Goal: Task Accomplishment & Management: Manage account settings

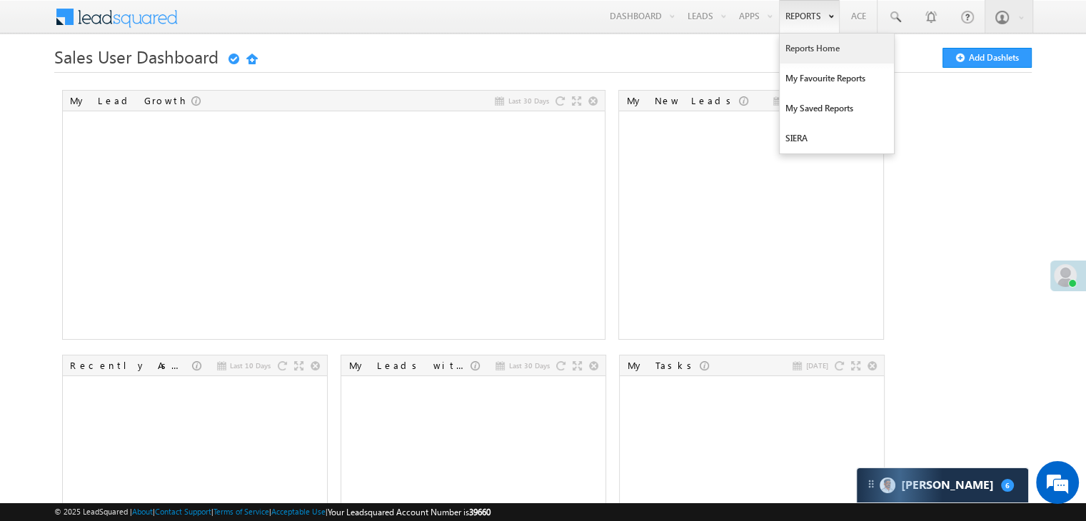
click at [799, 44] on link "Reports Home" at bounding box center [837, 49] width 114 height 30
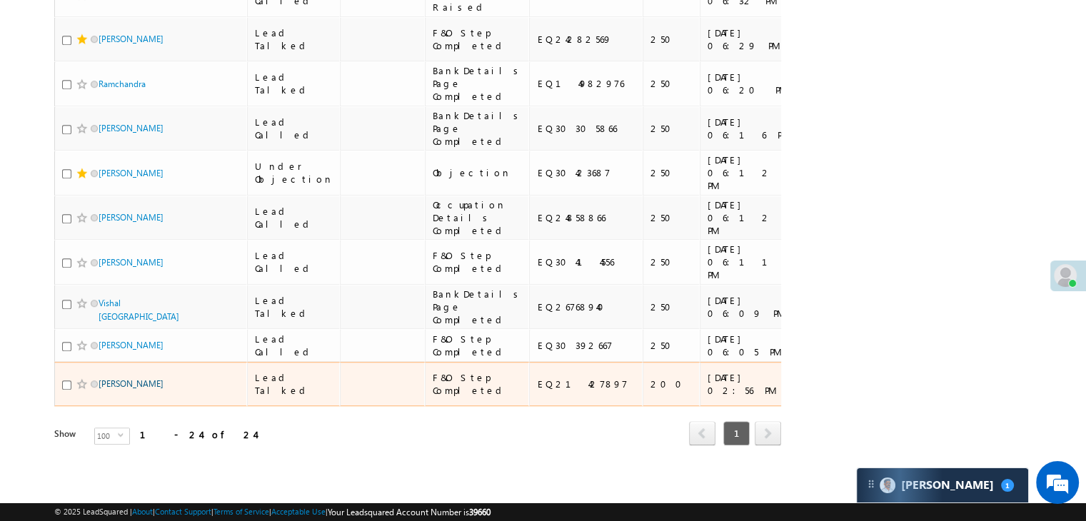
scroll to position [1766, 0]
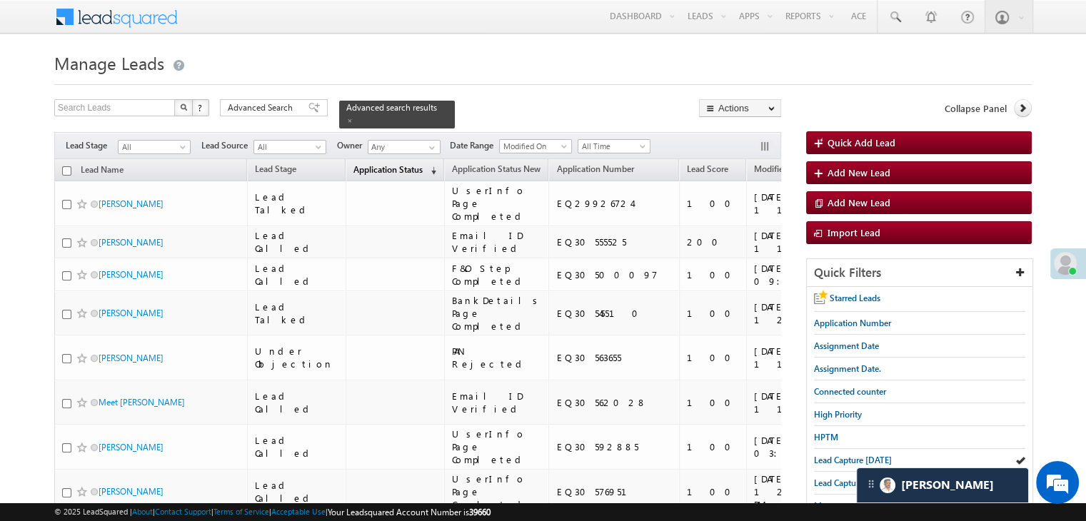
click at [425, 165] on span "(sorted descending)" at bounding box center [430, 170] width 11 height 11
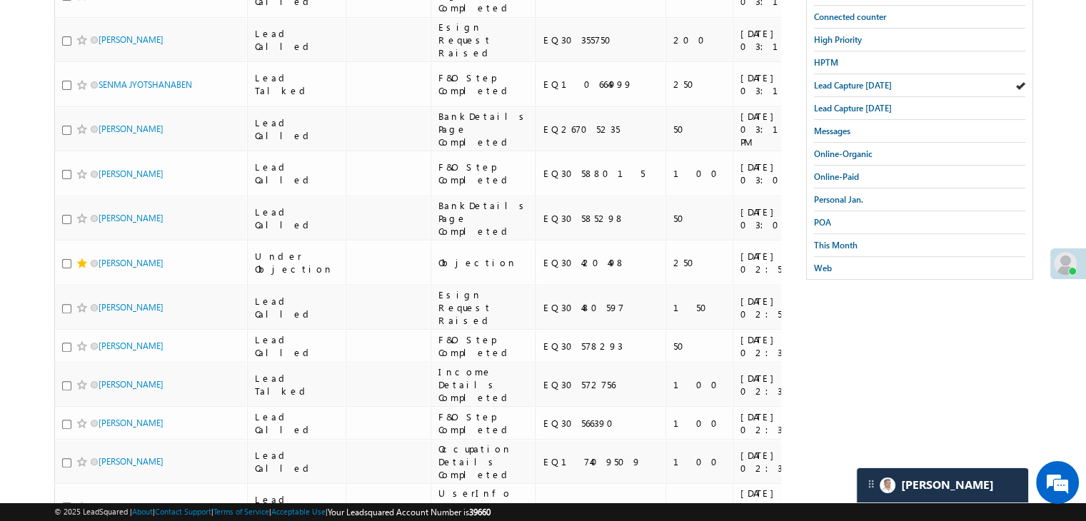
scroll to position [357, 0]
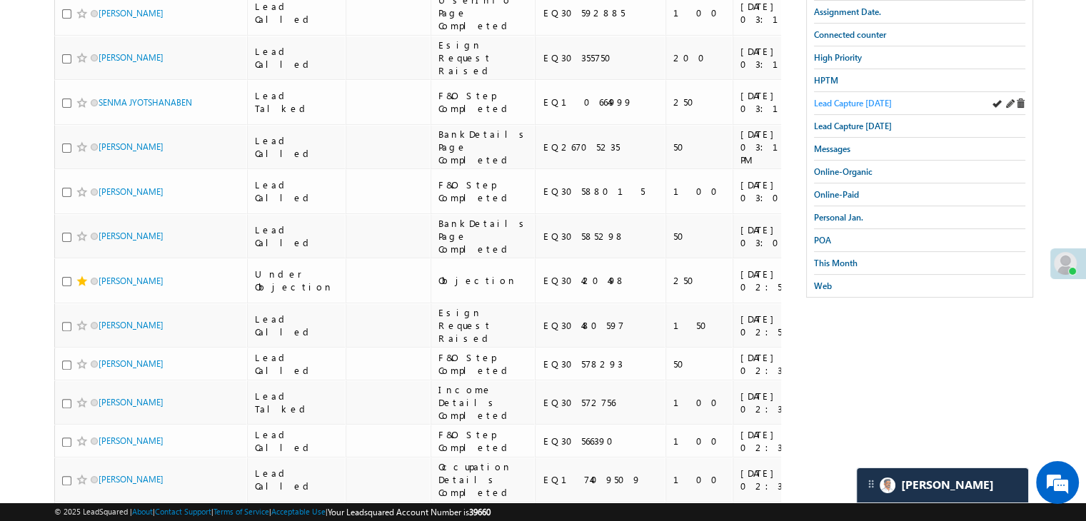
click at [867, 98] on span "Lead Capture [DATE]" at bounding box center [853, 103] width 78 height 11
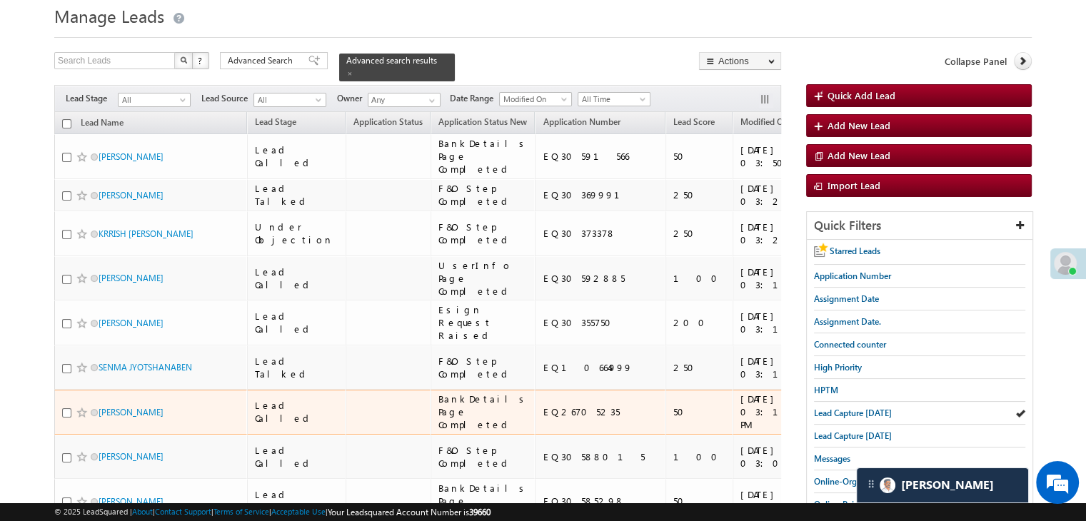
scroll to position [0, 0]
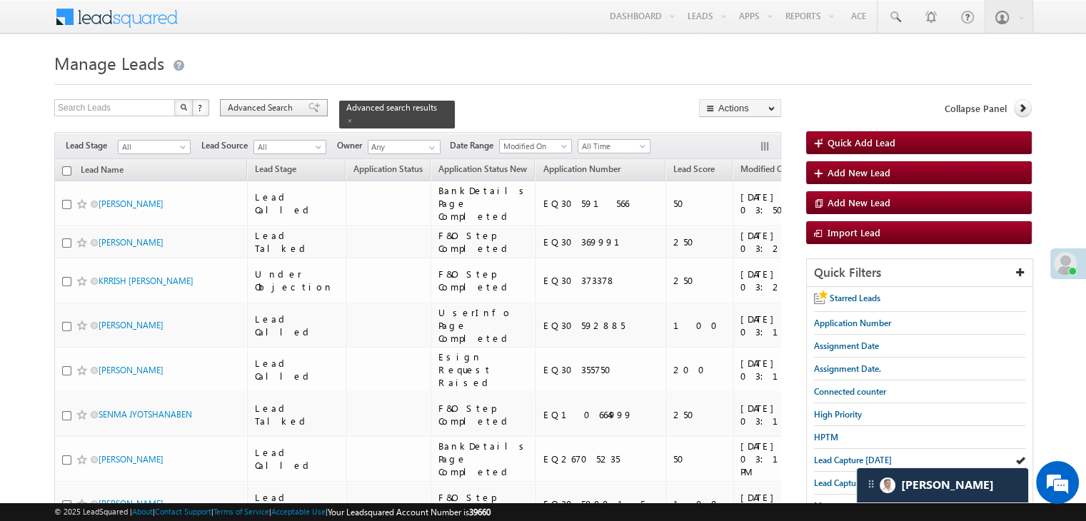
click at [271, 106] on span "Advanced Search" at bounding box center [262, 107] width 69 height 13
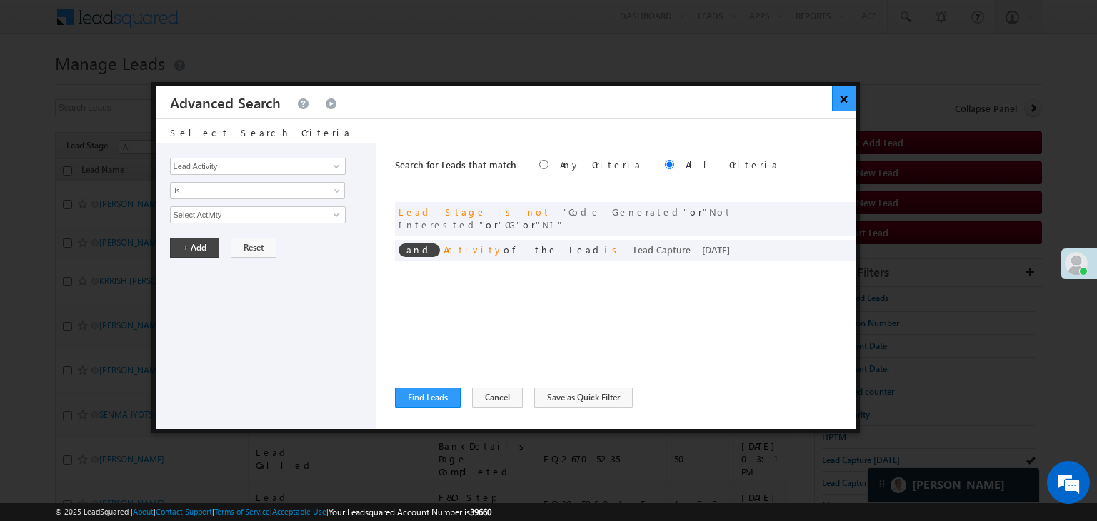
click at [846, 91] on button "×" at bounding box center [844, 98] width 24 height 25
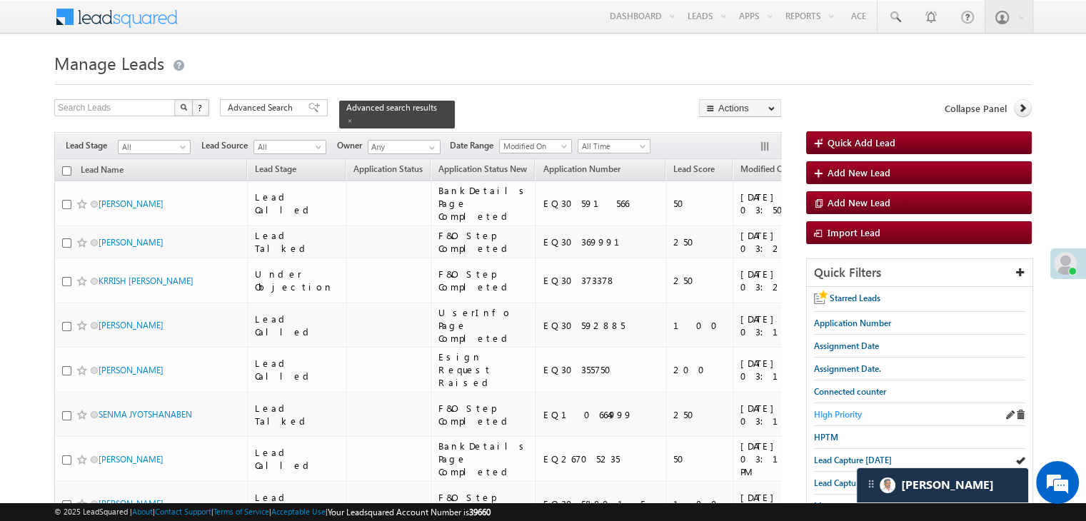
click at [841, 409] on span "High Priority" at bounding box center [838, 414] width 48 height 11
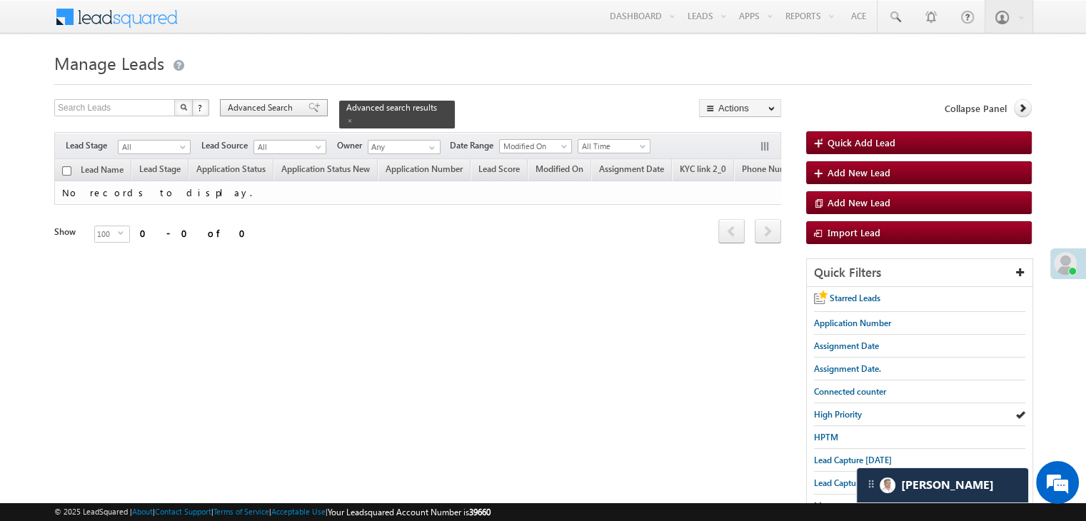
click at [274, 106] on span "Advanced Search" at bounding box center [262, 107] width 69 height 13
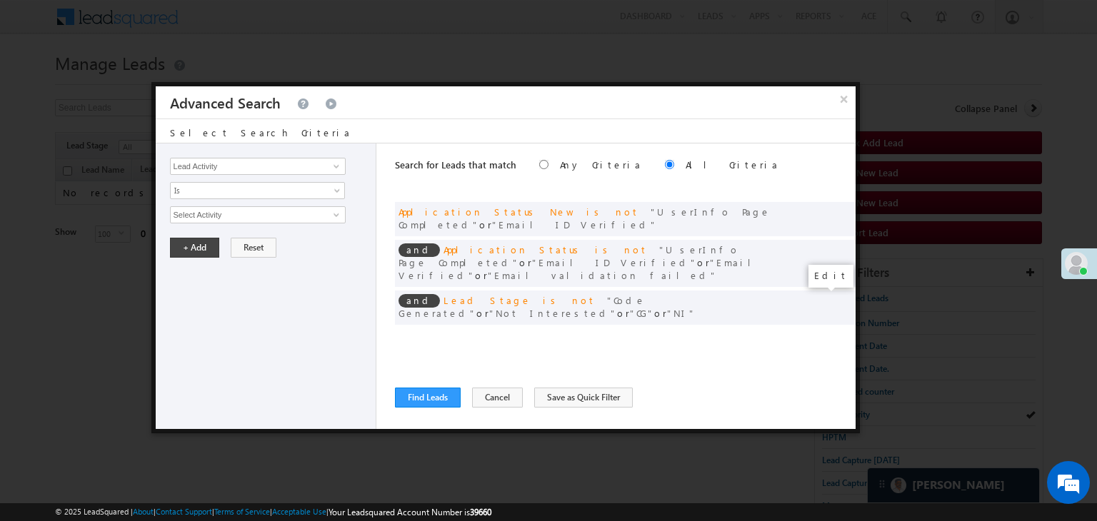
click at [821, 332] on span at bounding box center [823, 337] width 10 height 10
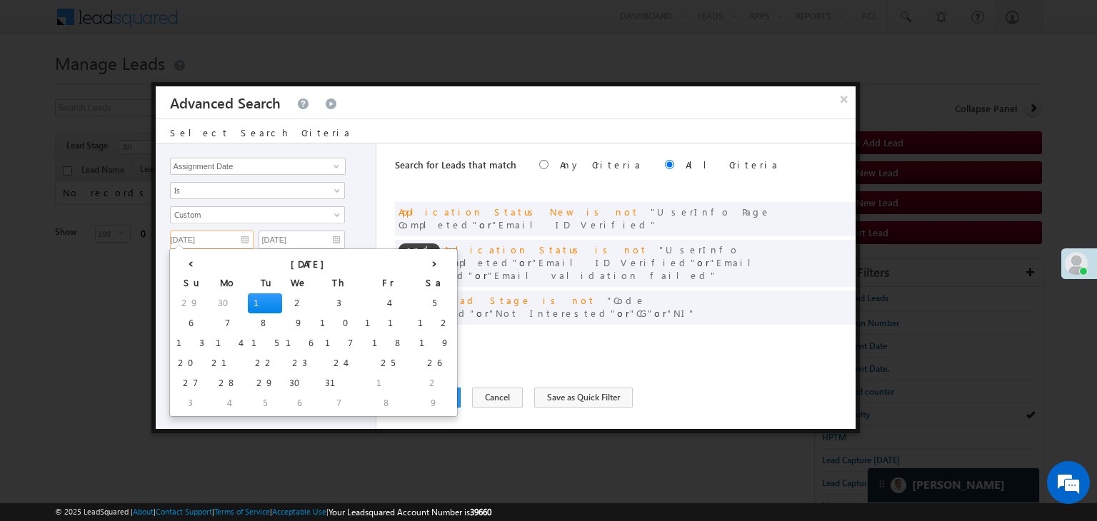
click at [240, 241] on input "07/01/25" at bounding box center [212, 240] width 84 height 19
click at [414, 266] on th "›" at bounding box center [434, 262] width 40 height 21
click at [420, 266] on th "›" at bounding box center [437, 262] width 34 height 21
click at [424, 266] on th "›" at bounding box center [450, 262] width 53 height 21
click at [356, 316] on td "10" at bounding box center [378, 324] width 45 height 20
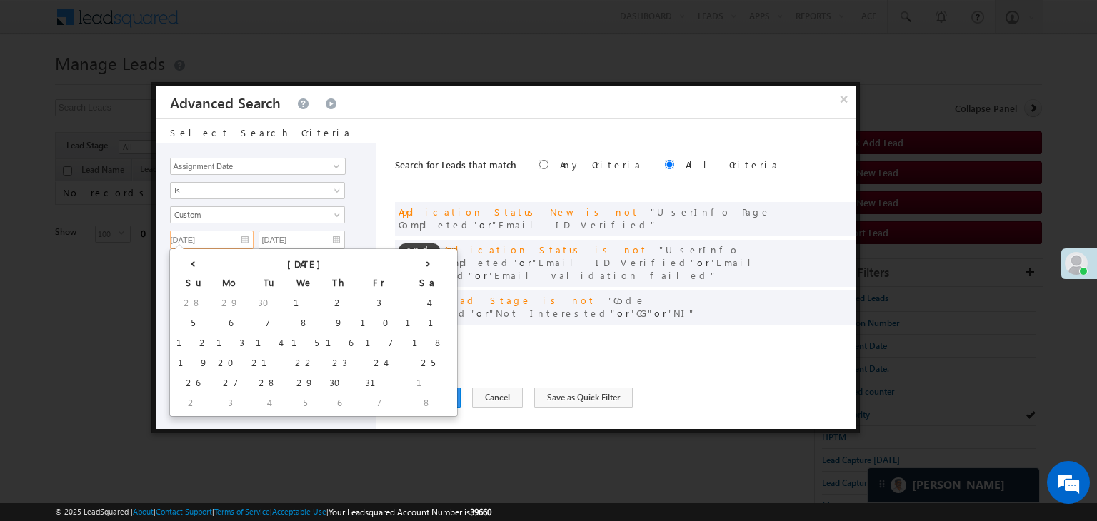
type input "[DATE]"
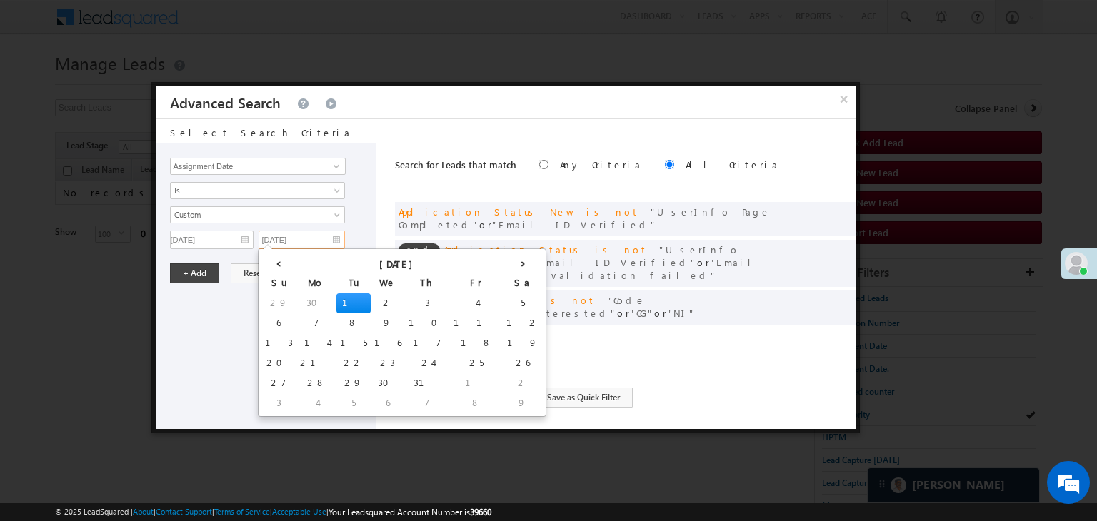
click at [321, 239] on input "07/01/25" at bounding box center [302, 240] width 86 height 19
click at [503, 264] on th "›" at bounding box center [523, 262] width 40 height 21
click at [509, 264] on th "›" at bounding box center [526, 262] width 34 height 21
click at [513, 264] on th "›" at bounding box center [539, 262] width 53 height 21
click at [266, 340] on td "12" at bounding box center [281, 344] width 40 height 20
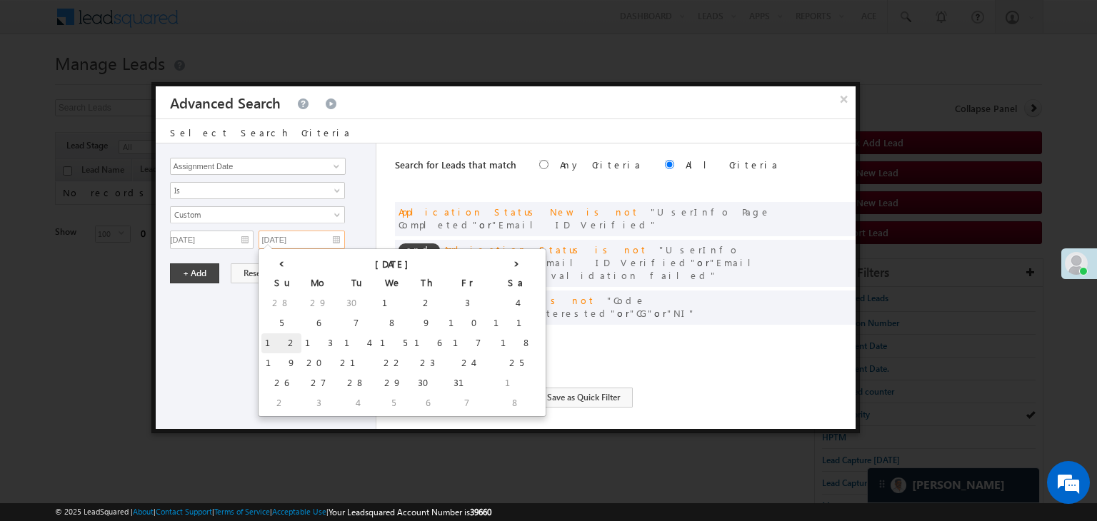
type input "10/12/25"
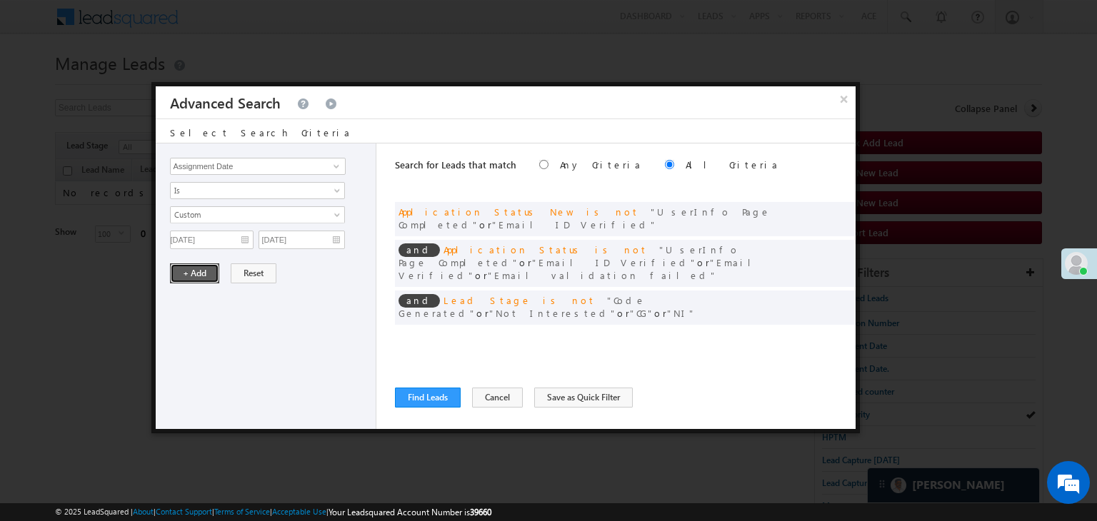
click at [189, 275] on button "+ Add" at bounding box center [194, 274] width 49 height 20
click at [425, 401] on button "Find Leads" at bounding box center [428, 398] width 66 height 20
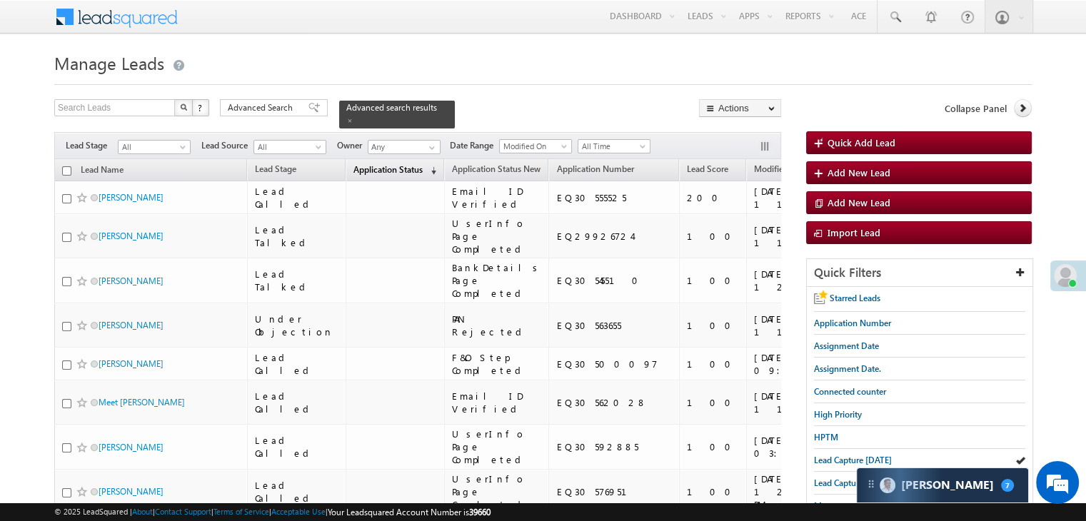
click at [370, 164] on span "Application Status" at bounding box center [388, 169] width 69 height 11
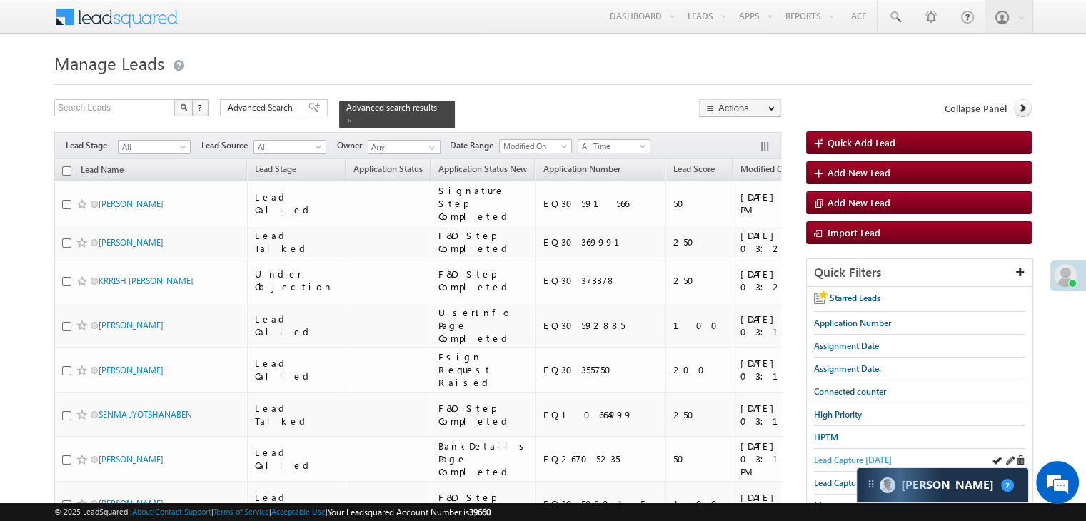
click at [845, 458] on span "Lead Capture [DATE]" at bounding box center [853, 460] width 78 height 11
click at [834, 460] on span "Lead Capture [DATE]" at bounding box center [853, 460] width 78 height 11
click at [857, 460] on span "Lead Capture [DATE]" at bounding box center [853, 460] width 78 height 11
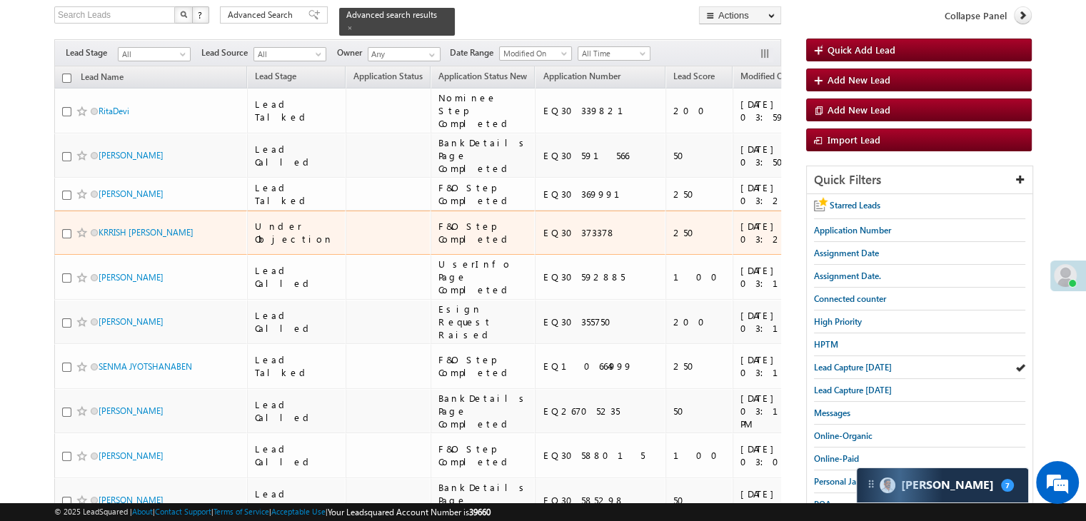
scroll to position [71, 0]
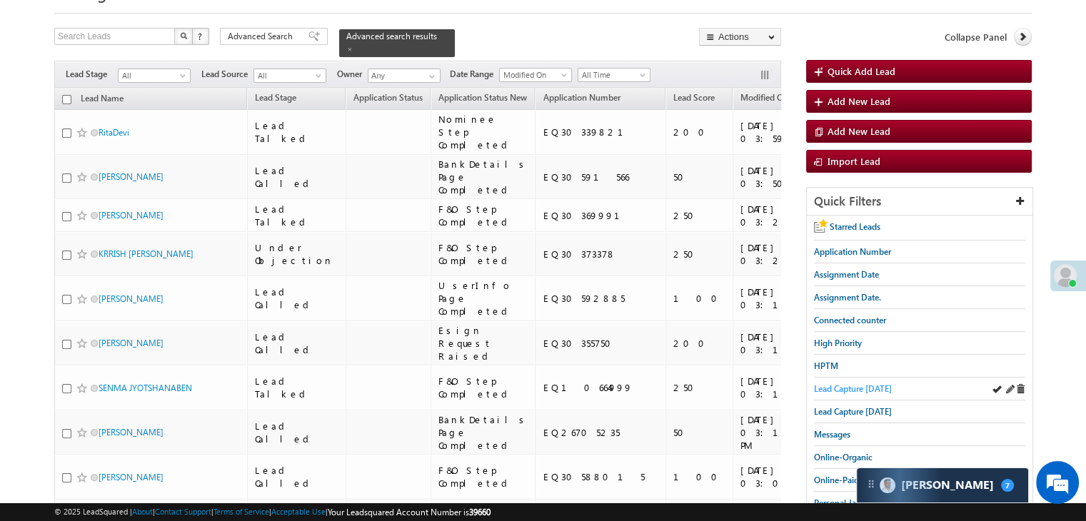
click at [818, 391] on span "Lead Capture [DATE]" at bounding box center [853, 389] width 78 height 11
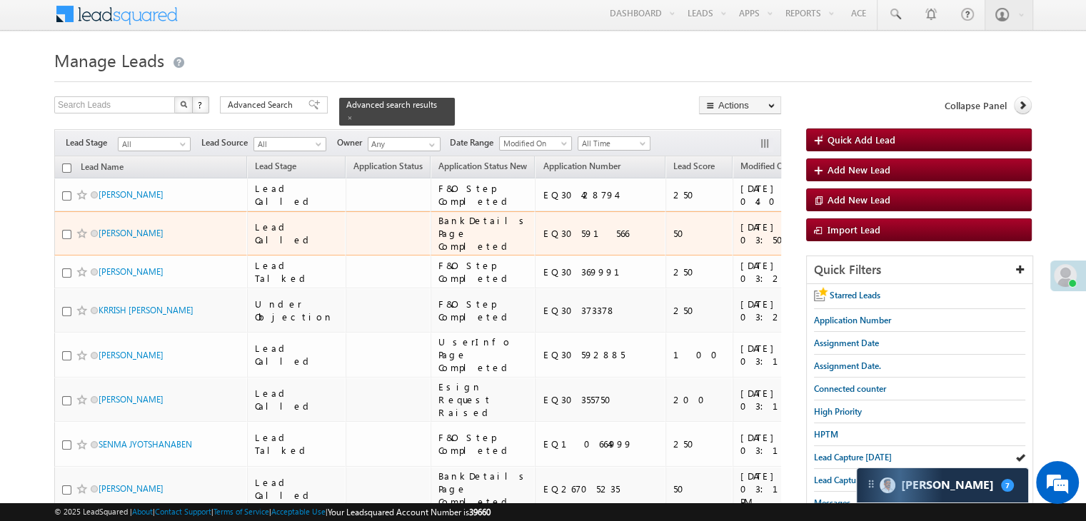
scroll to position [0, 0]
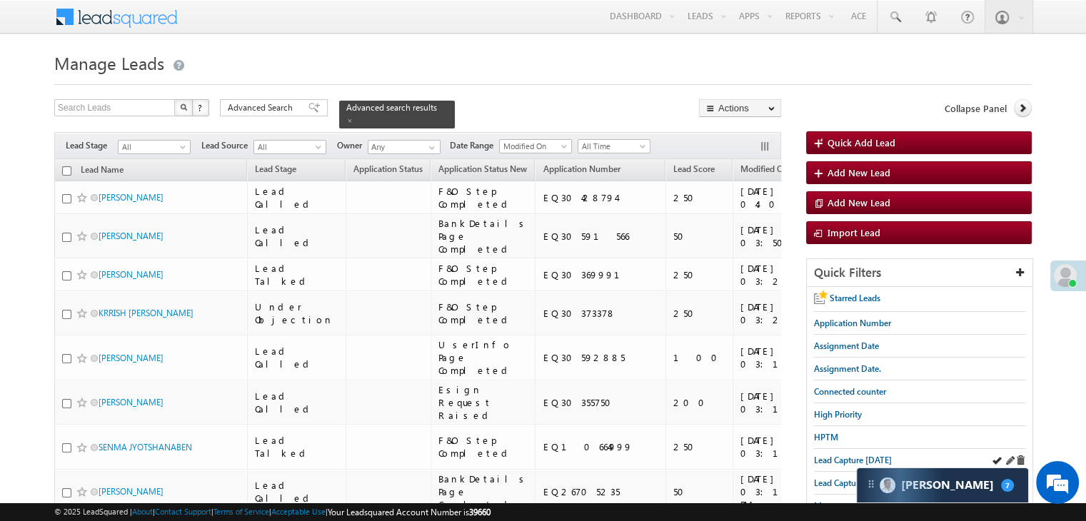
click at [831, 464] on div "Lead Capture [DATE]" at bounding box center [919, 460] width 211 height 23
click at [841, 462] on span "Lead Capture [DATE]" at bounding box center [853, 460] width 78 height 11
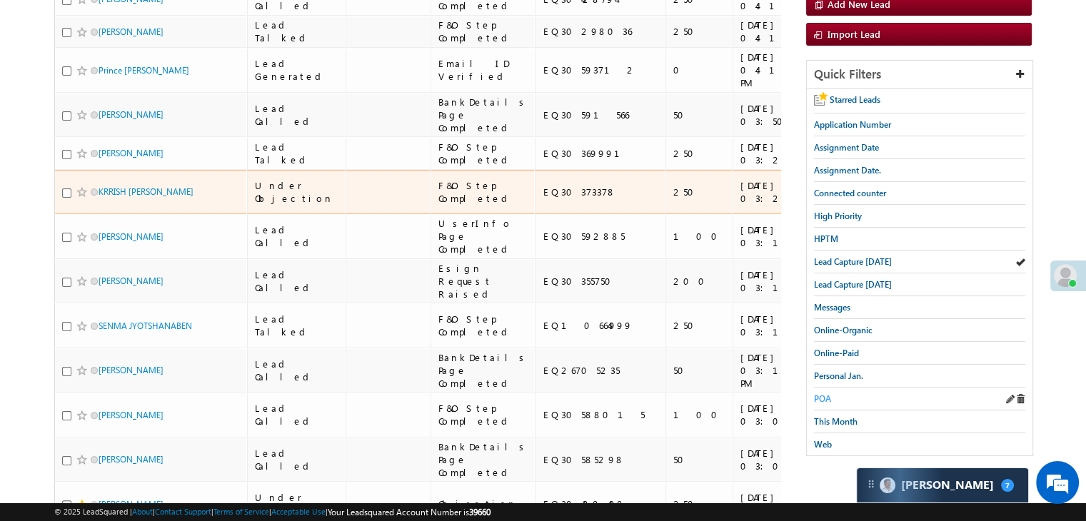
scroll to position [214, 0]
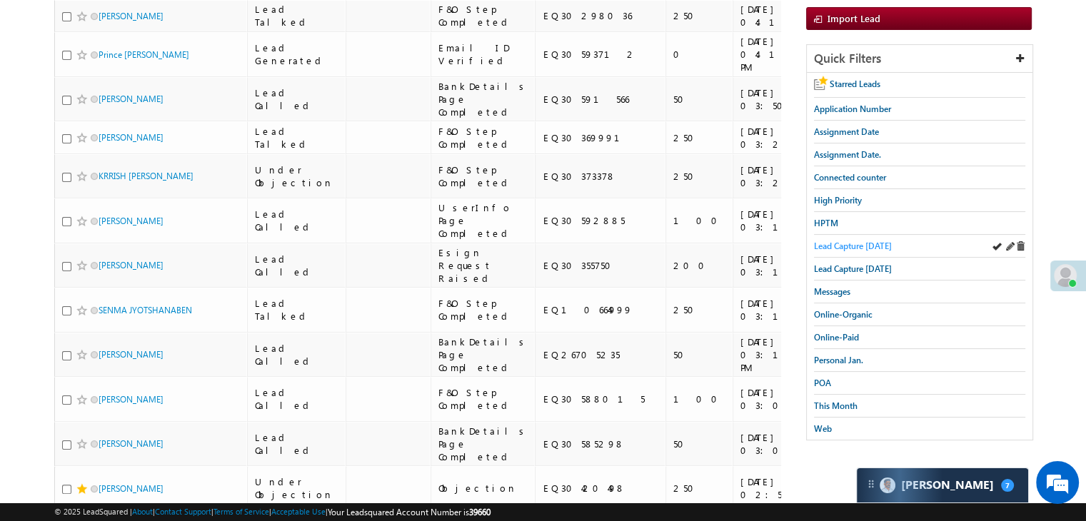
click at [855, 244] on span "Lead Capture today" at bounding box center [853, 246] width 78 height 11
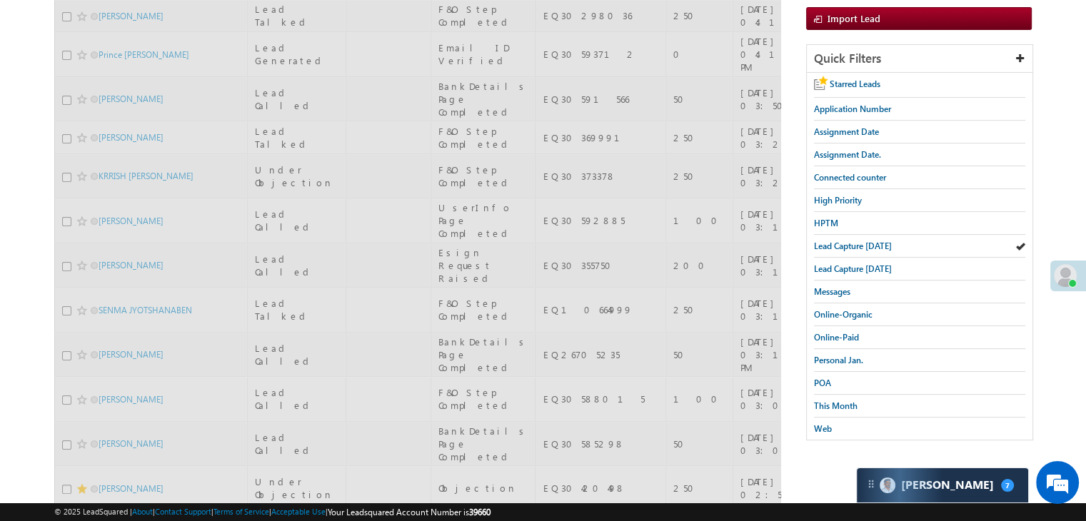
scroll to position [0, 0]
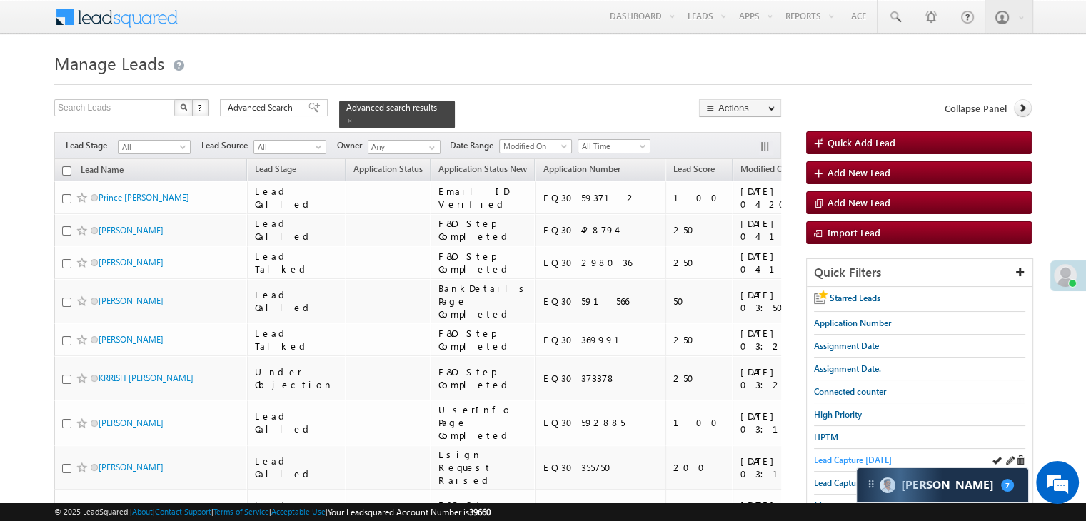
click at [826, 456] on span "Lead Capture today" at bounding box center [853, 460] width 78 height 11
click at [831, 458] on span "Lead Capture today" at bounding box center [853, 460] width 78 height 11
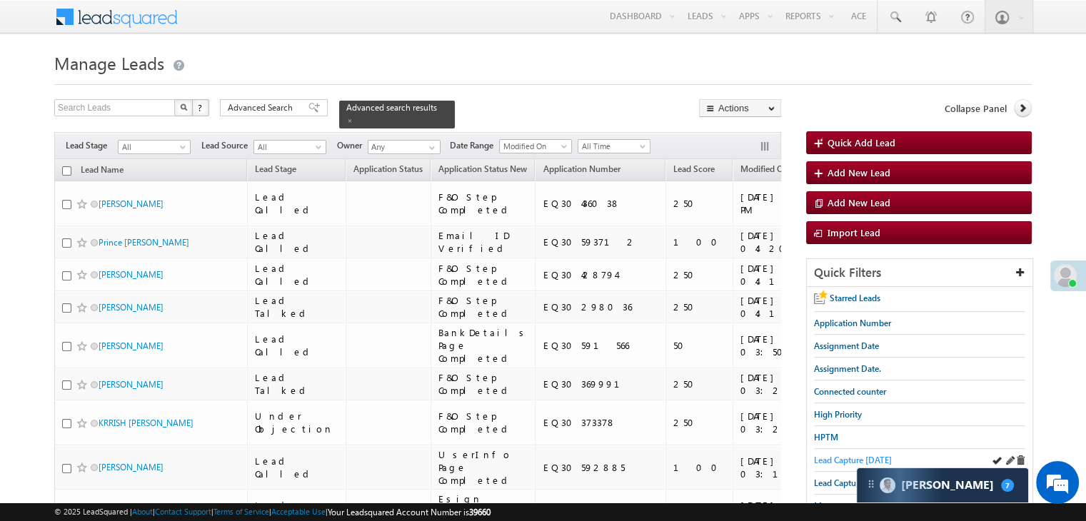
click at [834, 459] on span "Lead Capture today" at bounding box center [853, 460] width 78 height 11
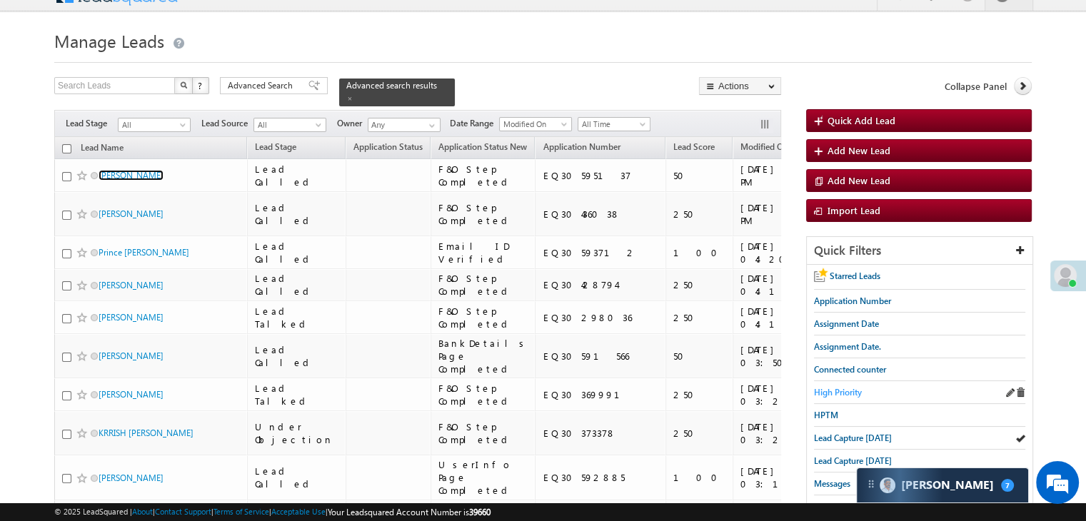
scroll to position [71, 0]
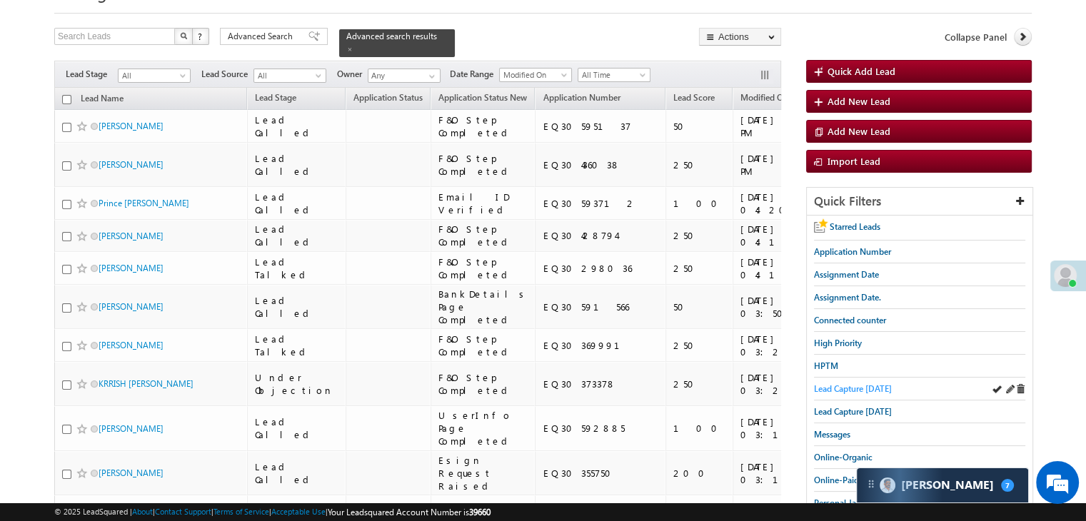
click at [847, 384] on span "Lead Capture today" at bounding box center [853, 389] width 78 height 11
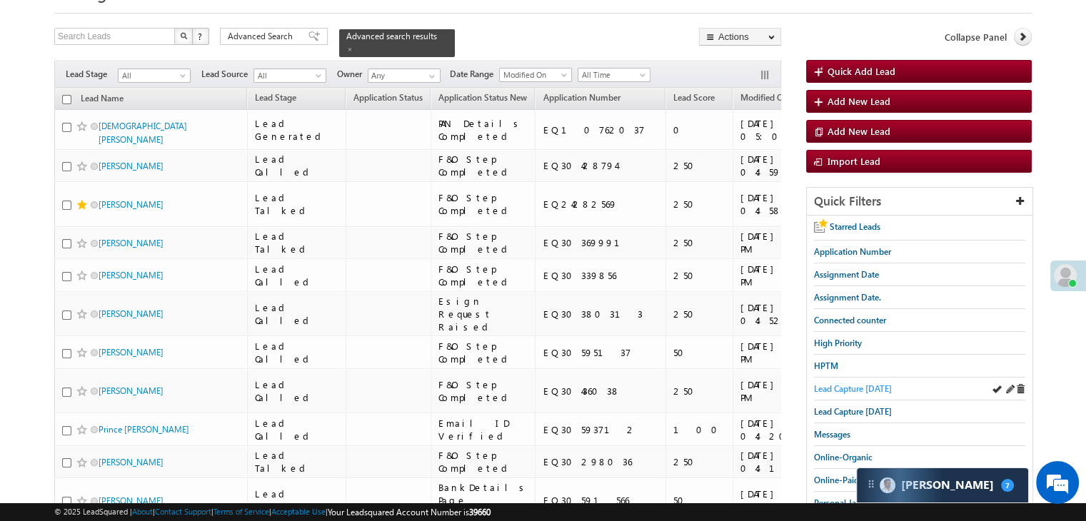
click at [834, 388] on span "Lead Capture today" at bounding box center [853, 389] width 78 height 11
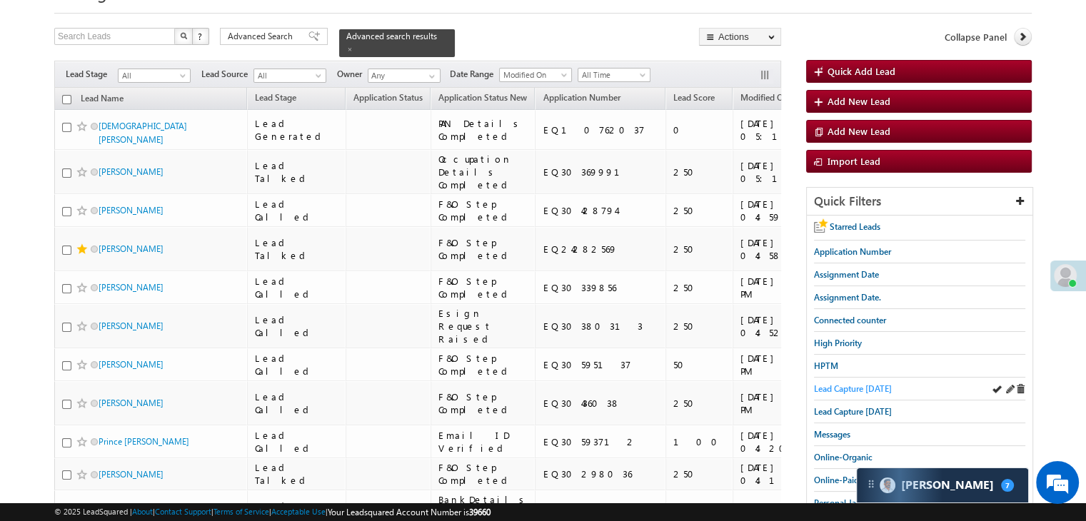
click at [843, 391] on span "Lead Capture today" at bounding box center [853, 389] width 78 height 11
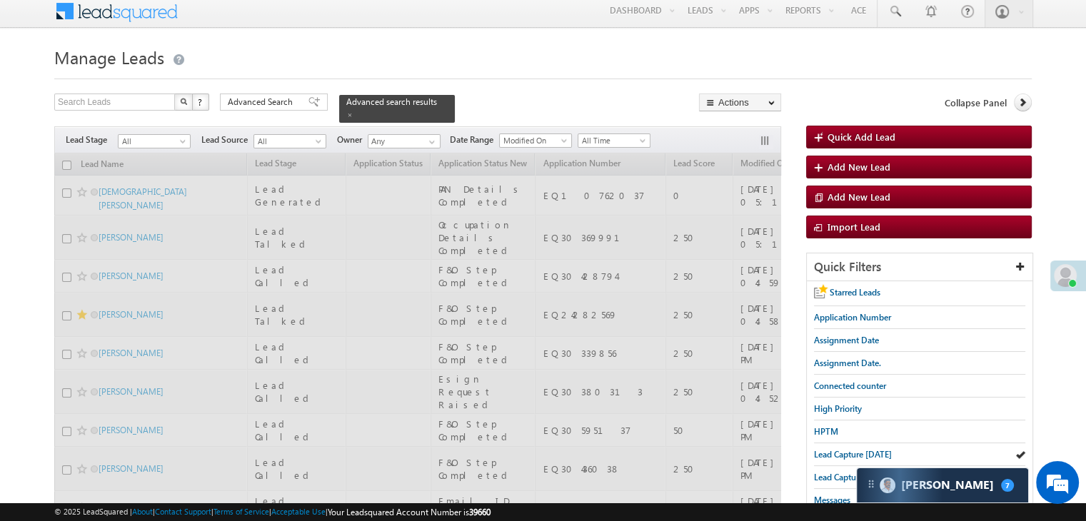
scroll to position [0, 0]
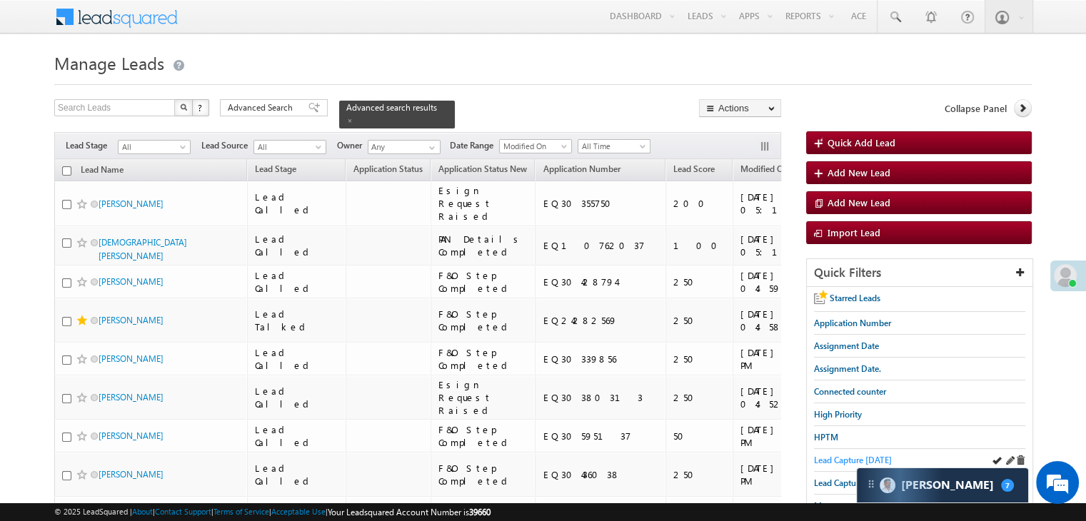
click at [841, 459] on span "Lead Capture today" at bounding box center [853, 460] width 78 height 11
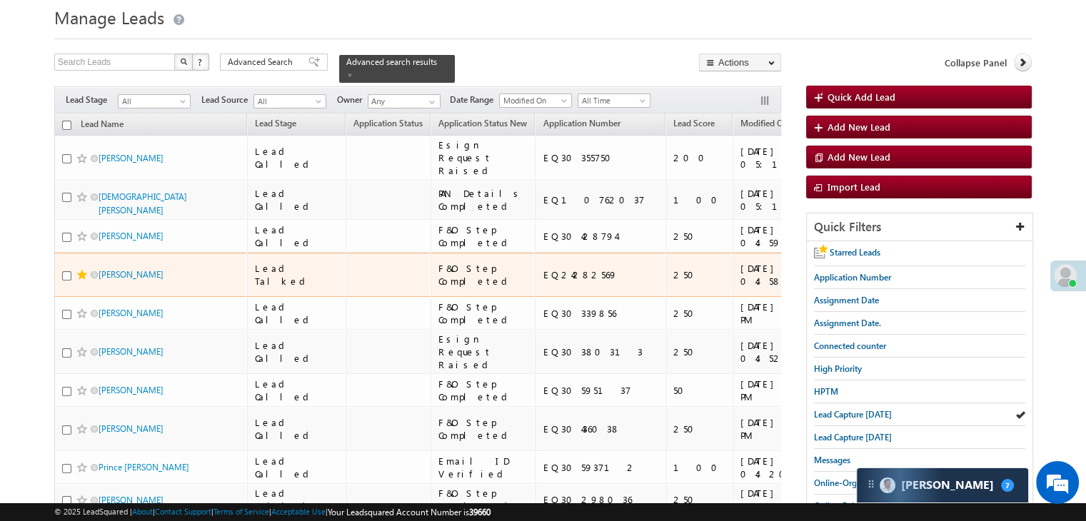
scroll to position [143, 0]
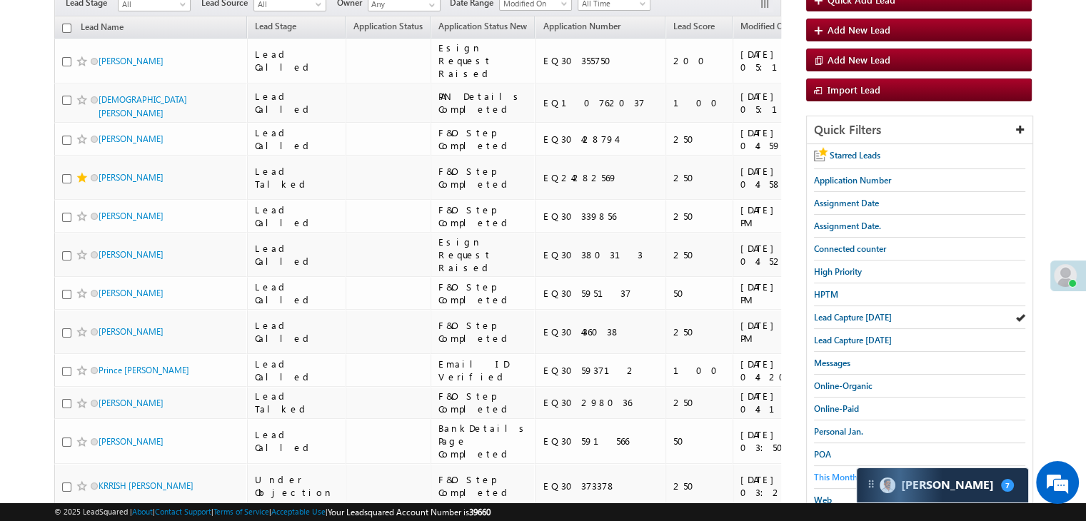
click at [832, 473] on span "This Month" at bounding box center [836, 477] width 44 height 11
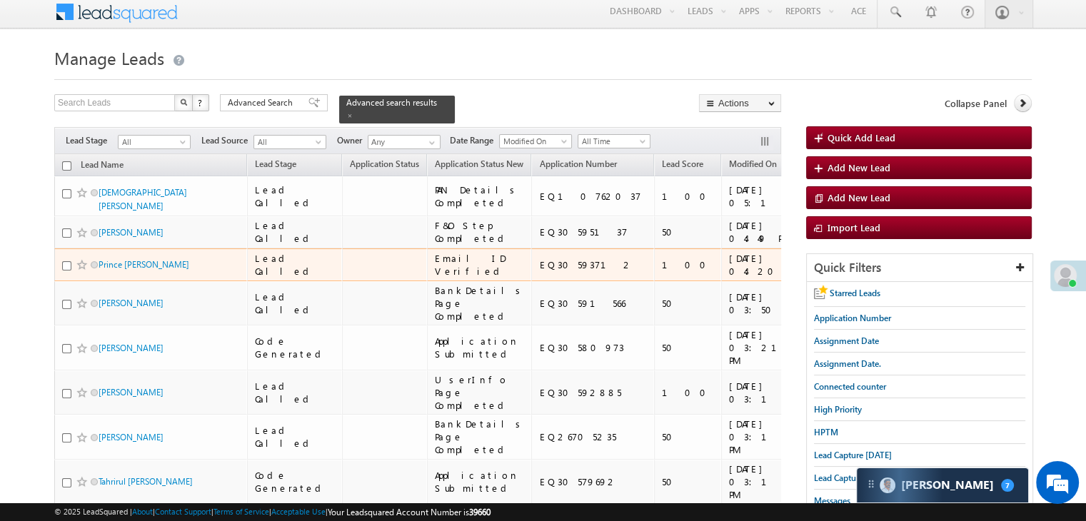
scroll to position [0, 0]
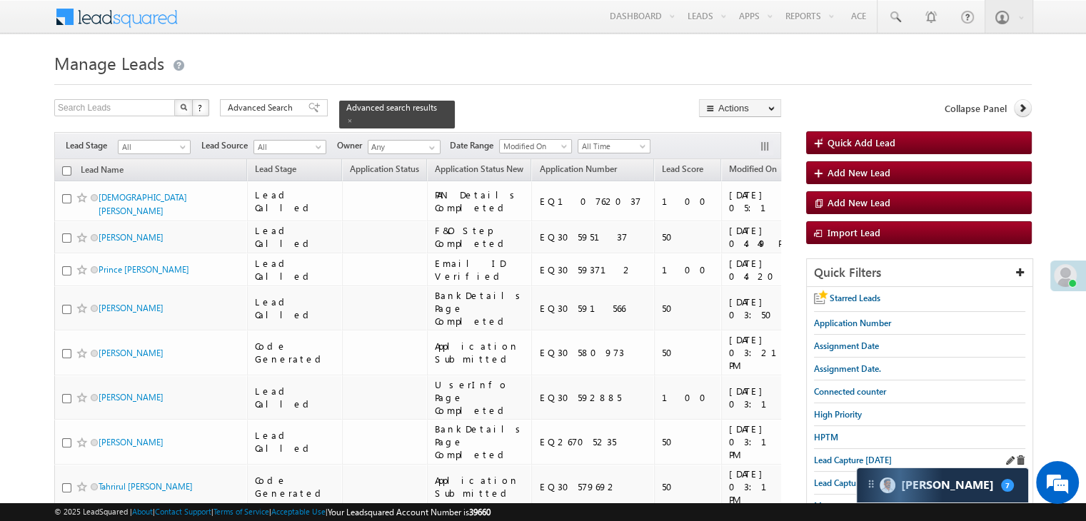
click at [845, 464] on div "Lead Capture today" at bounding box center [919, 460] width 211 height 23
click at [837, 459] on span "Lead Capture today" at bounding box center [853, 460] width 78 height 11
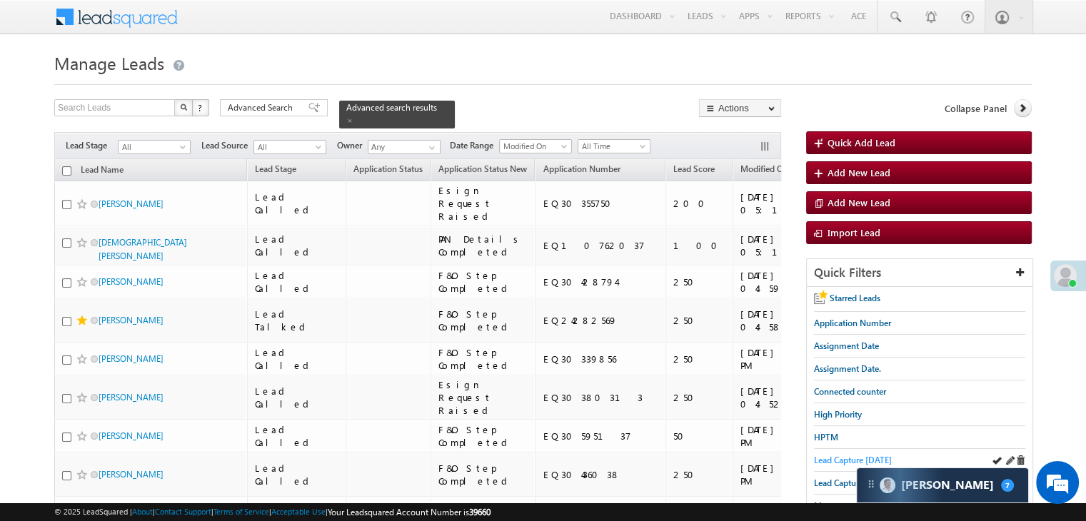
click at [833, 459] on span "Lead Capture today" at bounding box center [853, 460] width 78 height 11
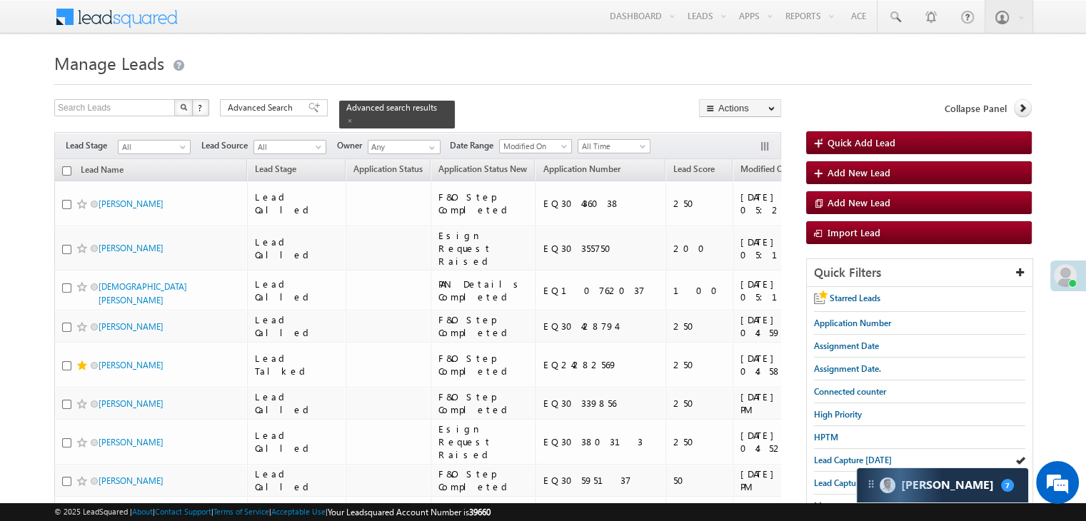
click at [541, 55] on h1 "Manage Leads" at bounding box center [543, 62] width 978 height 28
click at [506, 77] on div at bounding box center [543, 80] width 978 height 9
click at [834, 455] on span "Lead Capture today" at bounding box center [853, 460] width 78 height 11
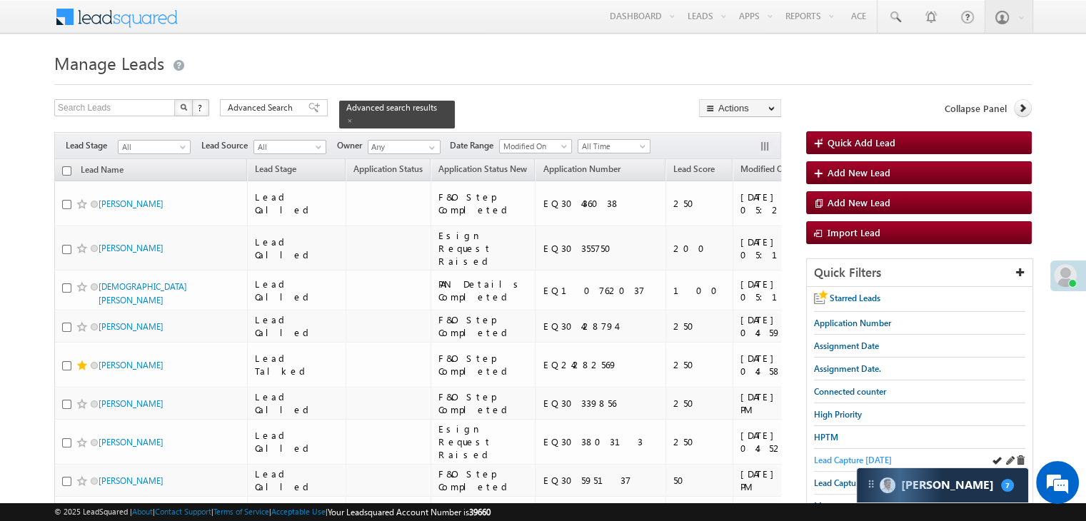
click at [819, 455] on span "Lead Capture today" at bounding box center [853, 460] width 78 height 11
click at [844, 458] on span "Lead Capture today" at bounding box center [853, 460] width 78 height 11
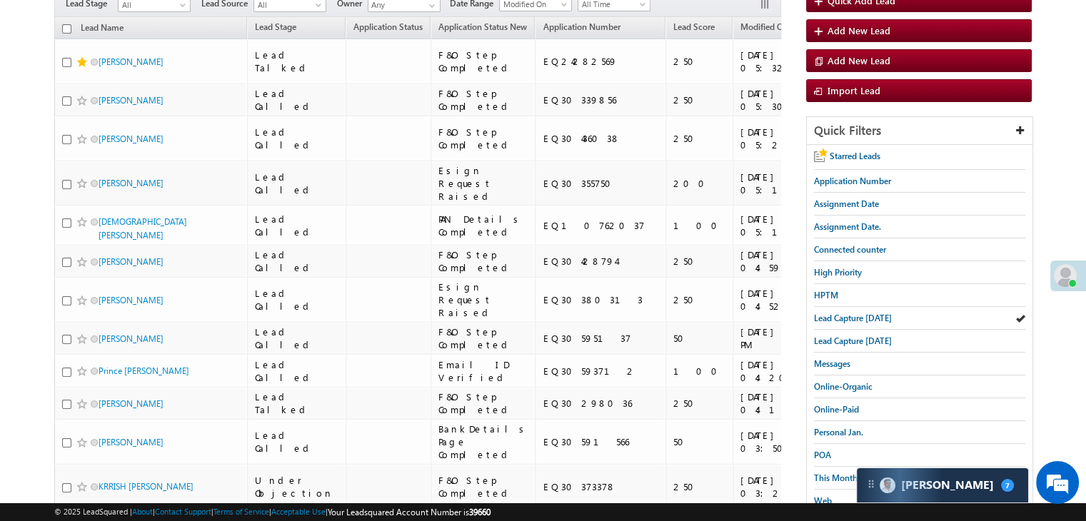
scroll to position [143, 0]
click at [853, 315] on span "Lead Capture today" at bounding box center [853, 317] width 78 height 11
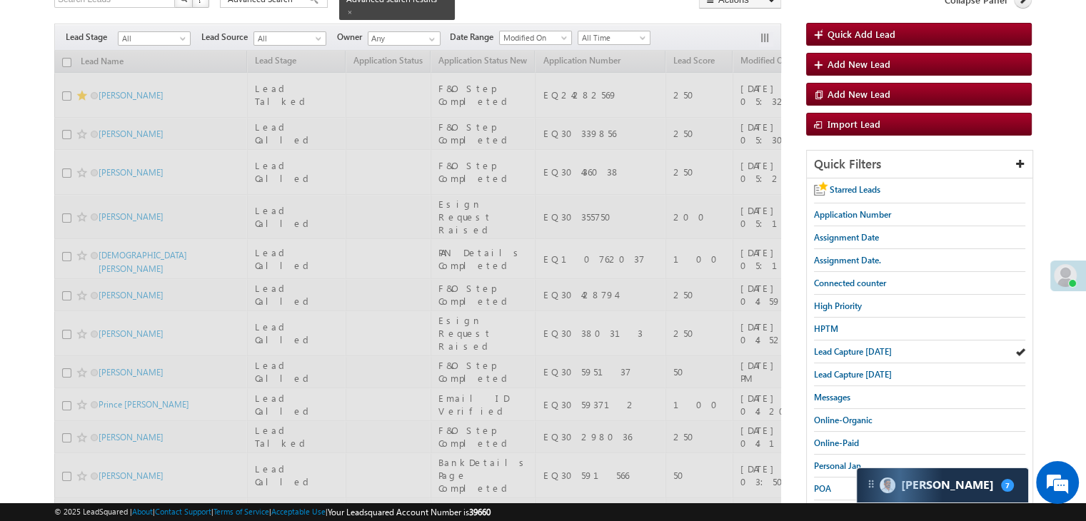
scroll to position [0, 0]
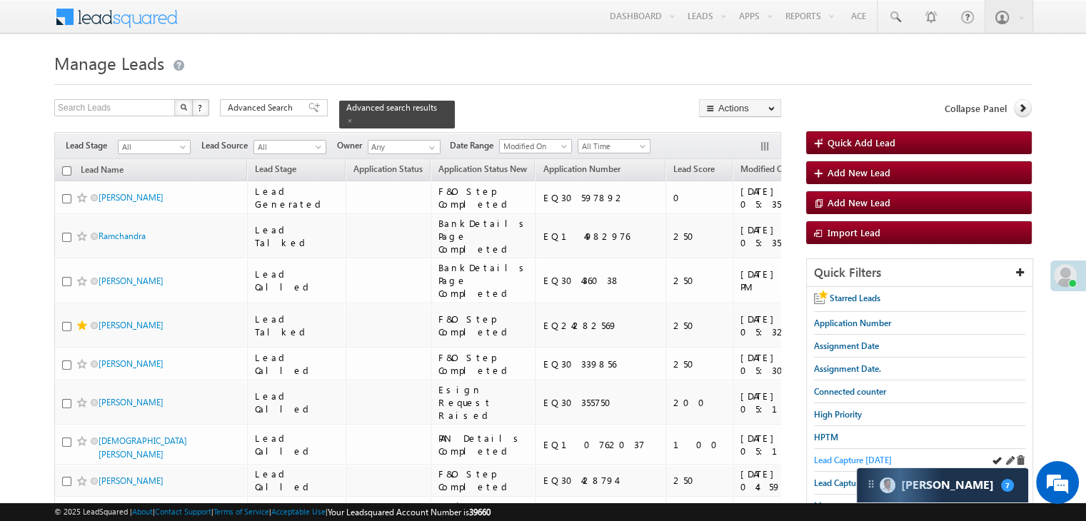
click at [826, 455] on span "Lead Capture today" at bounding box center [853, 460] width 78 height 11
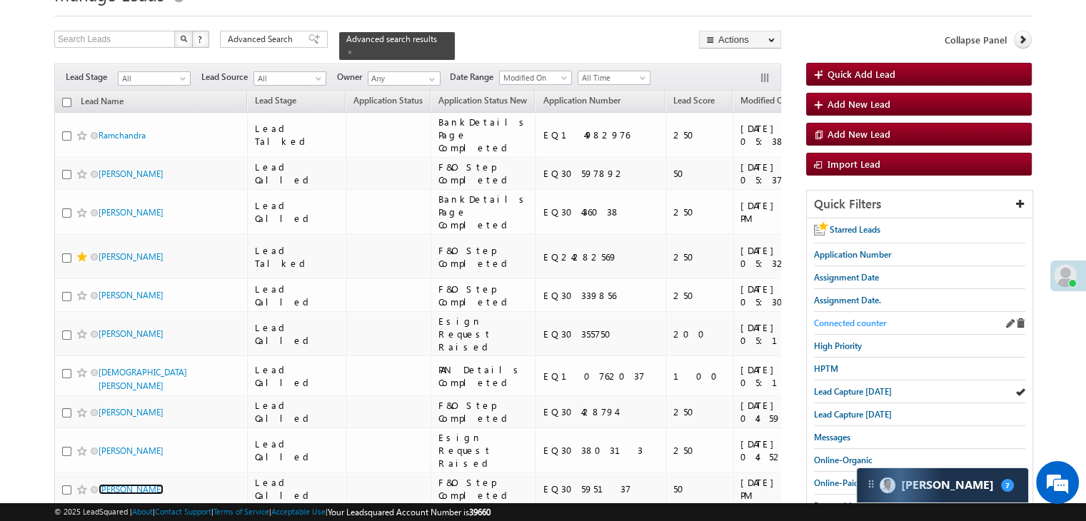
scroll to position [71, 0]
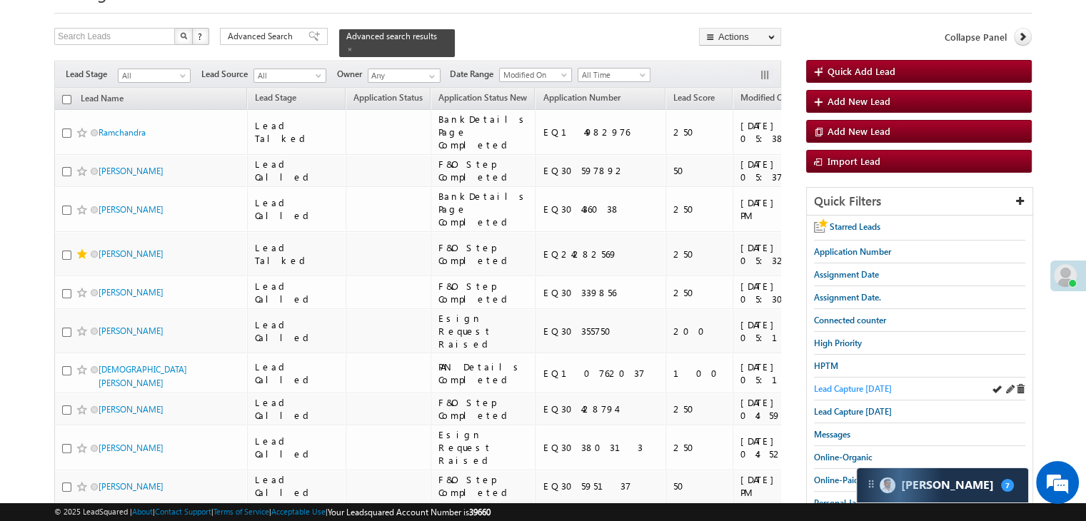
click at [859, 388] on span "Lead Capture today" at bounding box center [853, 389] width 78 height 11
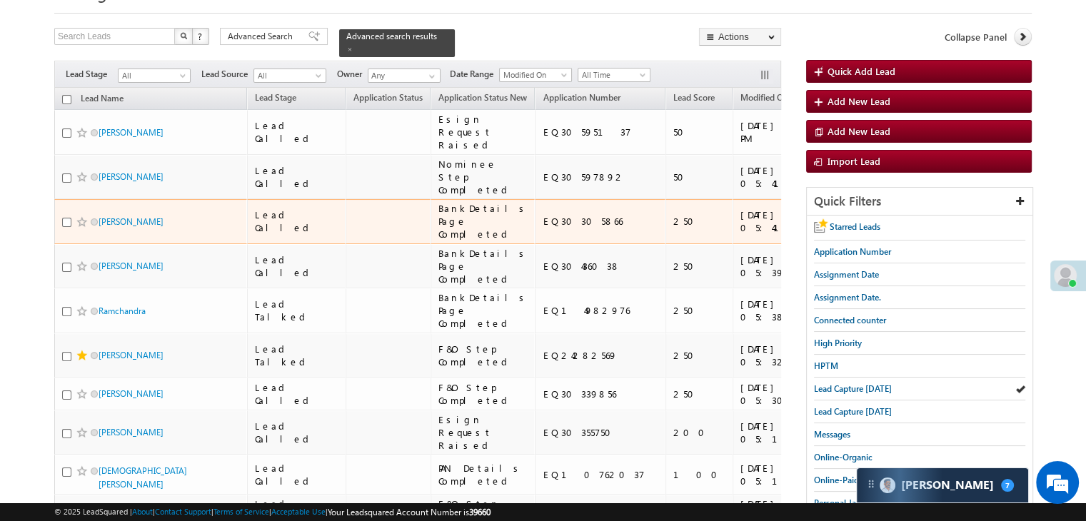
scroll to position [143, 0]
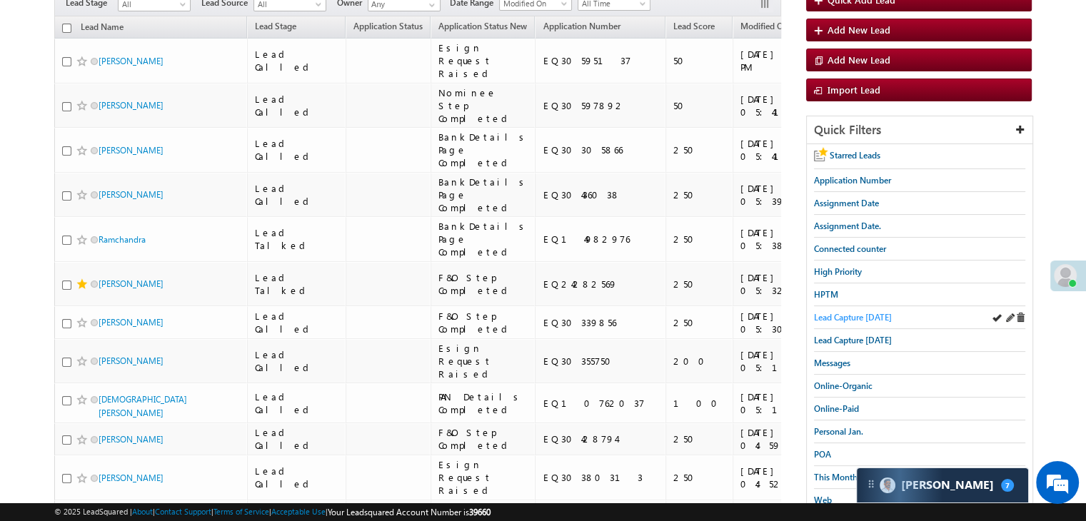
click at [880, 312] on span "Lead Capture today" at bounding box center [853, 317] width 78 height 11
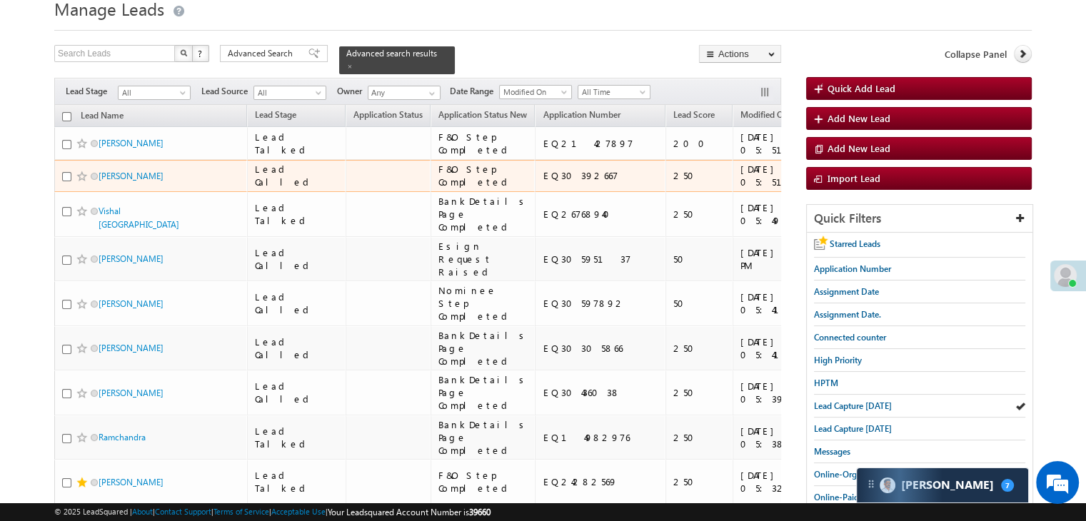
scroll to position [0, 0]
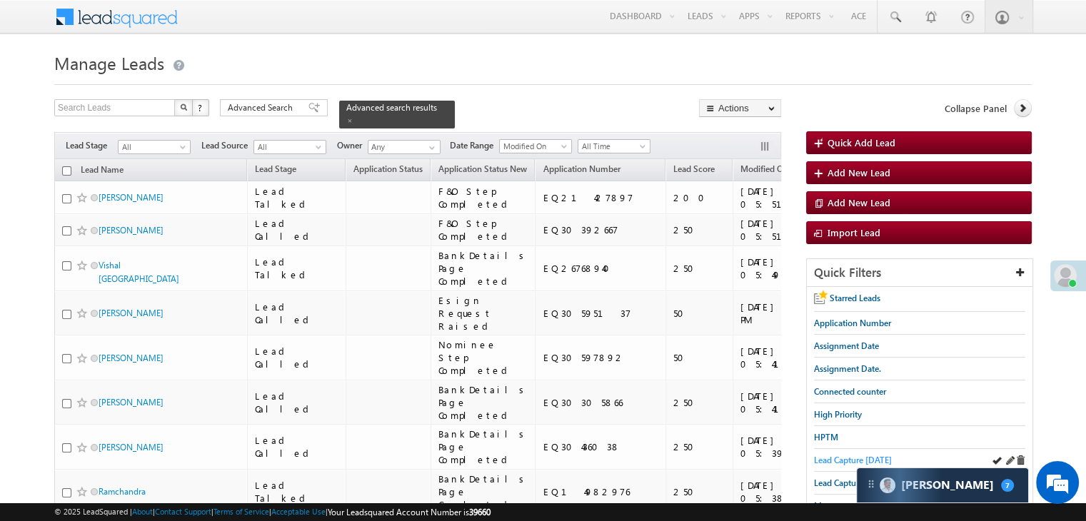
click at [829, 461] on span "Lead Capture today" at bounding box center [853, 460] width 78 height 11
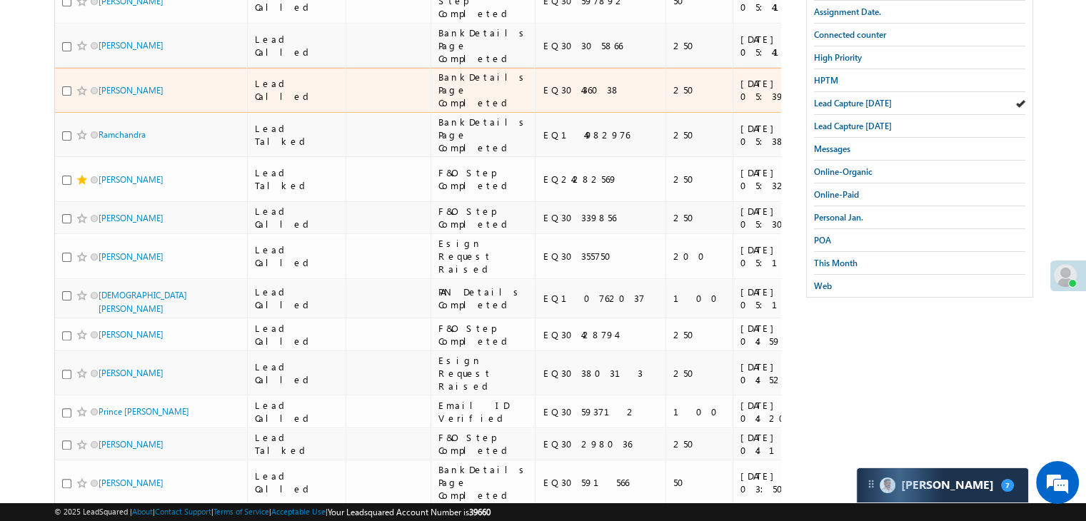
scroll to position [71, 0]
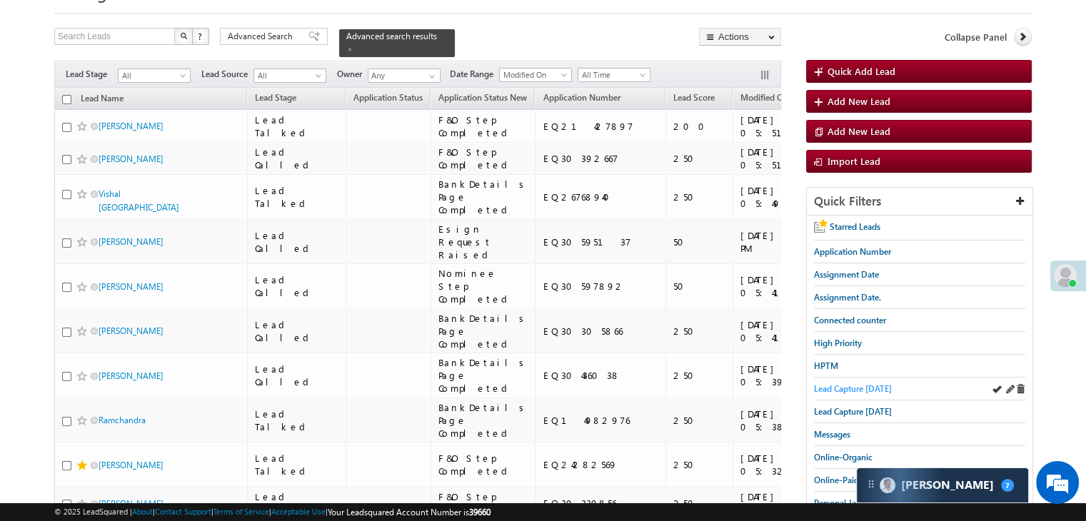
click at [823, 382] on link "Lead Capture today" at bounding box center [853, 389] width 78 height 14
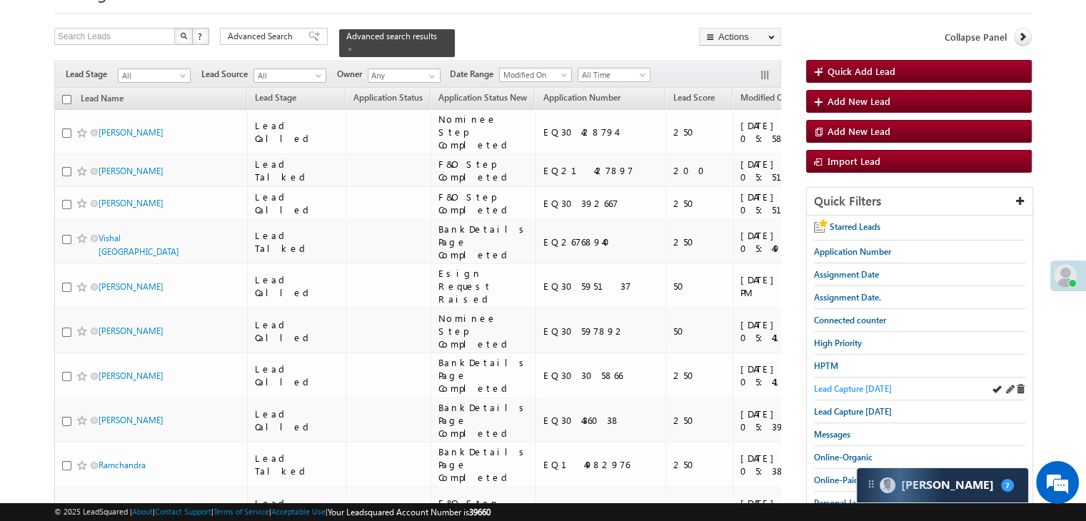
click at [824, 385] on span "Lead Capture today" at bounding box center [853, 389] width 78 height 11
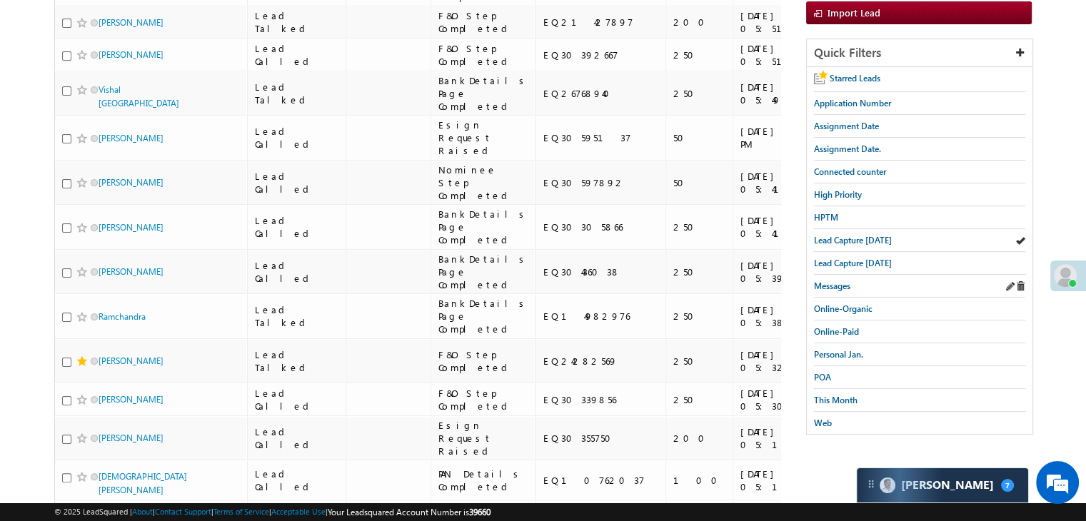
scroll to position [214, 0]
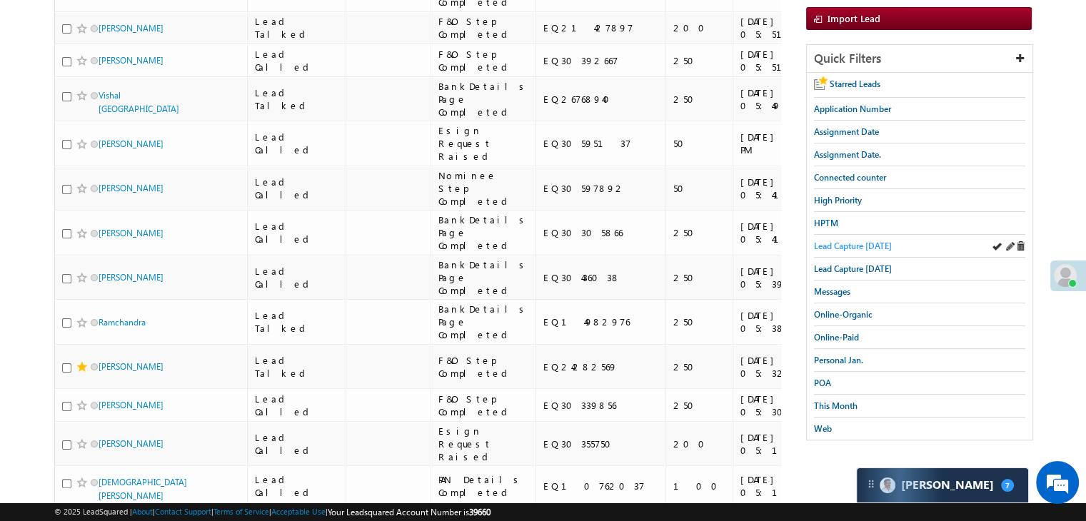
click at [876, 245] on span "Lead Capture today" at bounding box center [853, 246] width 78 height 11
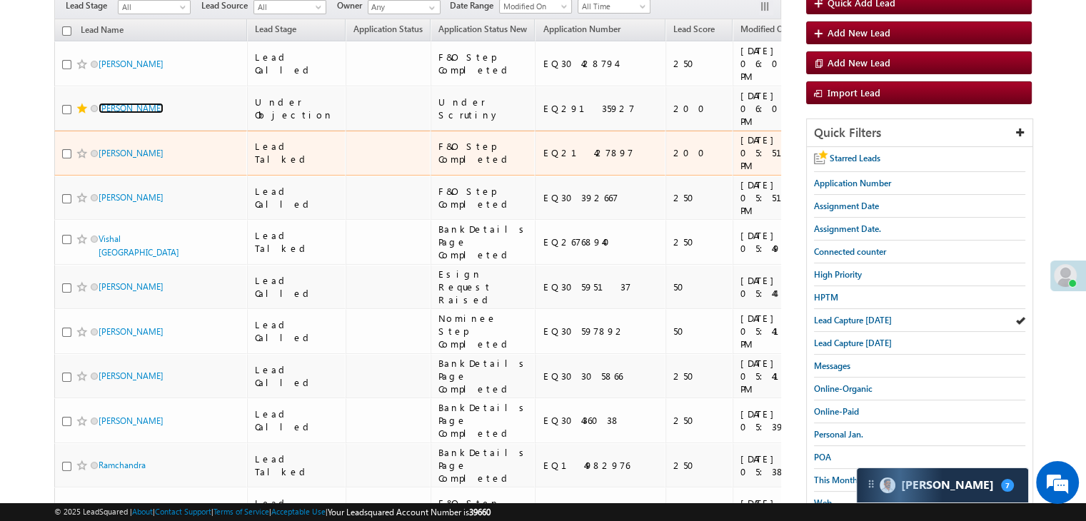
scroll to position [143, 0]
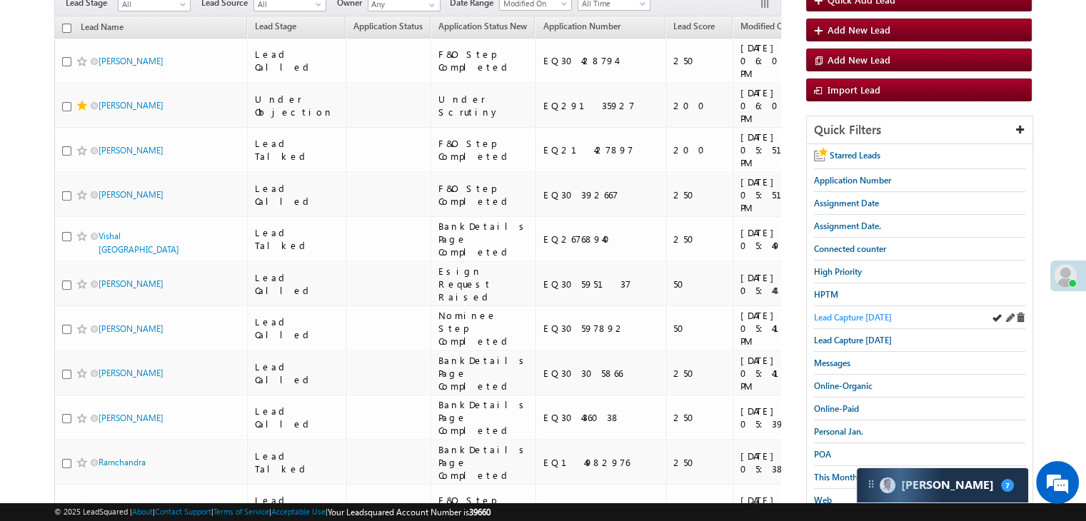
click at [833, 314] on span "Lead Capture today" at bounding box center [853, 317] width 78 height 11
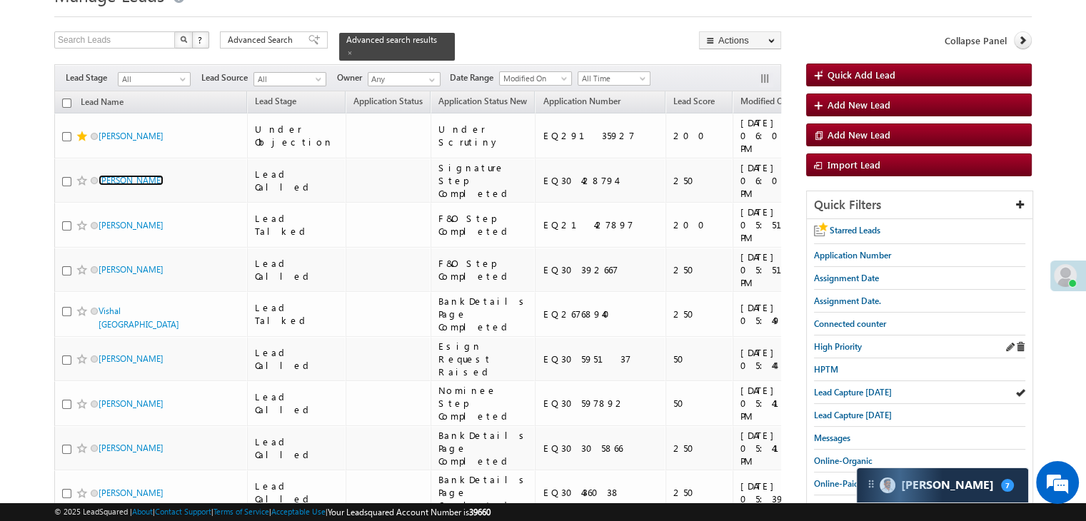
scroll to position [71, 0]
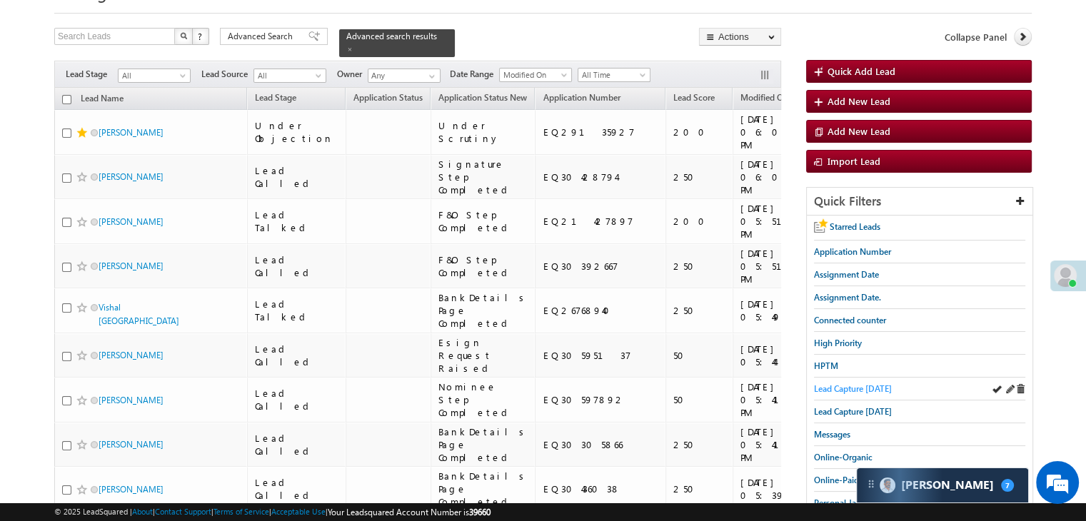
click at [826, 386] on span "Lead Capture today" at bounding box center [853, 389] width 78 height 11
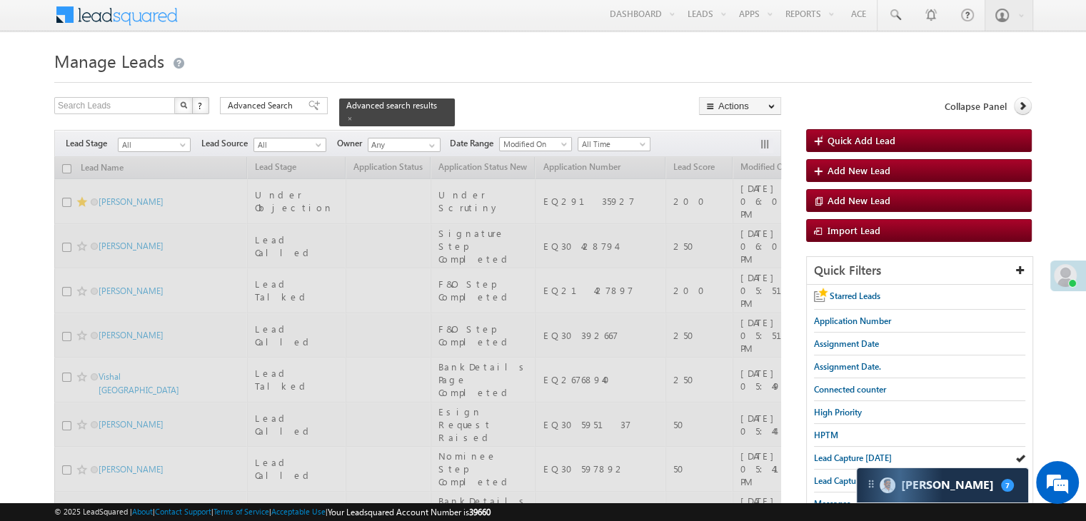
scroll to position [0, 0]
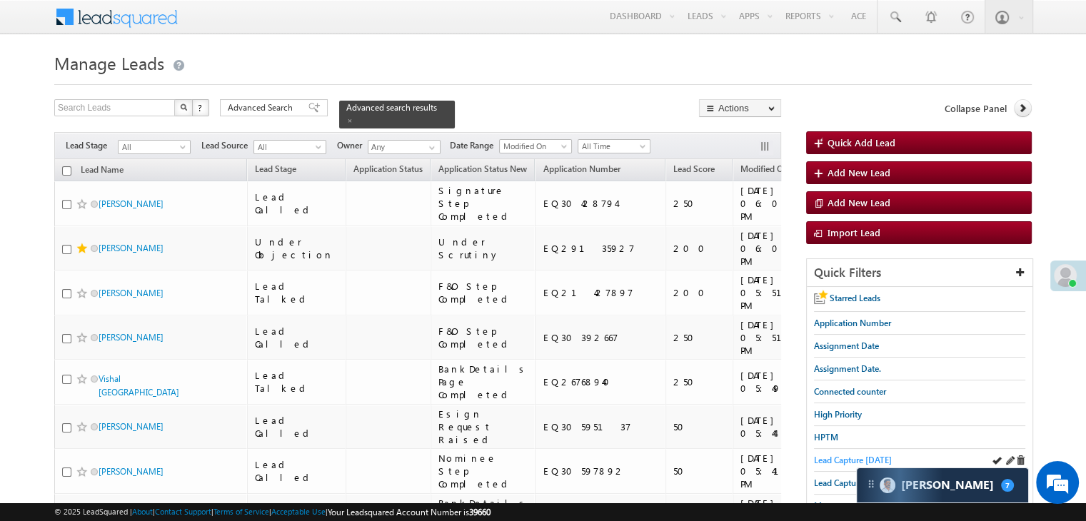
click at [839, 459] on span "Lead Capture today" at bounding box center [853, 460] width 78 height 11
click at [829, 461] on span "Lead Capture today" at bounding box center [853, 460] width 78 height 11
click at [839, 457] on span "Lead Capture today" at bounding box center [853, 460] width 78 height 11
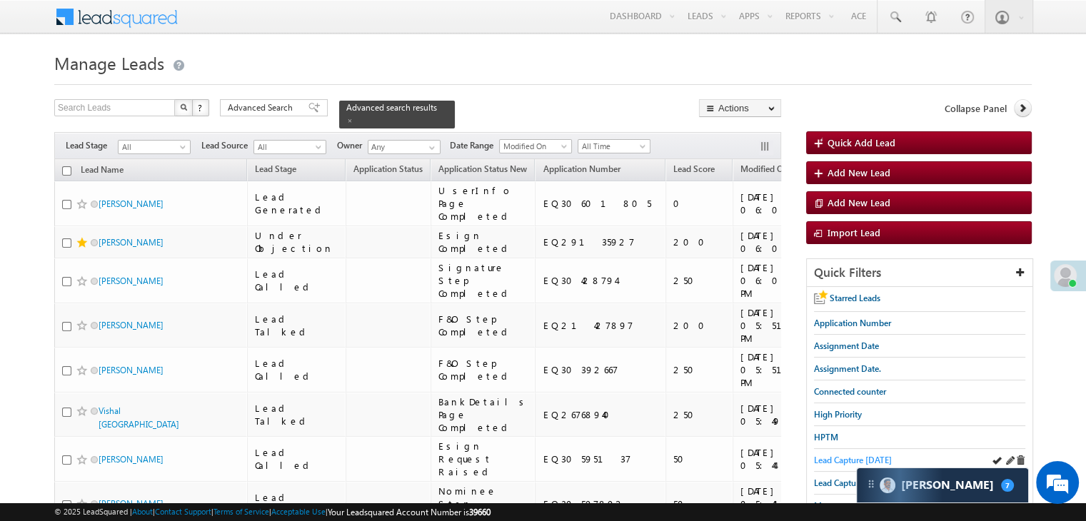
click at [829, 455] on span "Lead Capture today" at bounding box center [853, 460] width 78 height 11
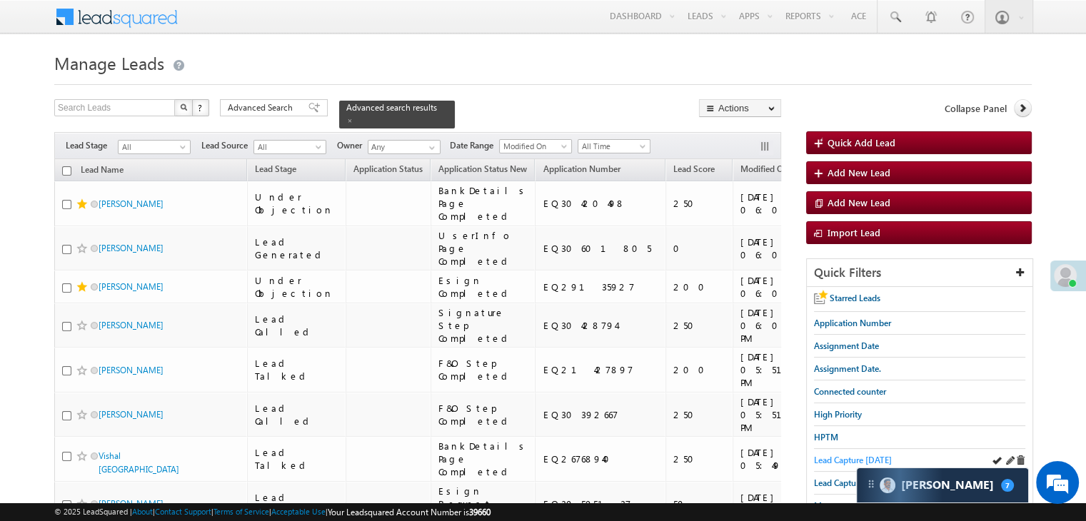
click at [856, 459] on span "Lead Capture today" at bounding box center [853, 460] width 78 height 11
click at [837, 461] on span "Lead Capture today" at bounding box center [853, 460] width 78 height 11
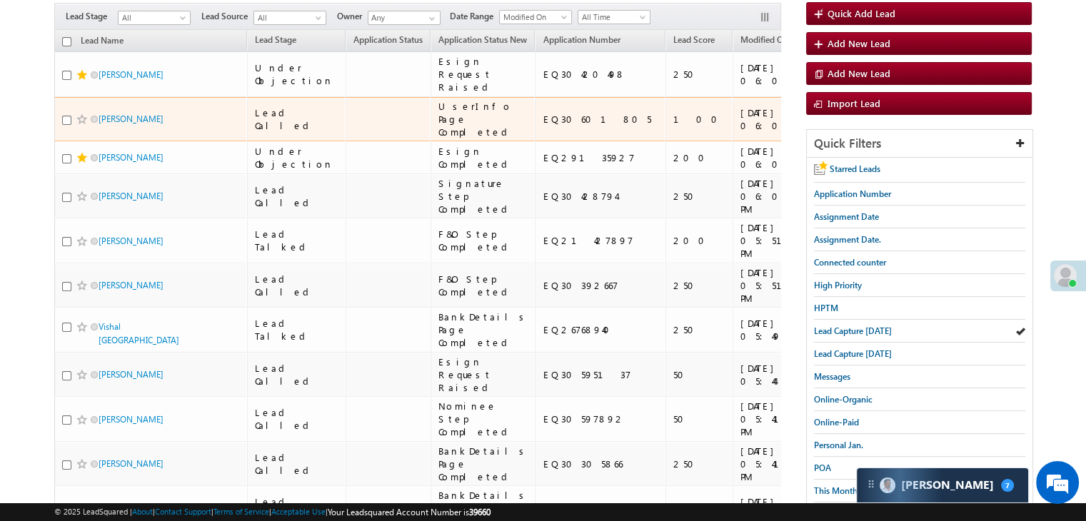
scroll to position [143, 0]
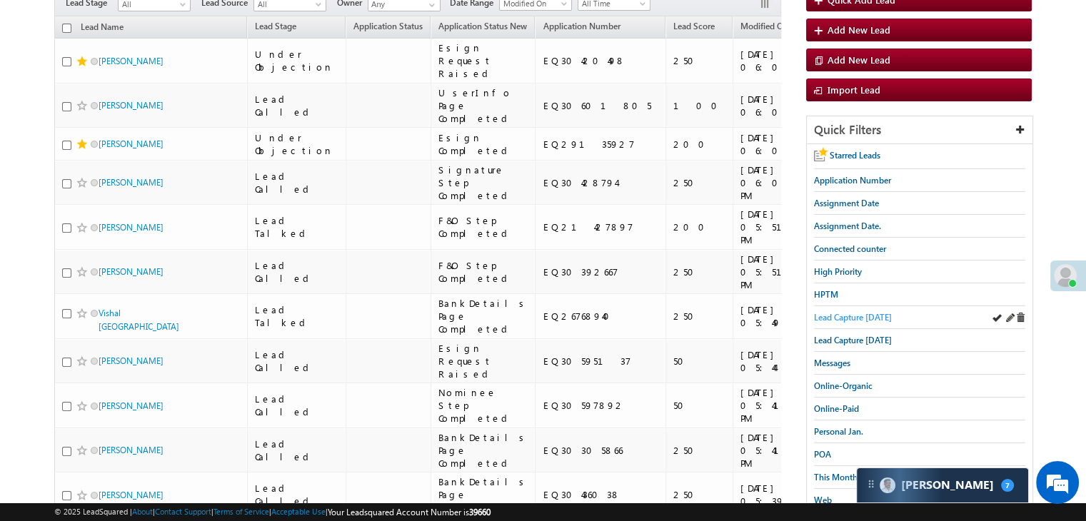
click at [825, 316] on span "Lead Capture today" at bounding box center [853, 317] width 78 height 11
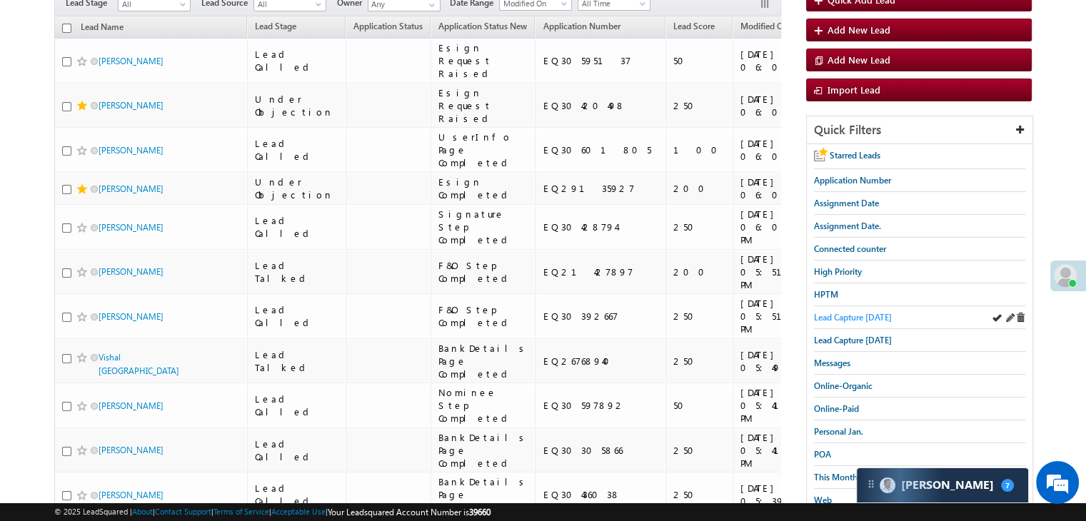
click at [840, 314] on span "Lead Capture today" at bounding box center [853, 317] width 78 height 11
click at [832, 316] on span "Lead Capture today" at bounding box center [853, 317] width 78 height 11
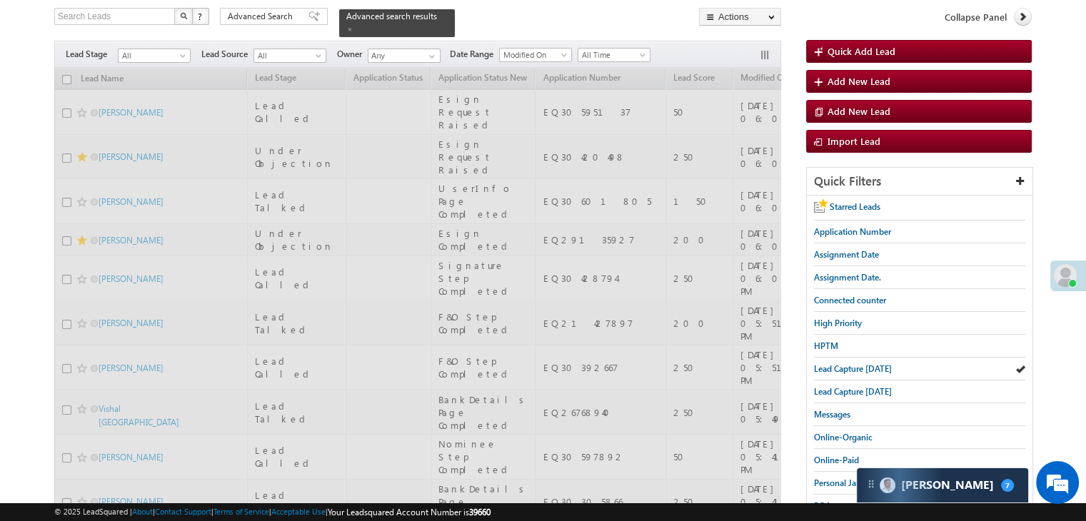
scroll to position [0, 0]
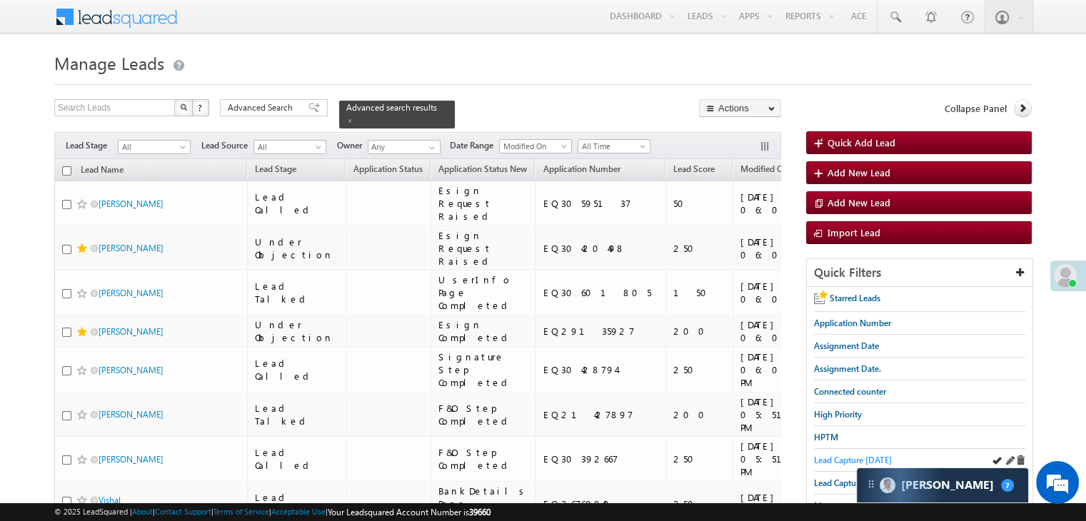
click at [834, 458] on span "Lead Capture today" at bounding box center [853, 460] width 78 height 11
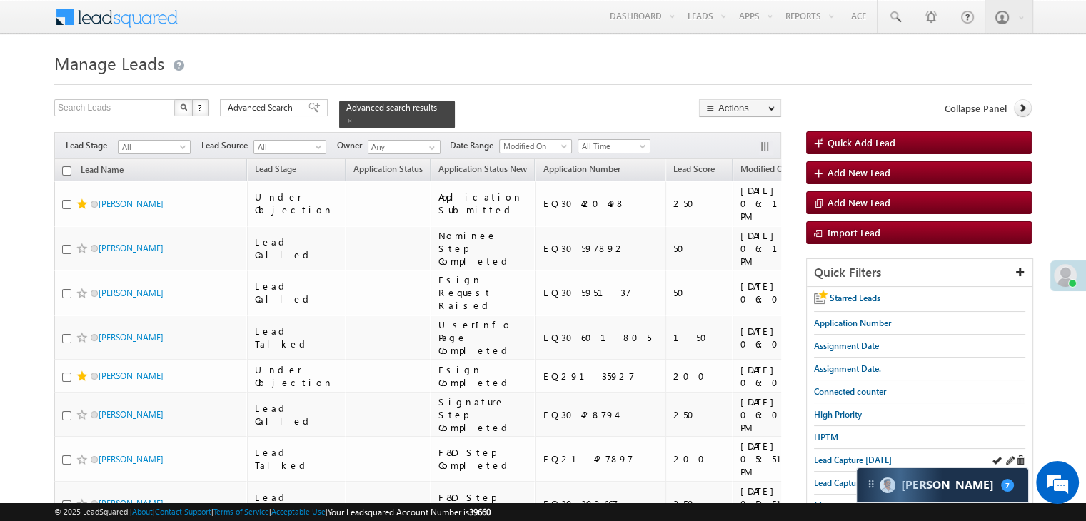
click at [849, 464] on div "Lead Capture today" at bounding box center [919, 460] width 211 height 23
click at [847, 459] on span "Lead Capture today" at bounding box center [853, 460] width 78 height 11
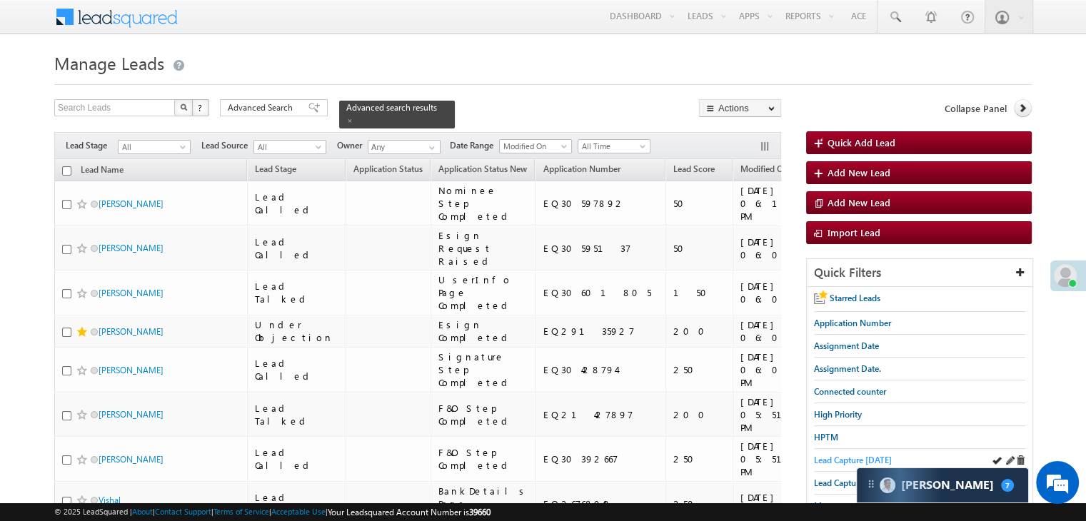
click at [834, 460] on span "Lead Capture today" at bounding box center [853, 460] width 78 height 11
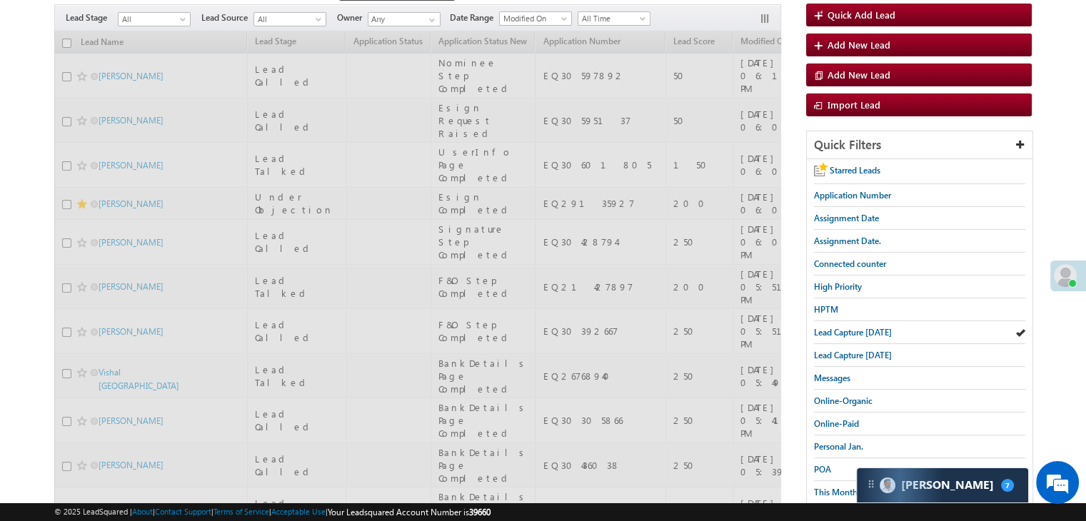
scroll to position [143, 0]
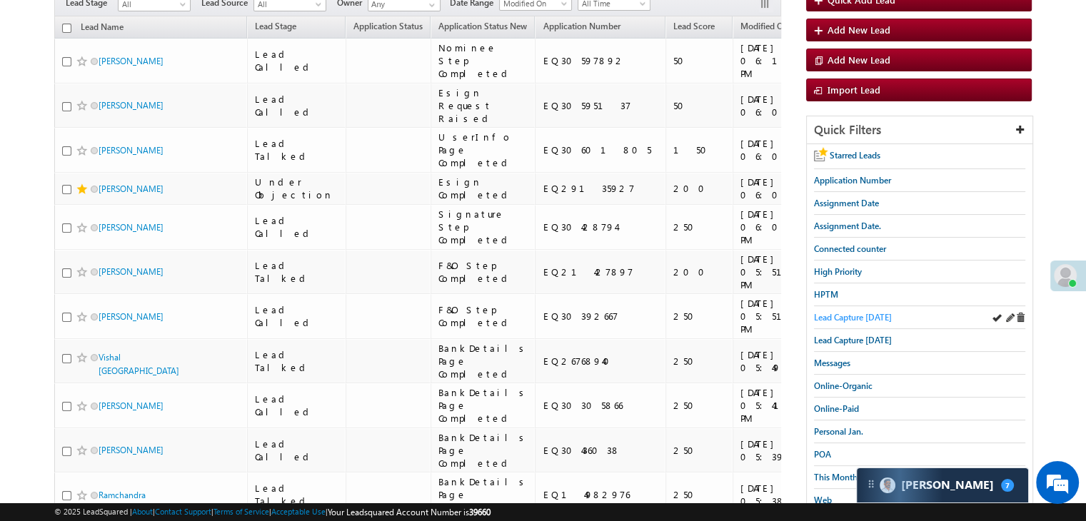
click at [849, 318] on span "Lead Capture today" at bounding box center [853, 317] width 78 height 11
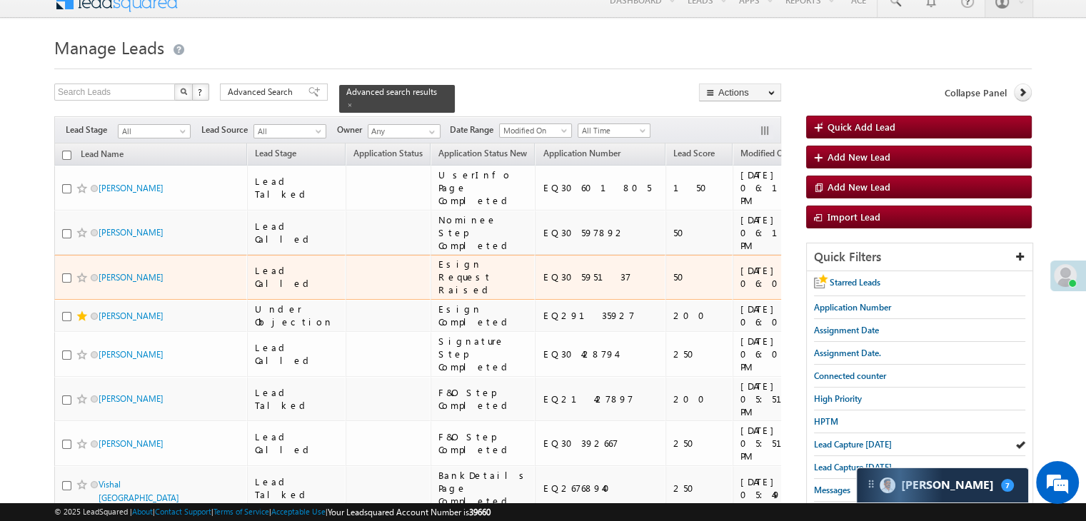
scroll to position [0, 0]
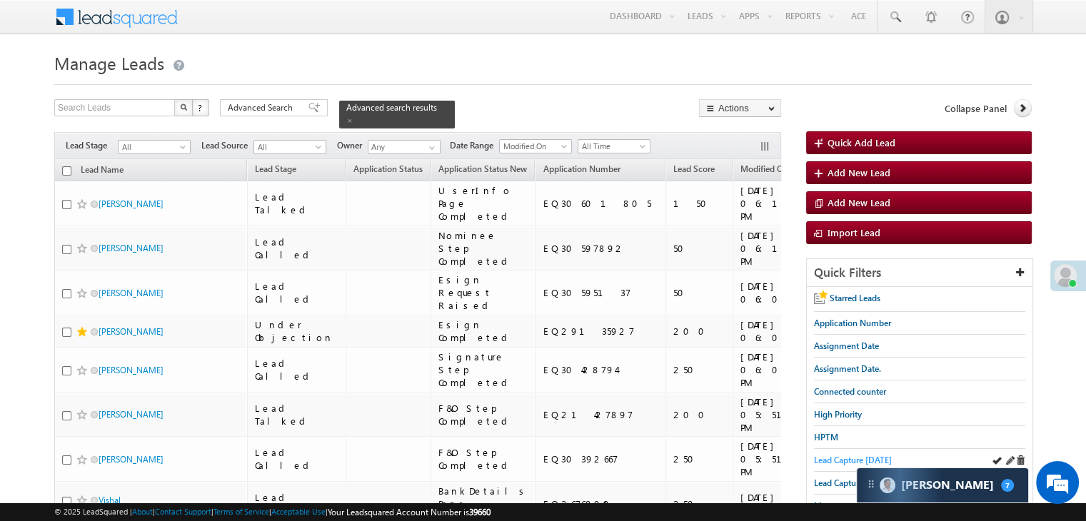
click at [840, 456] on span "Lead Capture today" at bounding box center [853, 460] width 78 height 11
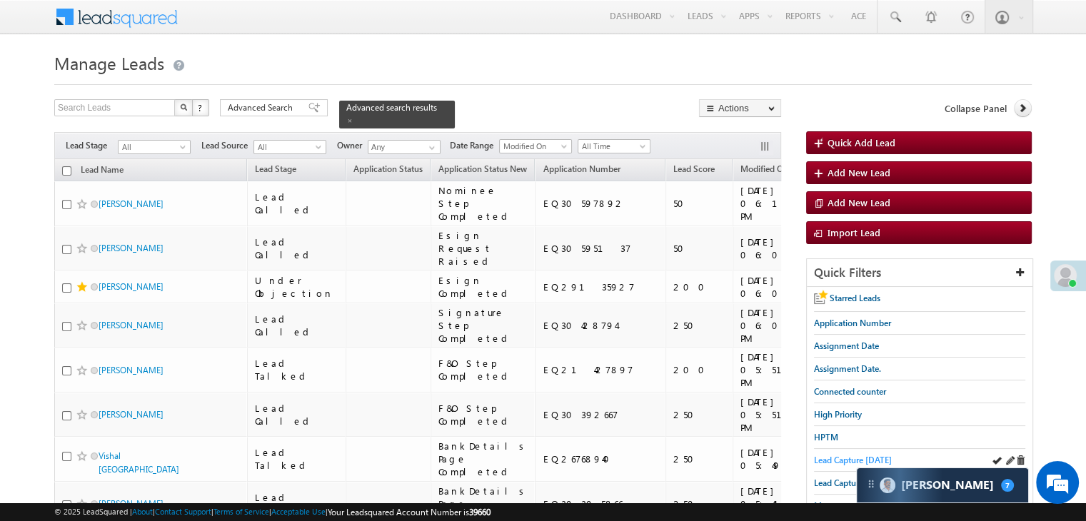
click at [829, 460] on span "Lead Capture today" at bounding box center [853, 460] width 78 height 11
click at [836, 455] on span "Lead Capture today" at bounding box center [853, 460] width 78 height 11
click at [829, 455] on span "Lead Capture today" at bounding box center [853, 460] width 78 height 11
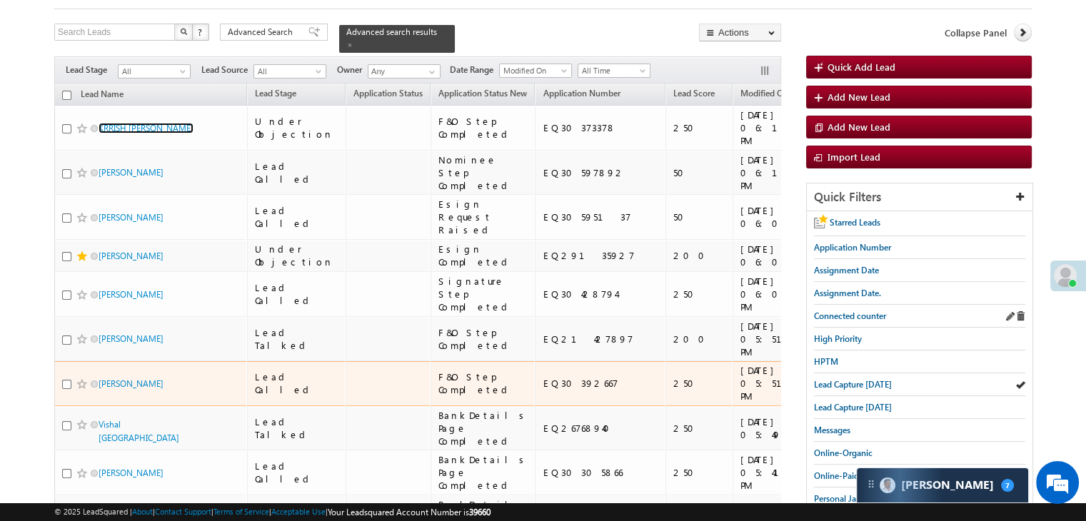
scroll to position [71, 0]
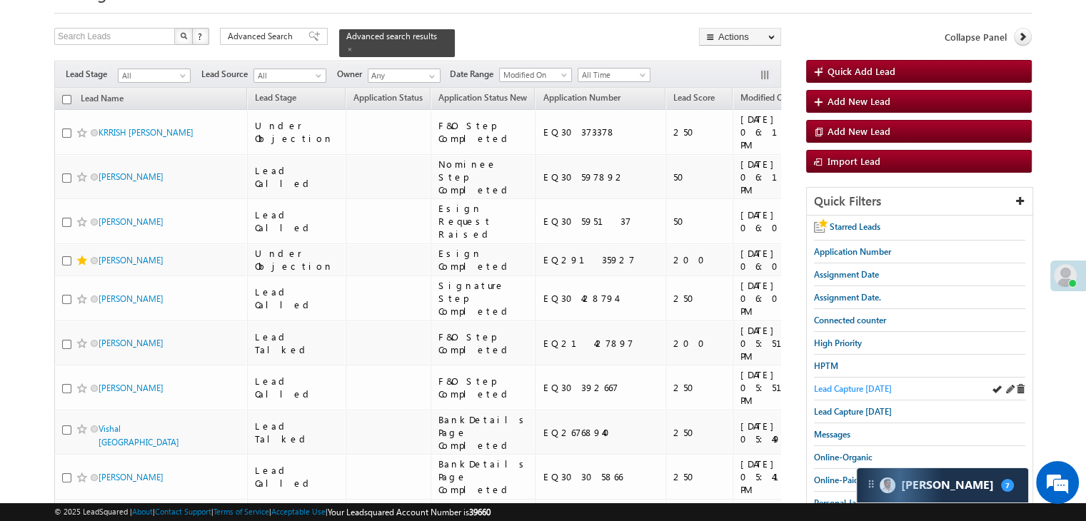
click at [852, 390] on span "Lead Capture today" at bounding box center [853, 389] width 78 height 11
click at [843, 384] on span "Lead Capture today" at bounding box center [853, 389] width 78 height 11
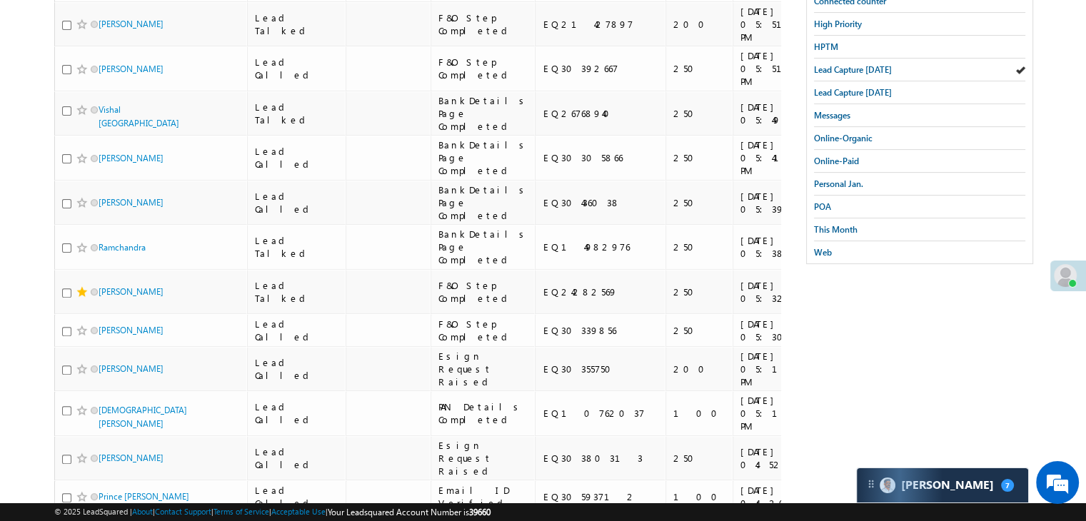
scroll to position [286, 0]
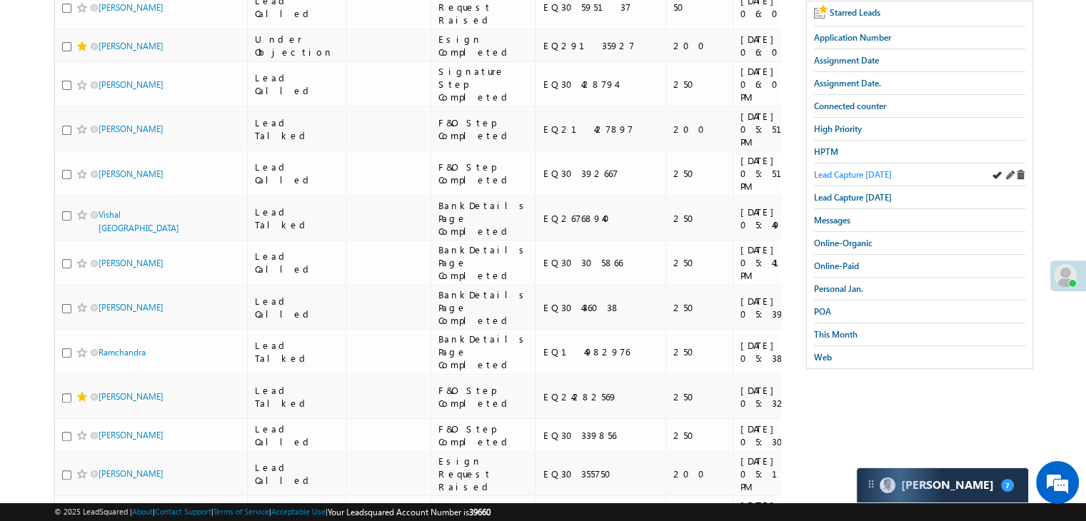
click at [868, 174] on span "Lead Capture today" at bounding box center [853, 174] width 78 height 11
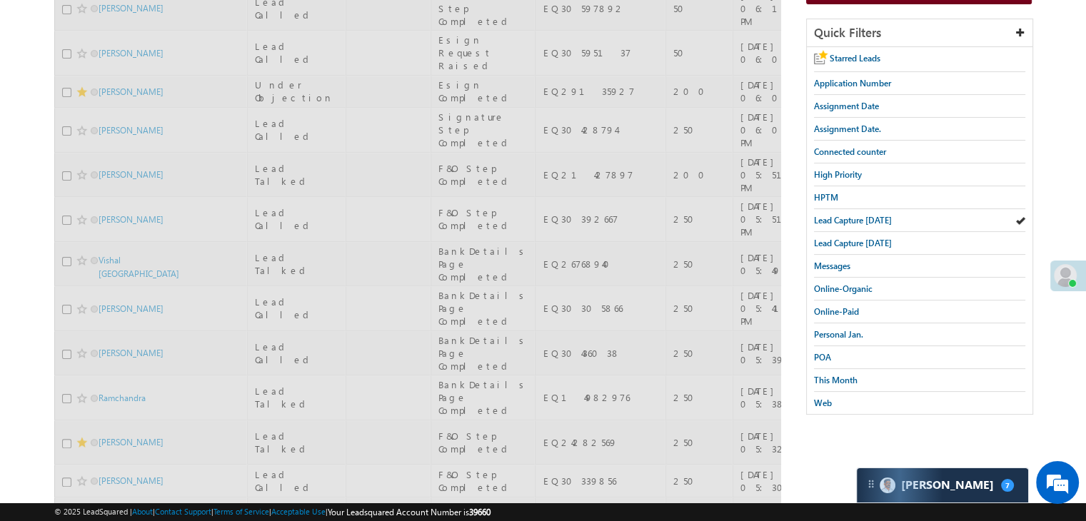
scroll to position [71, 0]
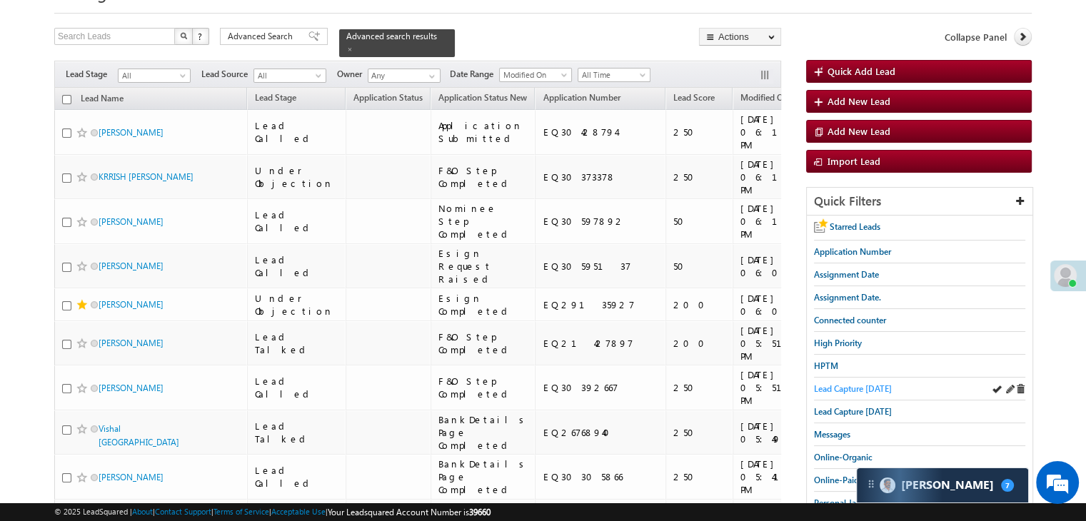
click at [838, 382] on link "Lead Capture today" at bounding box center [853, 389] width 78 height 14
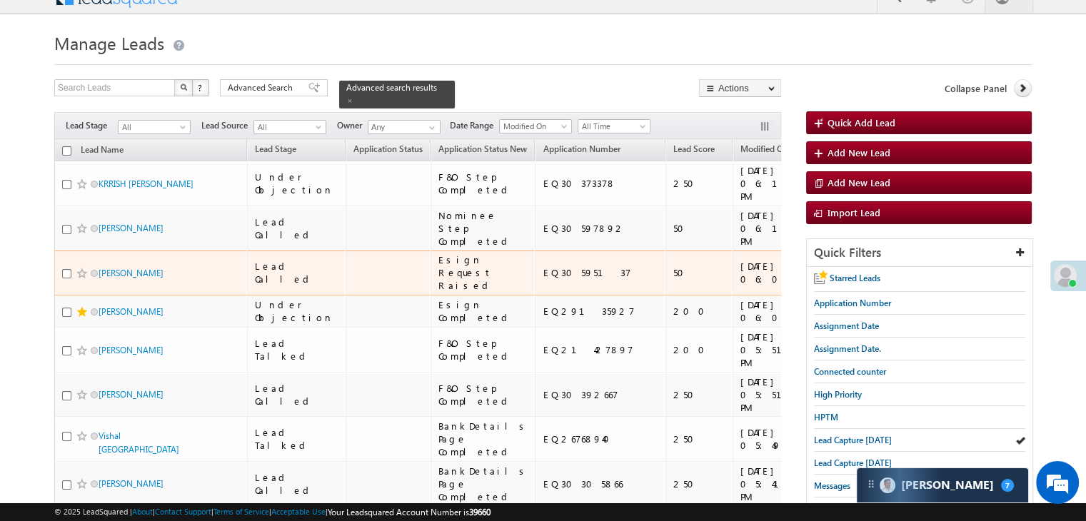
scroll to position [0, 0]
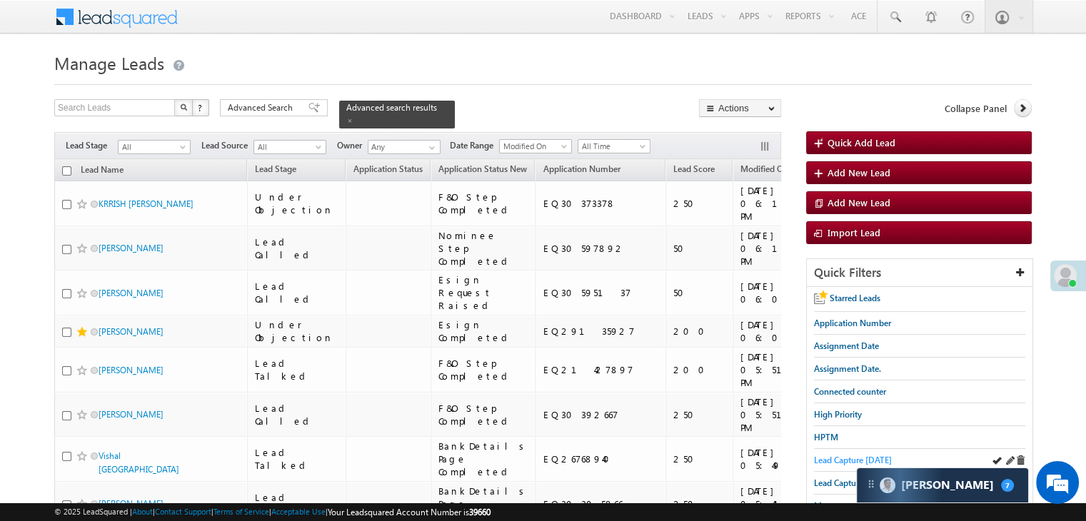
click at [837, 457] on span "Lead Capture today" at bounding box center [853, 460] width 78 height 11
click at [834, 459] on span "Lead Capture today" at bounding box center [853, 460] width 78 height 11
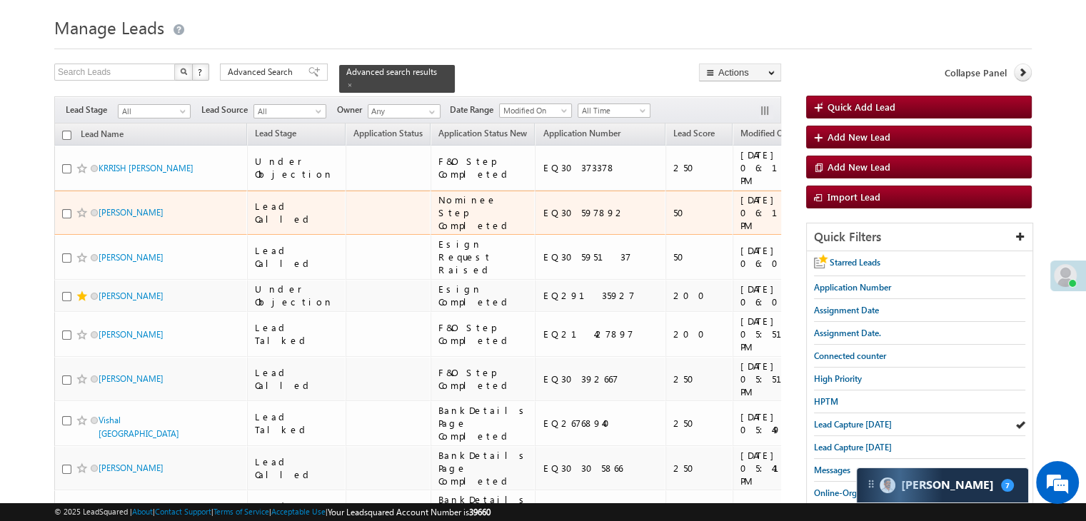
scroll to position [71, 0]
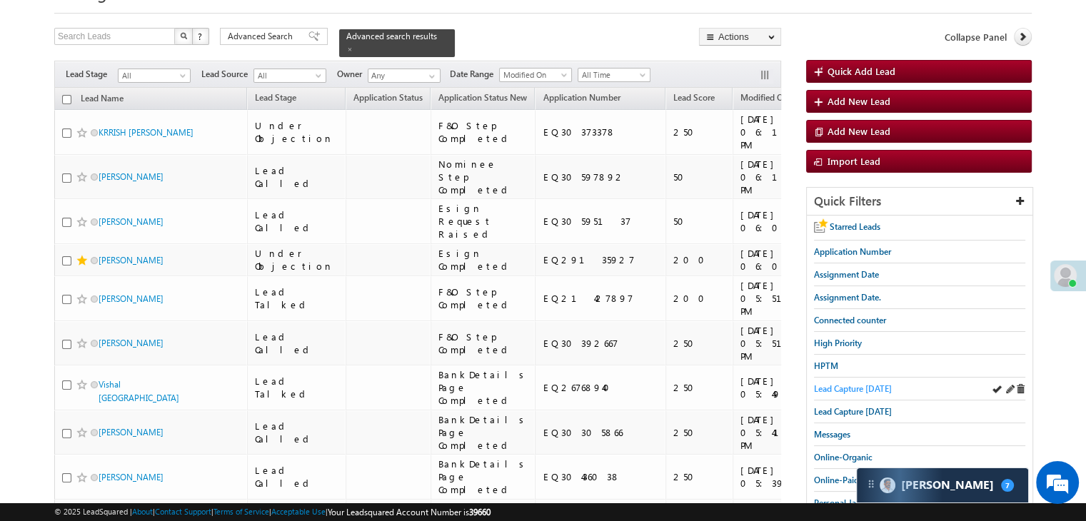
click at [837, 384] on span "Lead Capture today" at bounding box center [853, 389] width 78 height 11
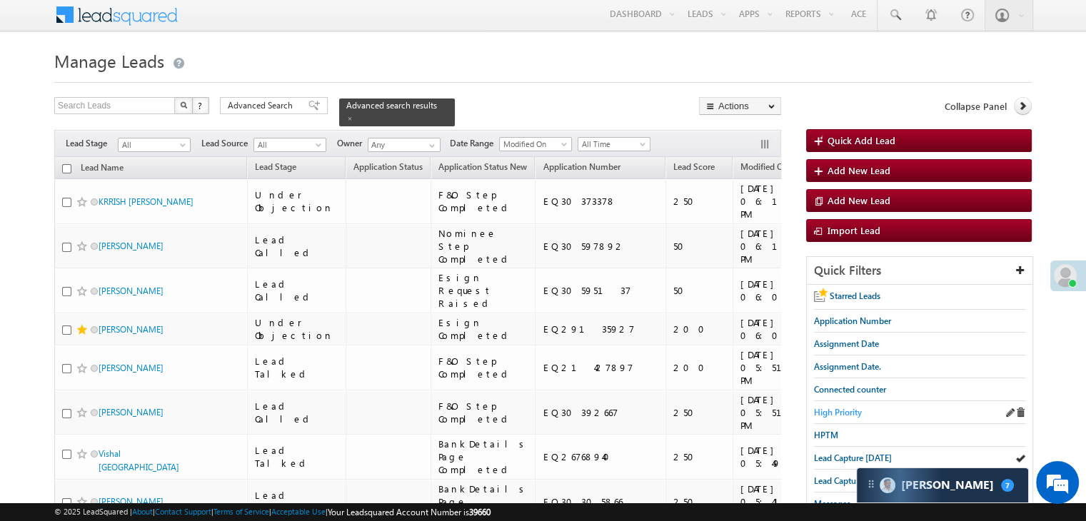
scroll to position [0, 0]
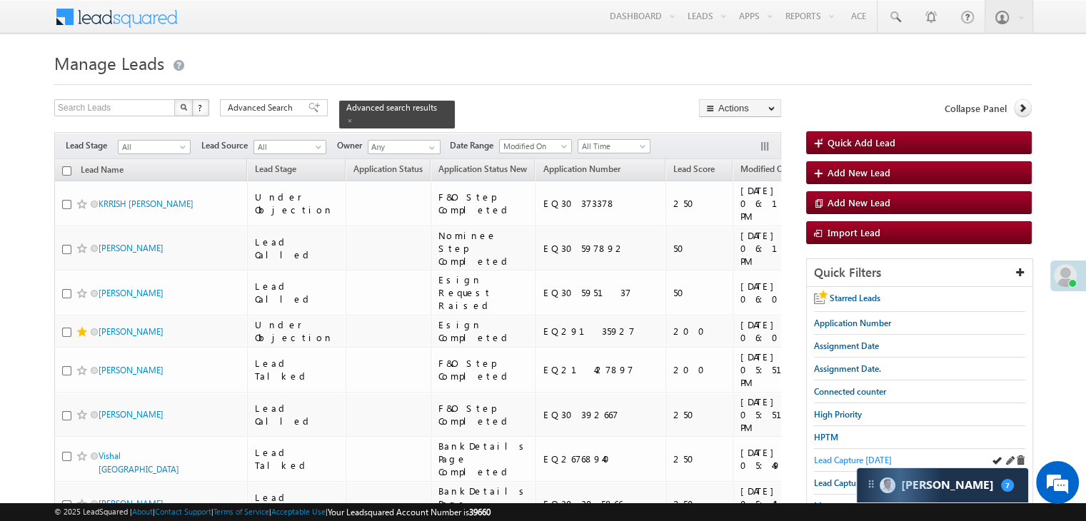
click at [859, 455] on span "Lead Capture today" at bounding box center [853, 460] width 78 height 11
click at [839, 455] on span "Lead Capture today" at bounding box center [853, 460] width 78 height 11
click at [831, 456] on span "Lead Capture today" at bounding box center [853, 460] width 78 height 11
click at [831, 461] on span "Lead Capture today" at bounding box center [853, 460] width 78 height 11
click at [832, 458] on span "Lead Capture today" at bounding box center [853, 460] width 78 height 11
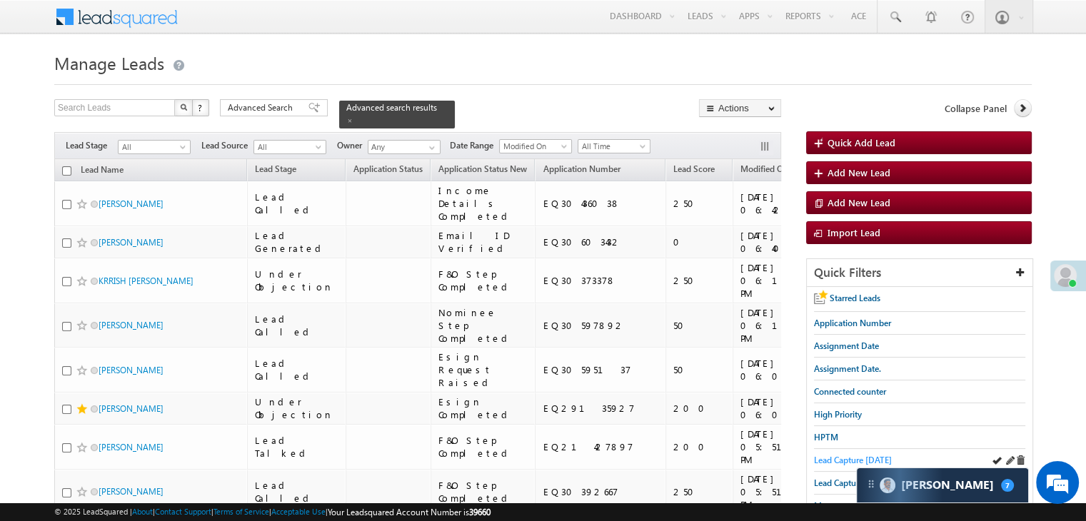
click at [830, 455] on span "Lead Capture today" at bounding box center [853, 460] width 78 height 11
click at [840, 461] on span "Lead Capture today" at bounding box center [853, 460] width 78 height 11
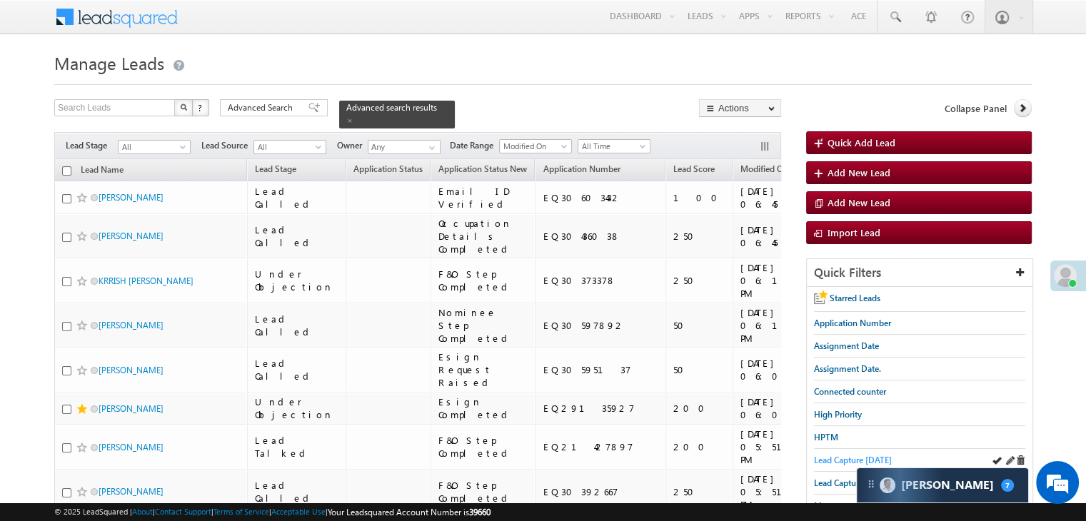
click at [857, 456] on span "Lead Capture today" at bounding box center [853, 460] width 78 height 11
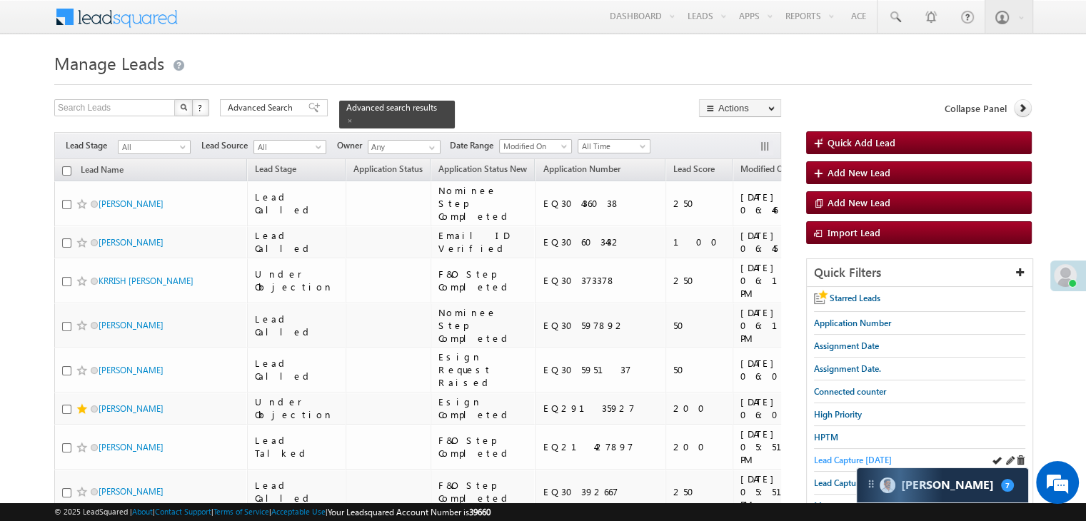
click at [834, 456] on span "Lead Capture today" at bounding box center [853, 460] width 78 height 11
click at [841, 459] on span "Lead Capture today" at bounding box center [853, 460] width 78 height 11
click at [831, 460] on span "Lead Capture today" at bounding box center [853, 460] width 78 height 11
click at [843, 461] on span "Lead Capture today" at bounding box center [853, 460] width 78 height 11
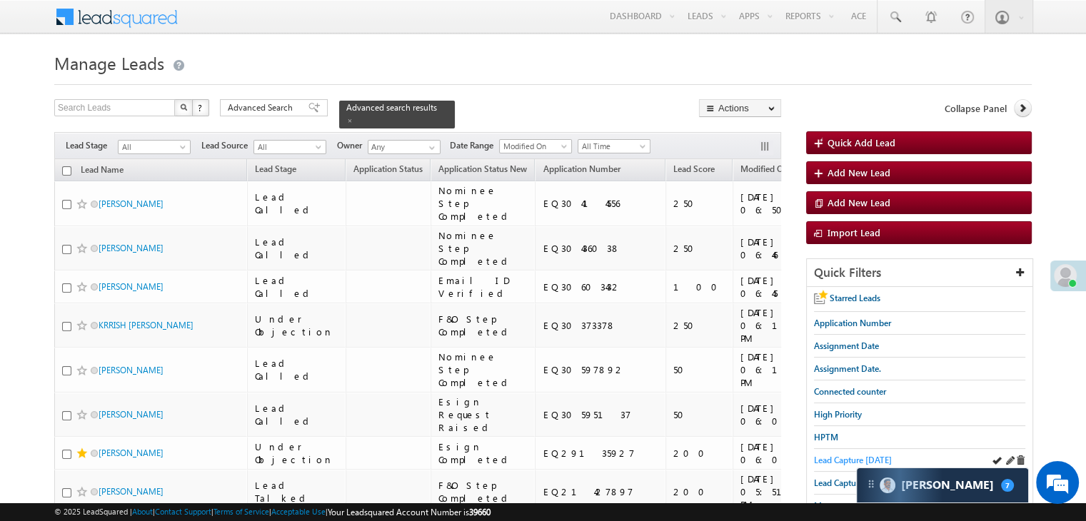
click at [831, 457] on span "Lead Capture today" at bounding box center [853, 460] width 78 height 11
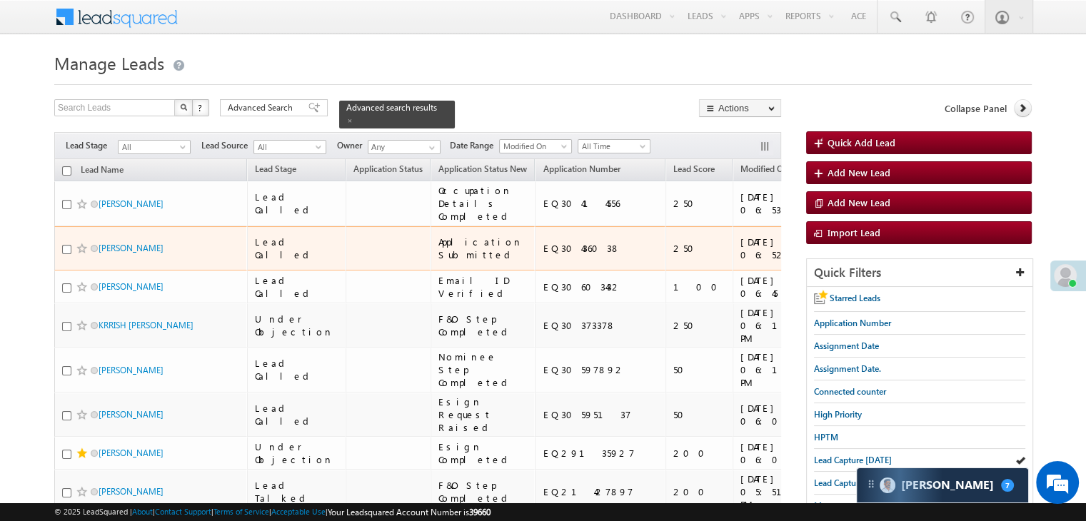
click at [79, 254] on span at bounding box center [81, 248] width 11 height 11
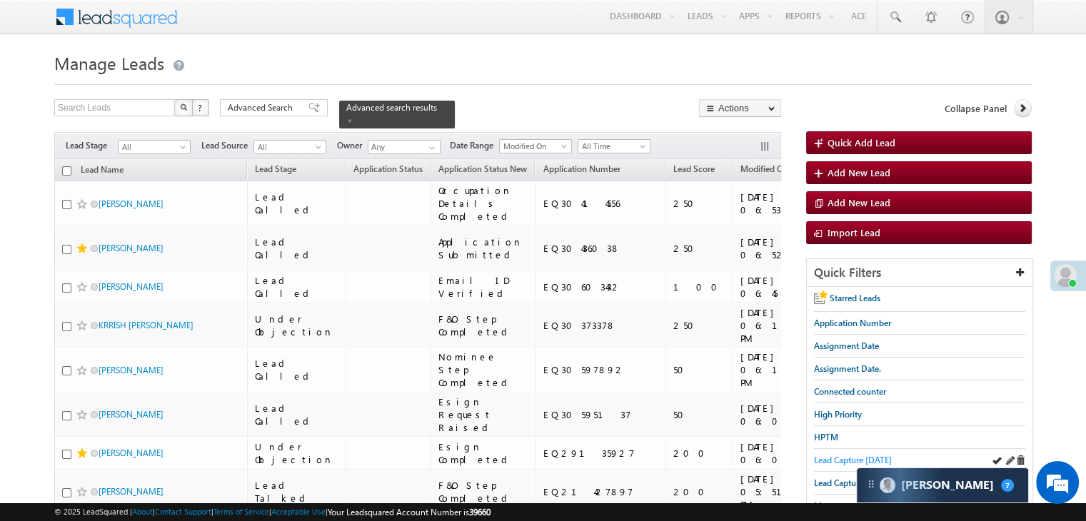
click at [832, 455] on span "Lead Capture today" at bounding box center [853, 460] width 78 height 11
click at [844, 456] on span "Lead Capture today" at bounding box center [853, 460] width 78 height 11
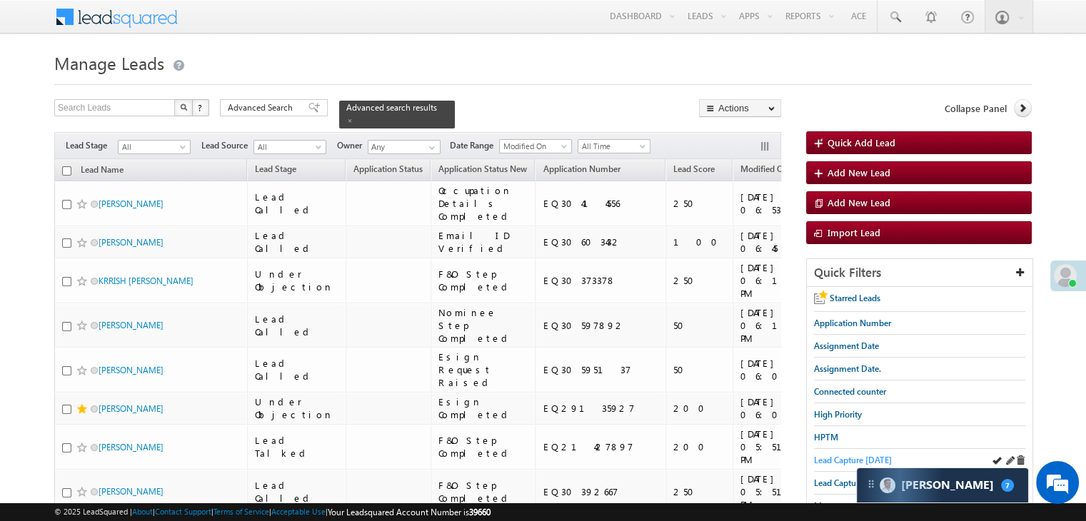
click at [826, 461] on span "Lead Capture today" at bounding box center [853, 460] width 78 height 11
click at [832, 456] on span "Lead Capture today" at bounding box center [853, 460] width 78 height 11
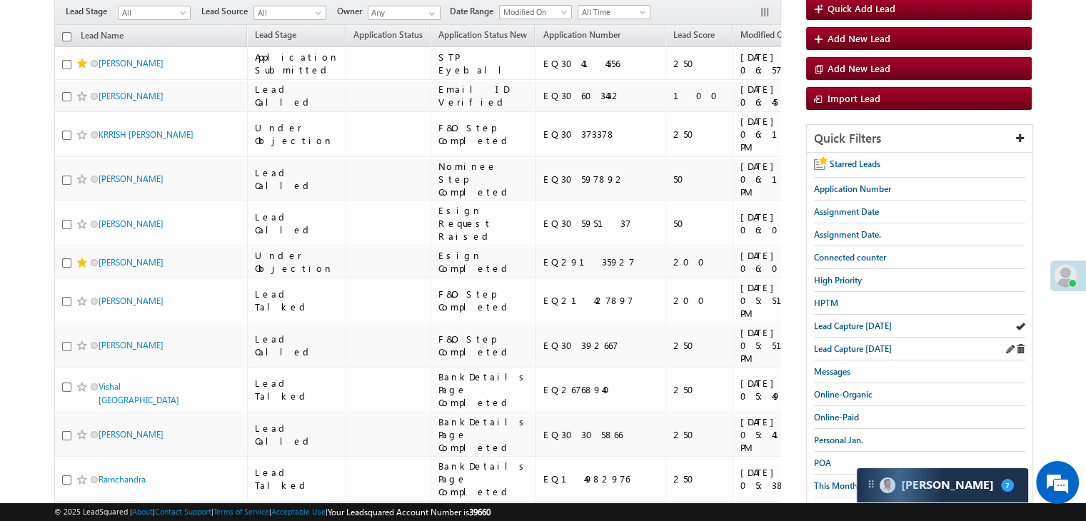
scroll to position [143, 0]
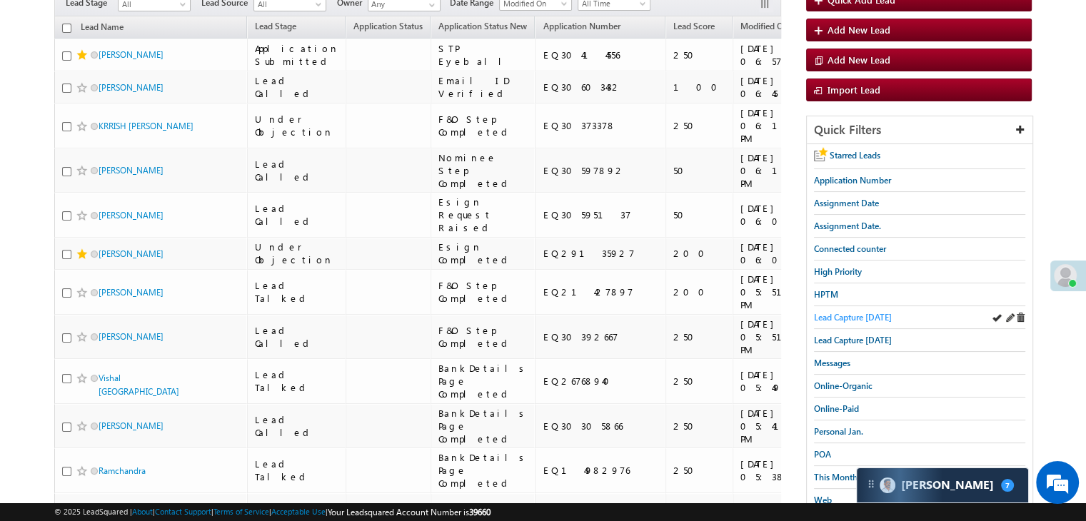
click at [861, 314] on span "Lead Capture today" at bounding box center [853, 317] width 78 height 11
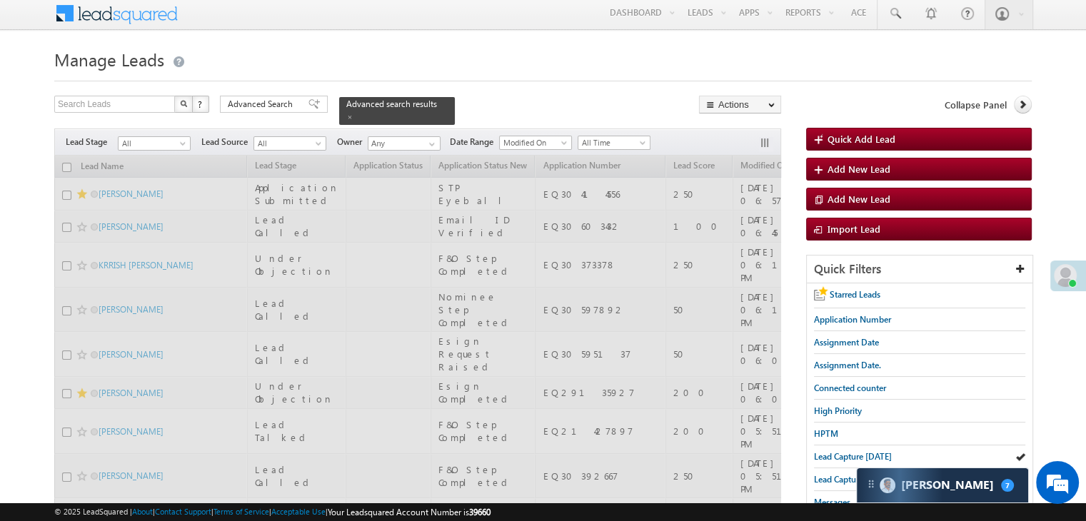
scroll to position [0, 0]
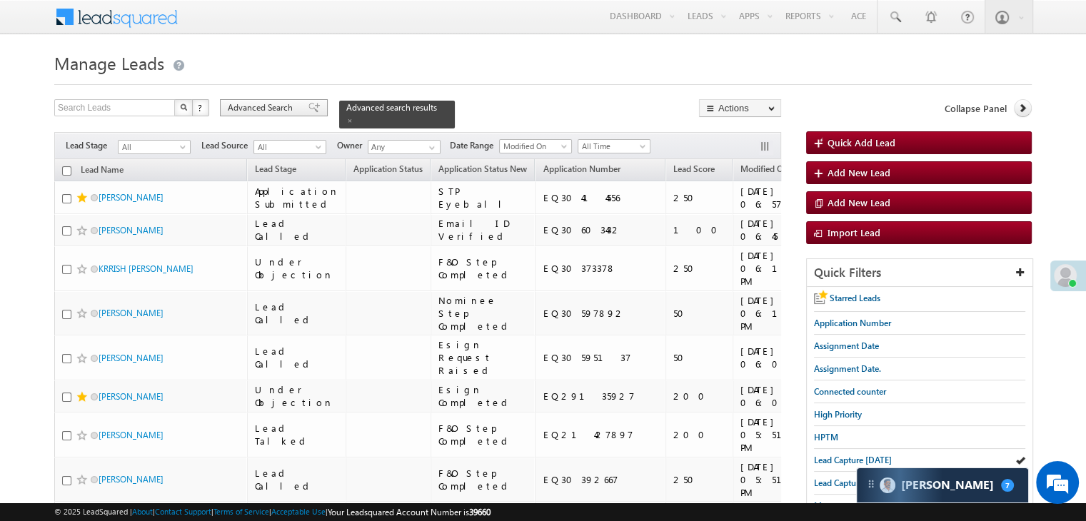
click at [265, 109] on span "Advanced Search" at bounding box center [262, 107] width 69 height 13
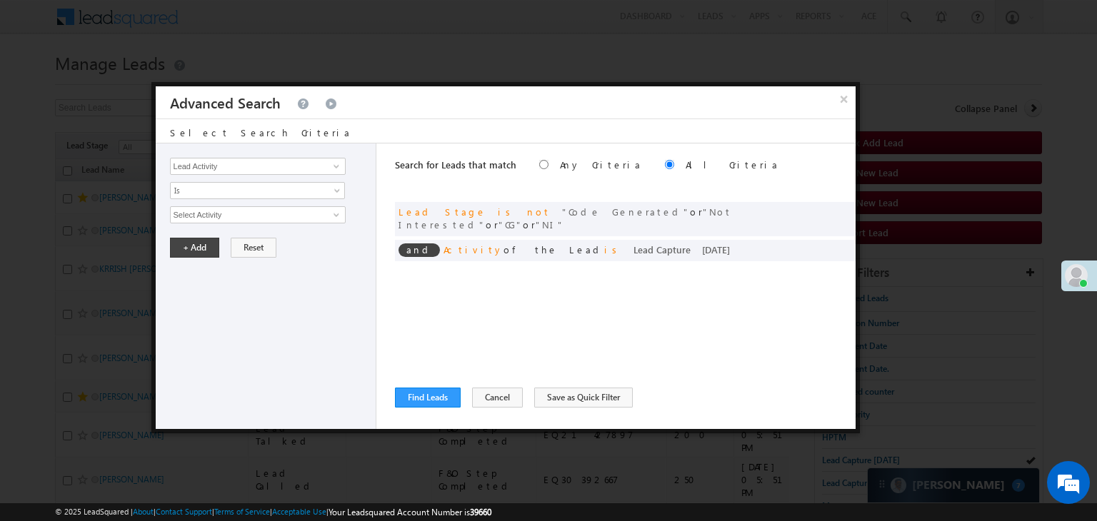
click at [841, 101] on button "×" at bounding box center [844, 98] width 23 height 25
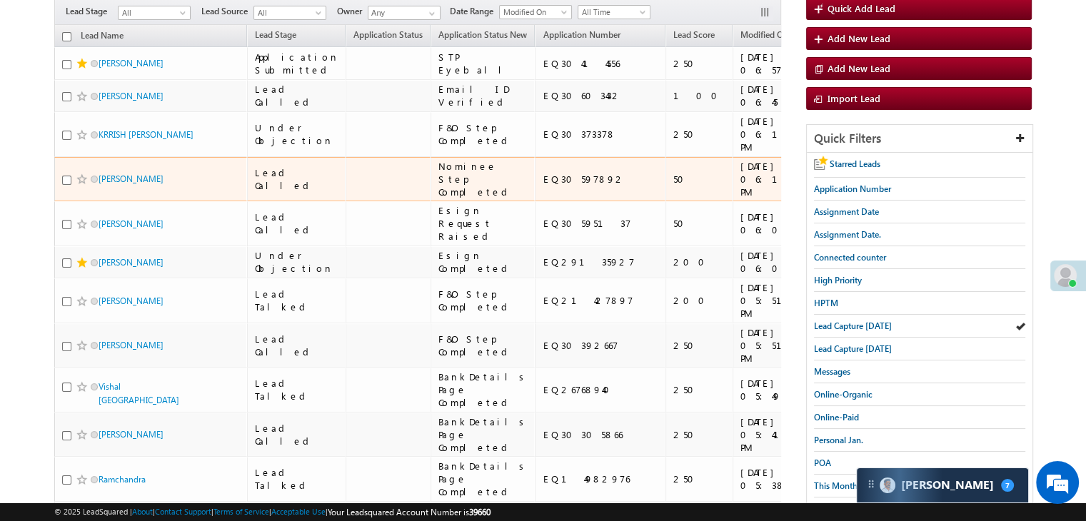
scroll to position [143, 0]
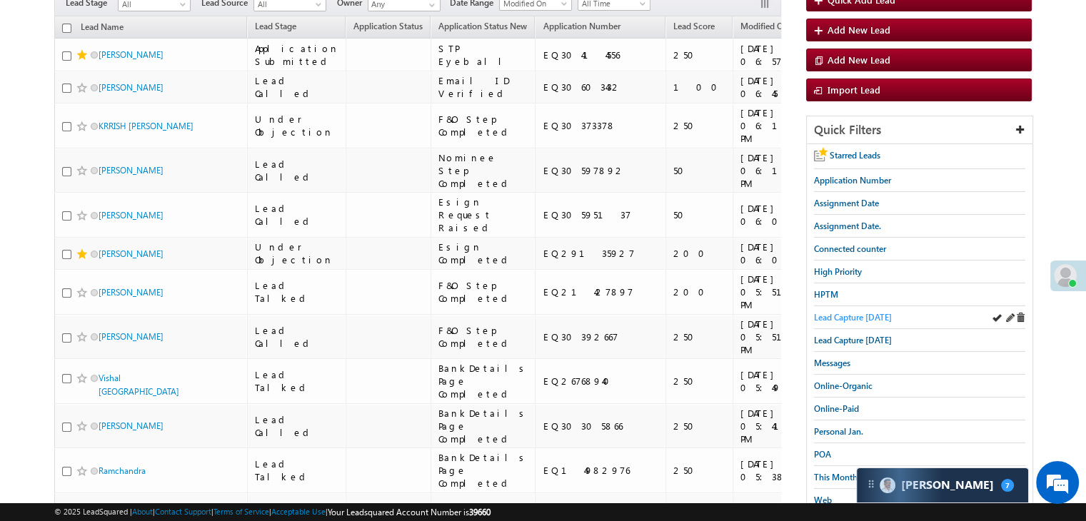
click at [839, 318] on span "Lead Capture today" at bounding box center [853, 317] width 78 height 11
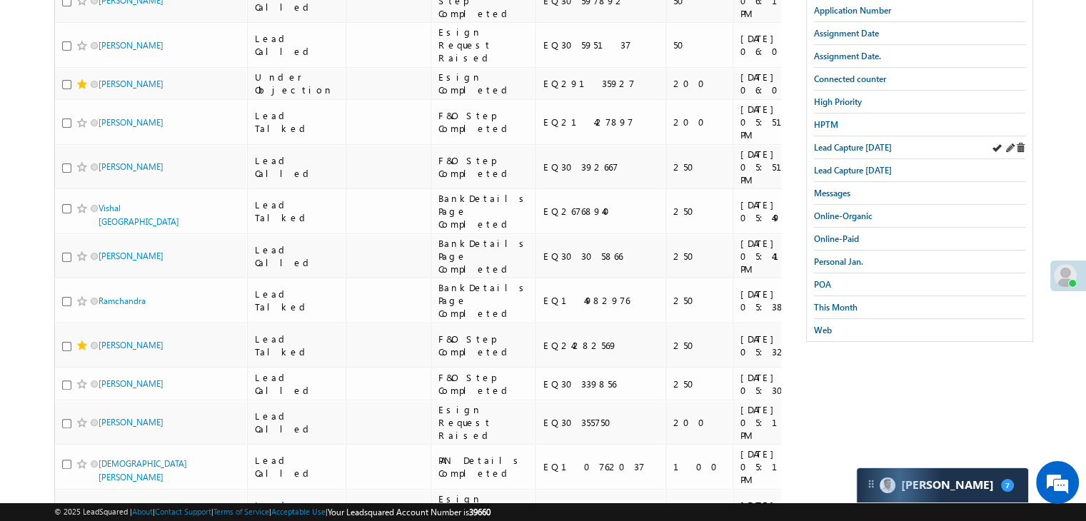
scroll to position [286, 0]
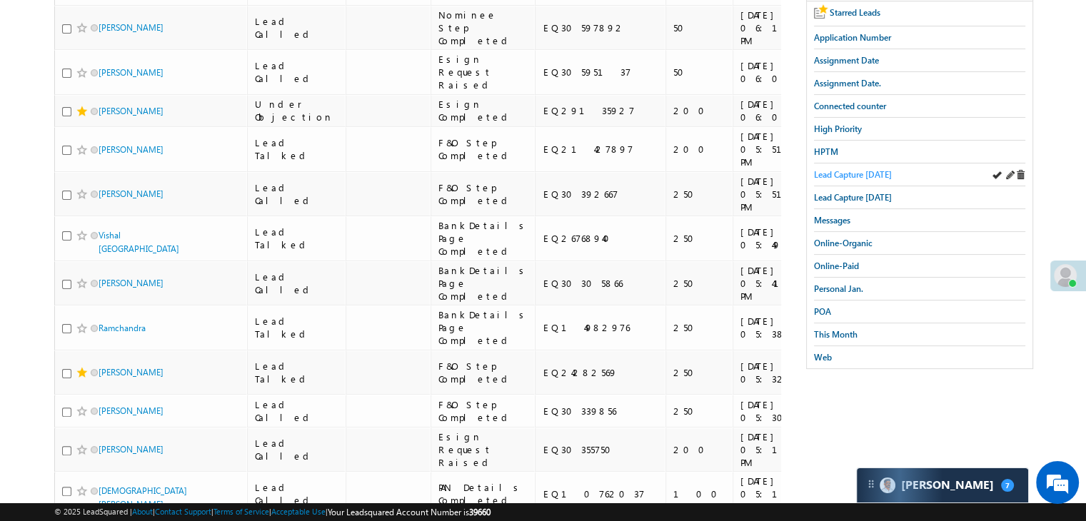
click at [881, 176] on span "Lead Capture today" at bounding box center [853, 174] width 78 height 11
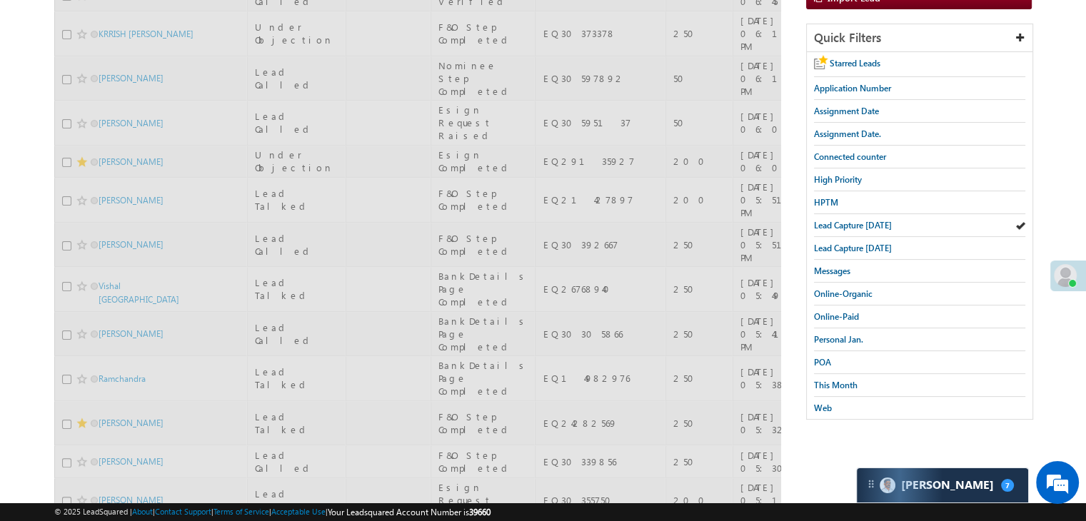
scroll to position [71, 0]
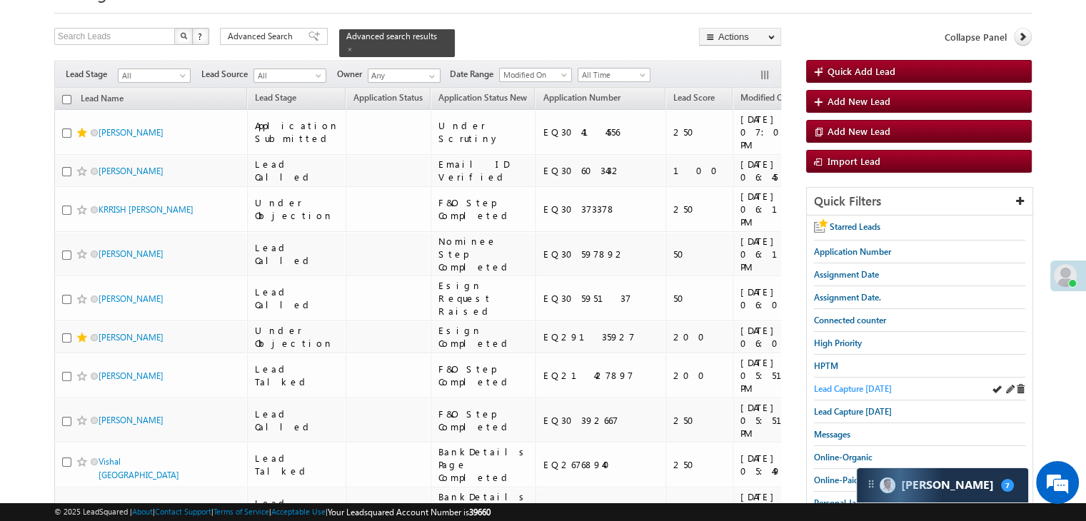
click at [836, 386] on span "Lead Capture today" at bounding box center [853, 389] width 78 height 11
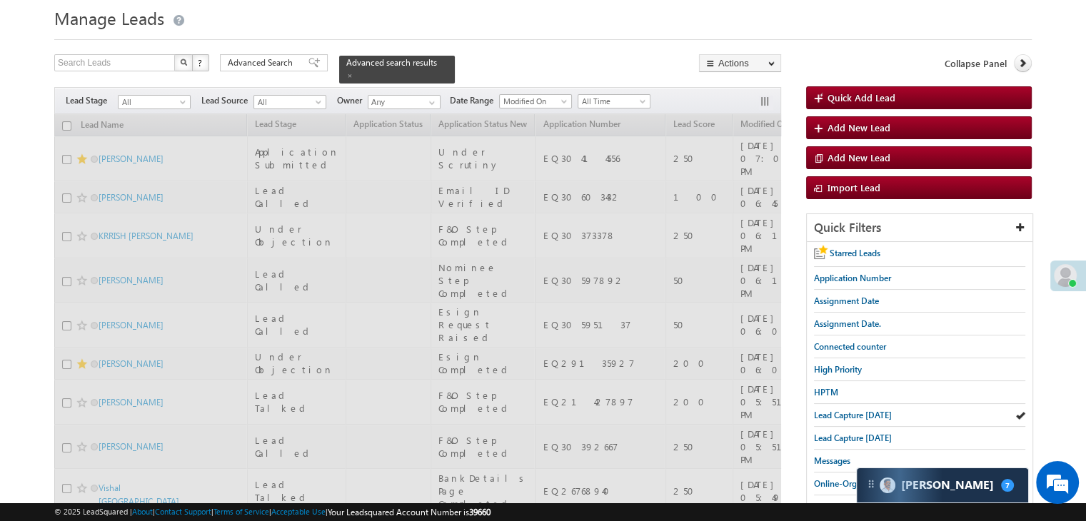
scroll to position [0, 0]
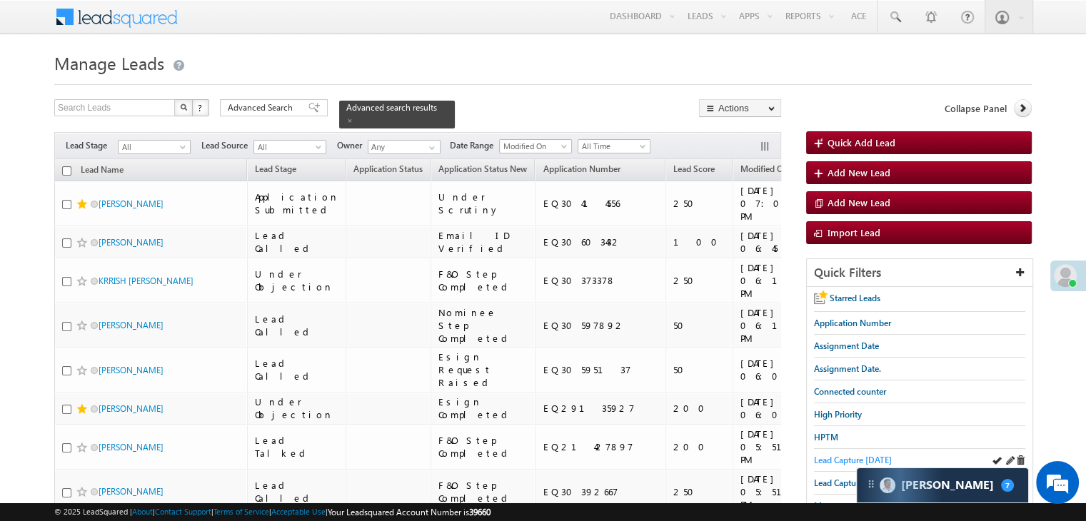
click at [834, 461] on span "Lead Capture today" at bounding box center [853, 460] width 78 height 11
click at [851, 455] on span "Lead Capture today" at bounding box center [853, 460] width 78 height 11
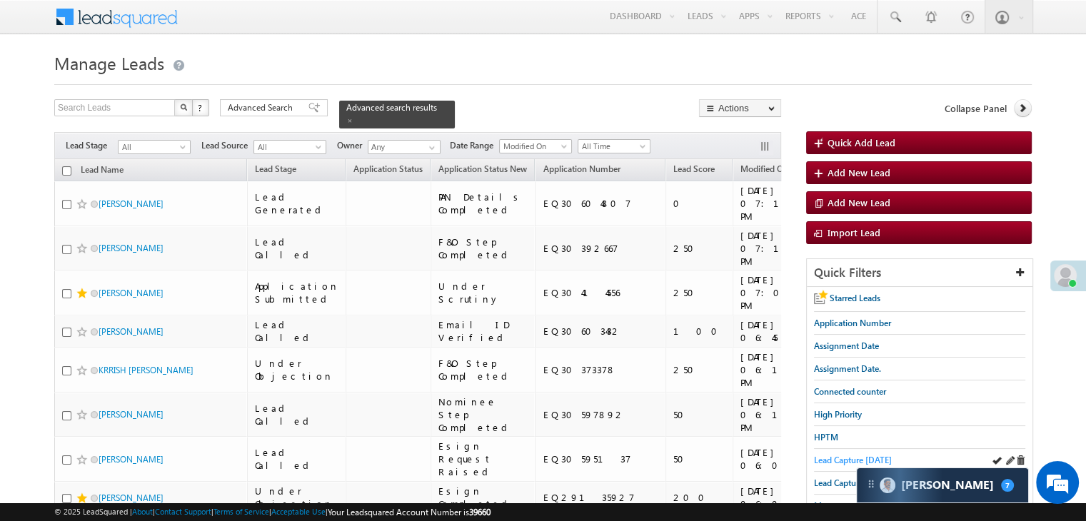
click at [820, 456] on span "Lead Capture today" at bounding box center [853, 460] width 78 height 11
click at [855, 454] on link "Lead Capture today" at bounding box center [853, 461] width 78 height 14
click at [831, 457] on span "Lead Capture today" at bounding box center [853, 460] width 78 height 11
click at [834, 455] on span "Lead Capture today" at bounding box center [853, 460] width 78 height 11
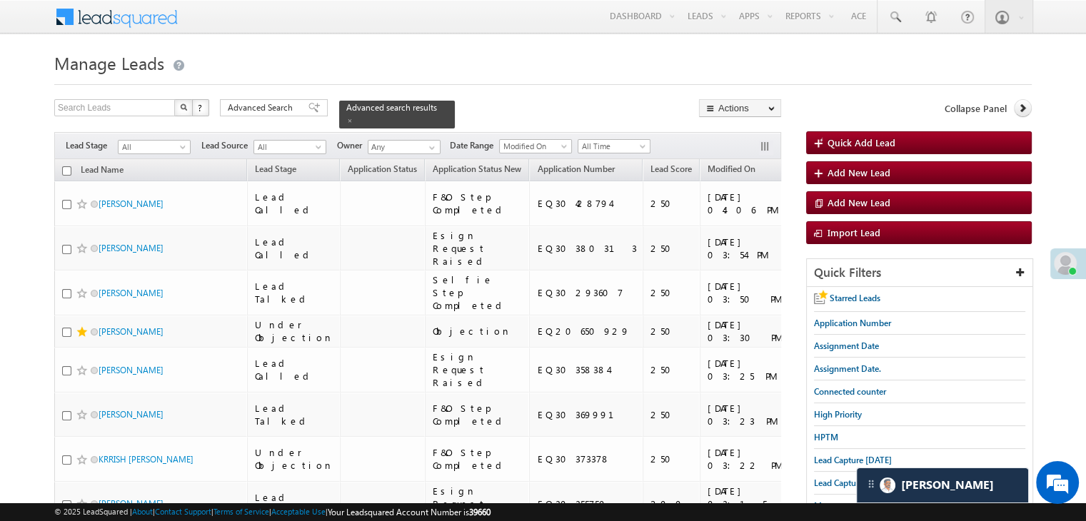
click at [269, 104] on span "Advanced Search" at bounding box center [262, 107] width 69 height 13
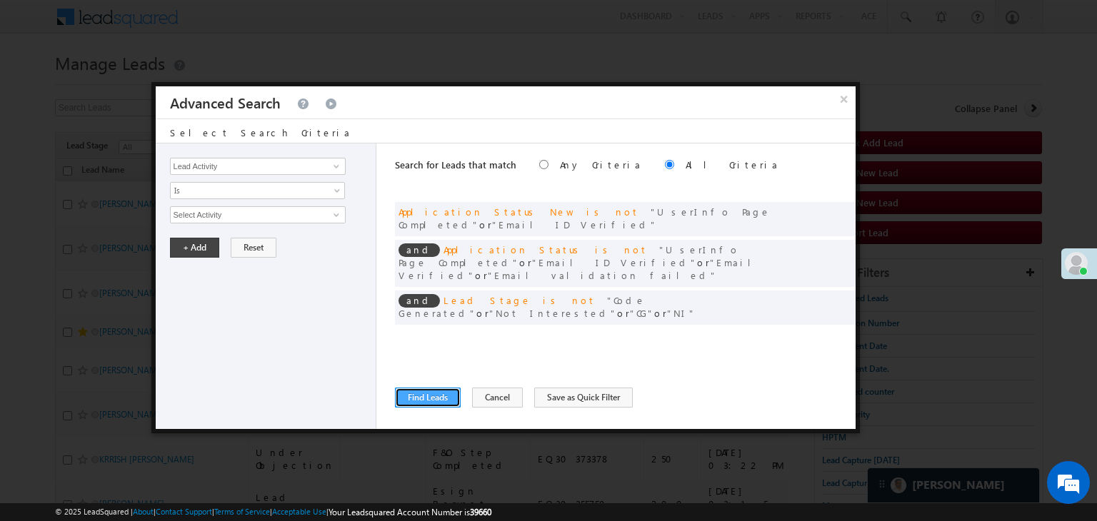
click at [420, 401] on button "Find Leads" at bounding box center [428, 398] width 66 height 20
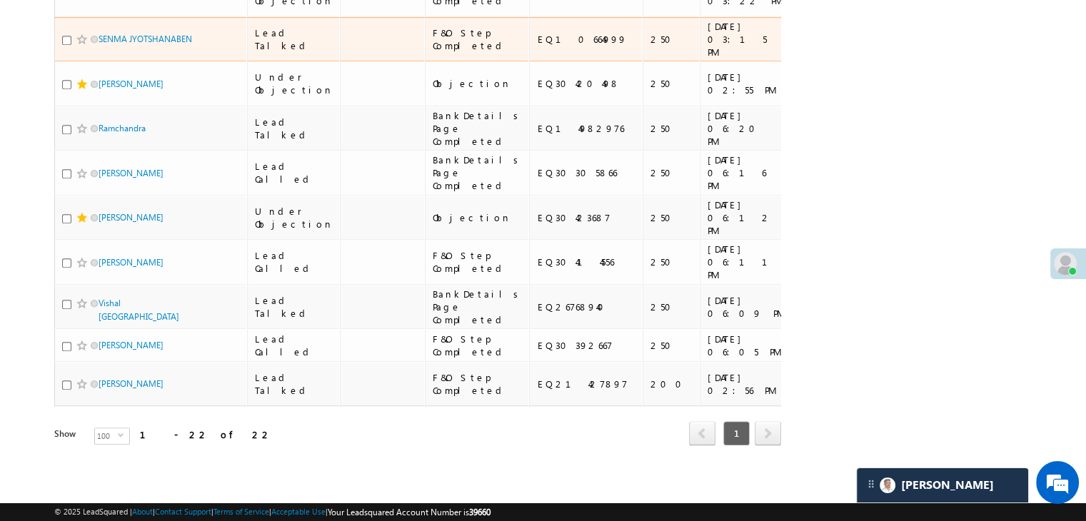
scroll to position [857, 0]
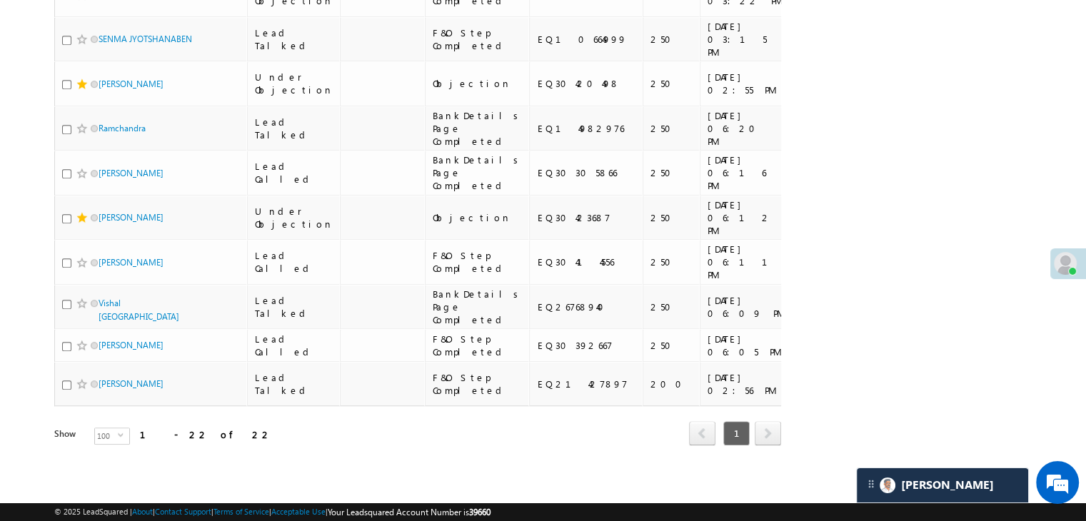
checkbox input "true"
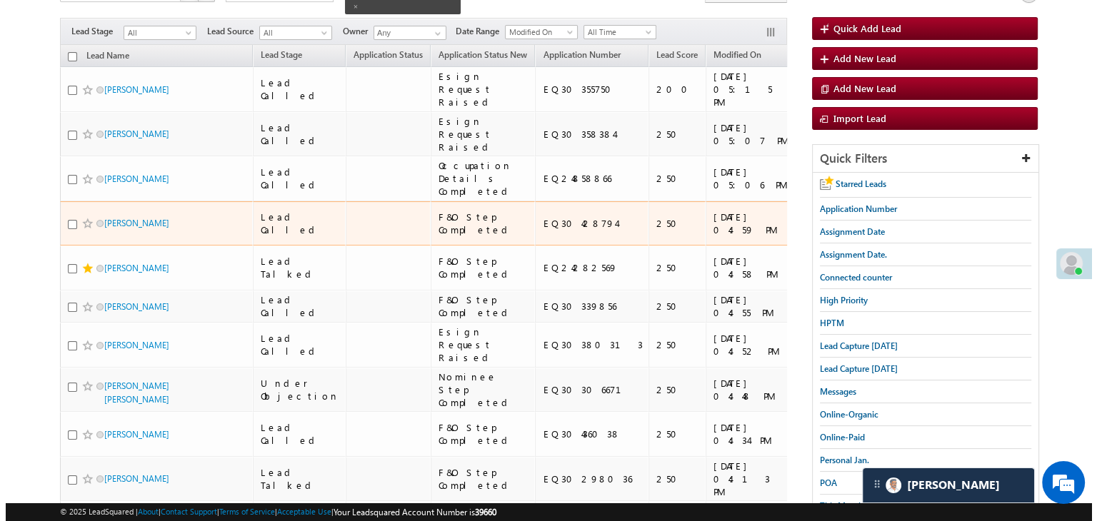
scroll to position [0, 0]
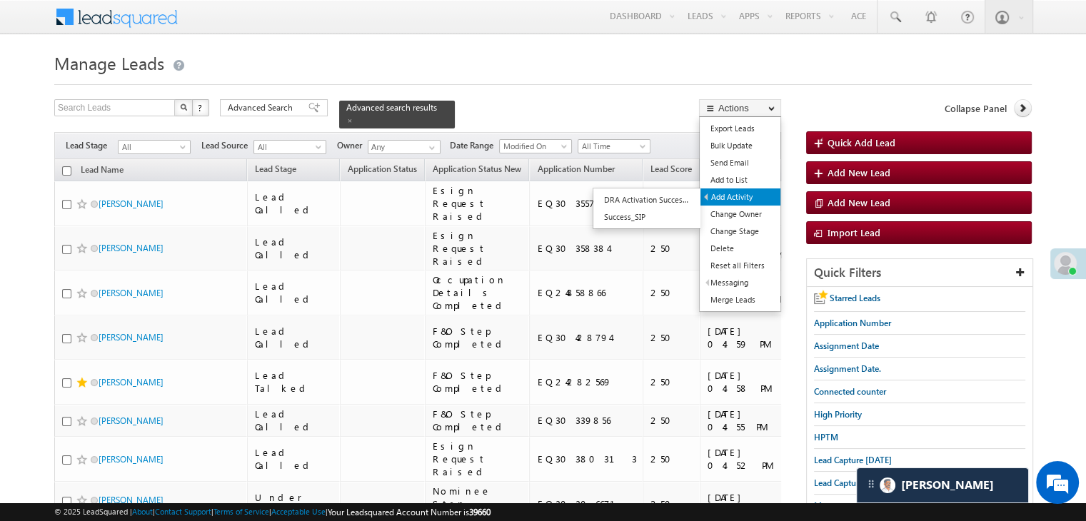
click at [735, 193] on link "Add Activity" at bounding box center [741, 197] width 80 height 17
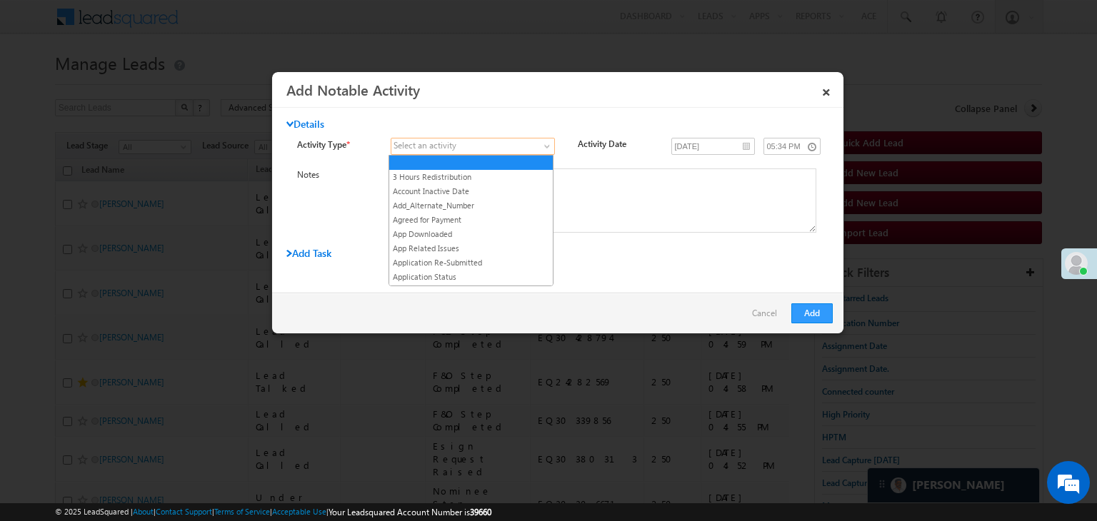
click at [481, 148] on span at bounding box center [464, 146] width 146 height 13
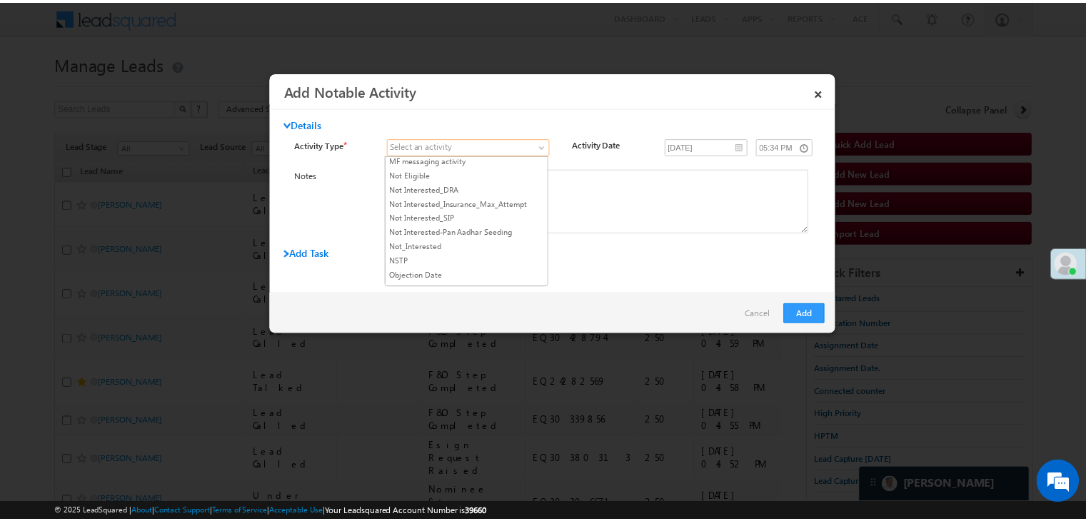
scroll to position [1214, 0]
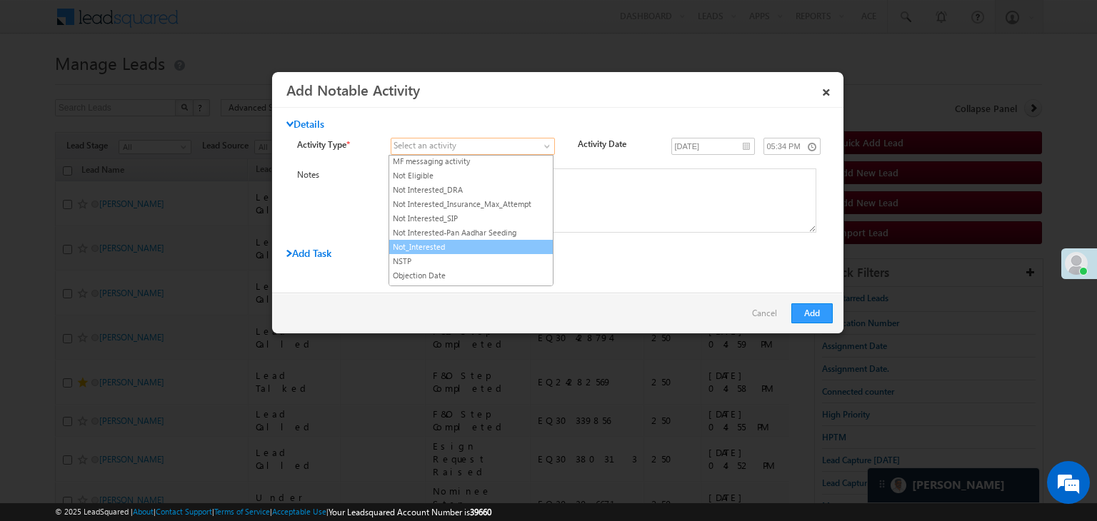
click at [451, 241] on link "Not_Interested" at bounding box center [471, 247] width 164 height 13
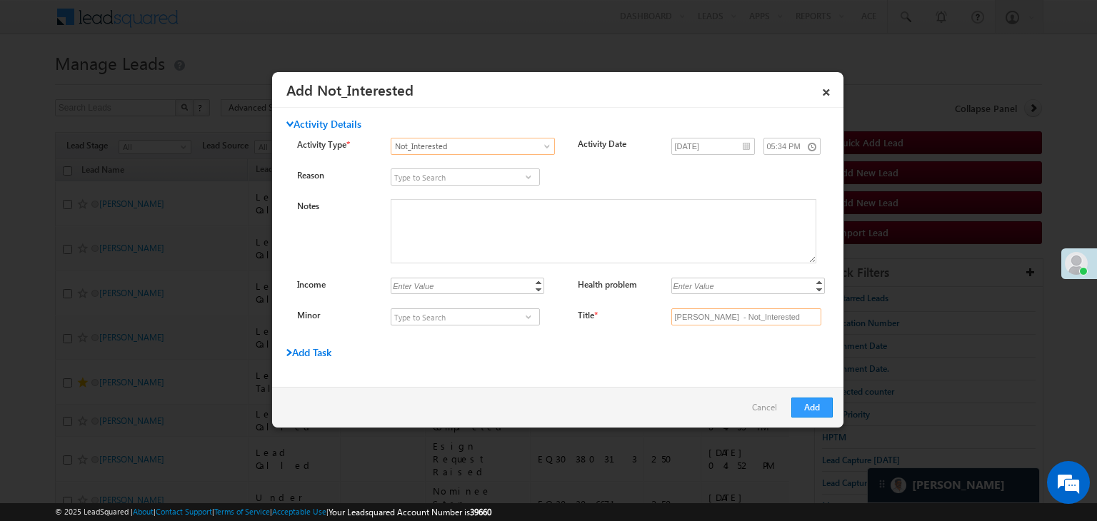
click at [689, 309] on input "Kapil Kumar - Not_Interested" at bounding box center [746, 317] width 150 height 17
click at [689, 317] on input "Title *" at bounding box center [746, 317] width 150 height 17
type input "na"
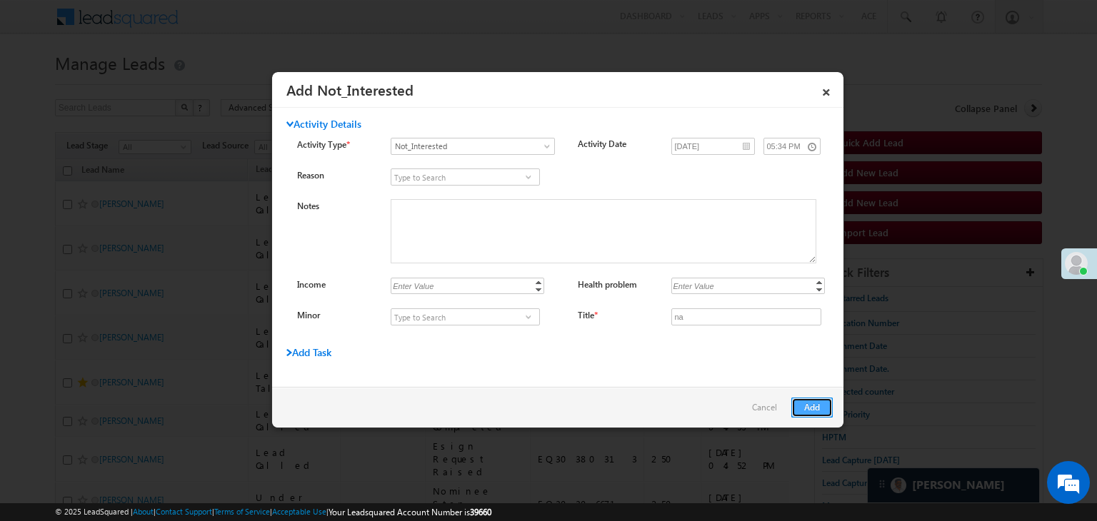
click at [805, 404] on button "Add" at bounding box center [811, 408] width 41 height 20
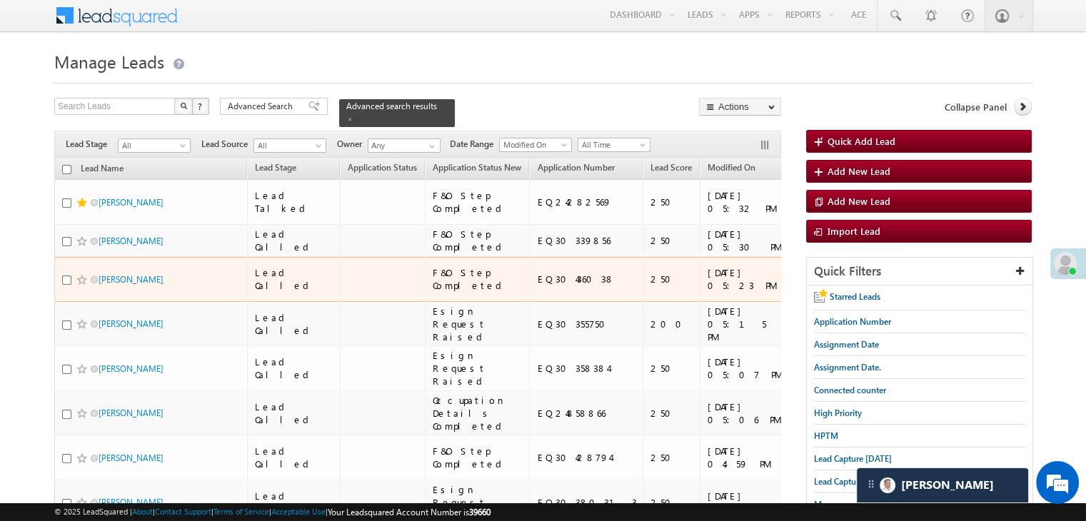
scroll to position [0, 0]
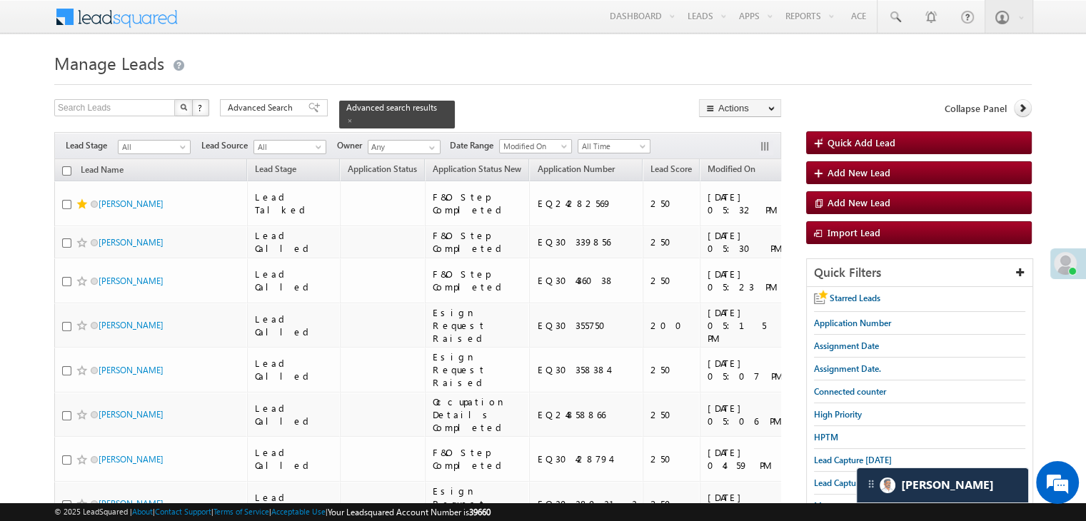
click at [263, 106] on span "Advanced Search" at bounding box center [262, 107] width 69 height 13
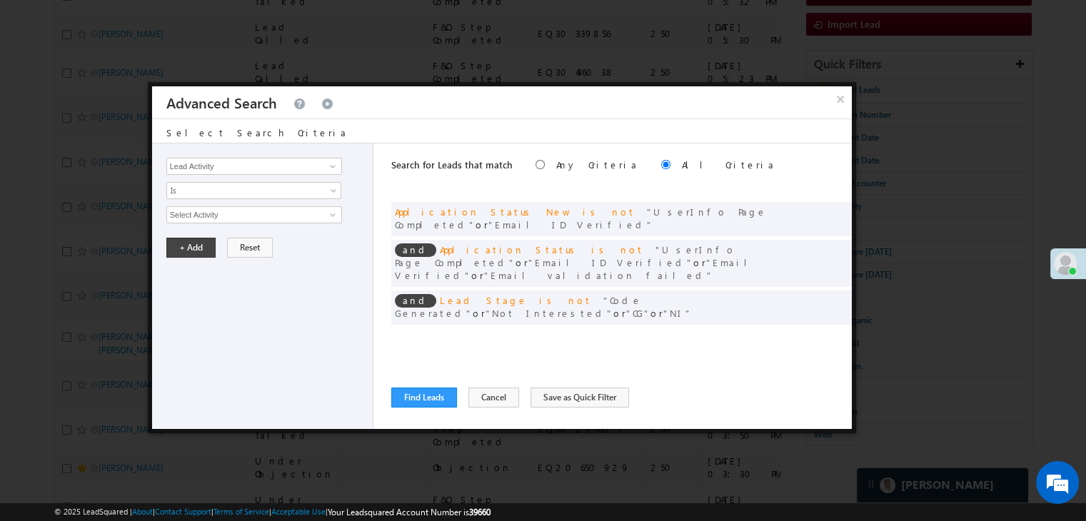
scroll to position [214, 0]
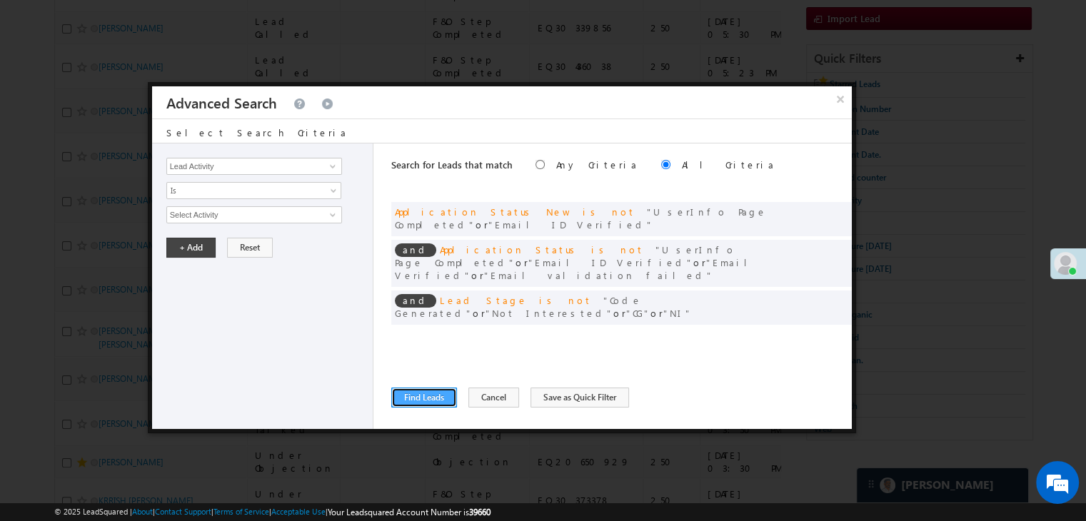
click at [439, 391] on button "Find Leads" at bounding box center [424, 398] width 66 height 20
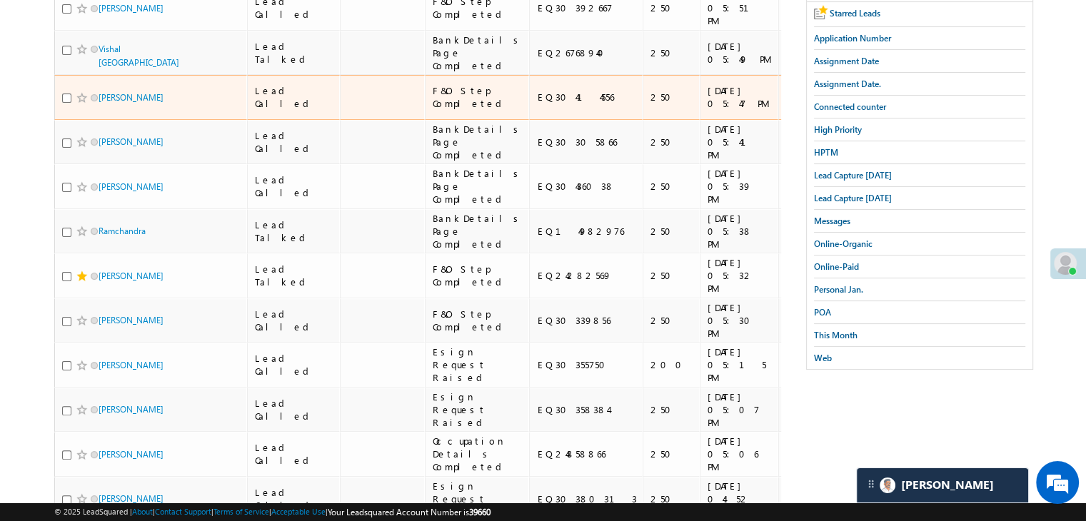
scroll to position [0, 0]
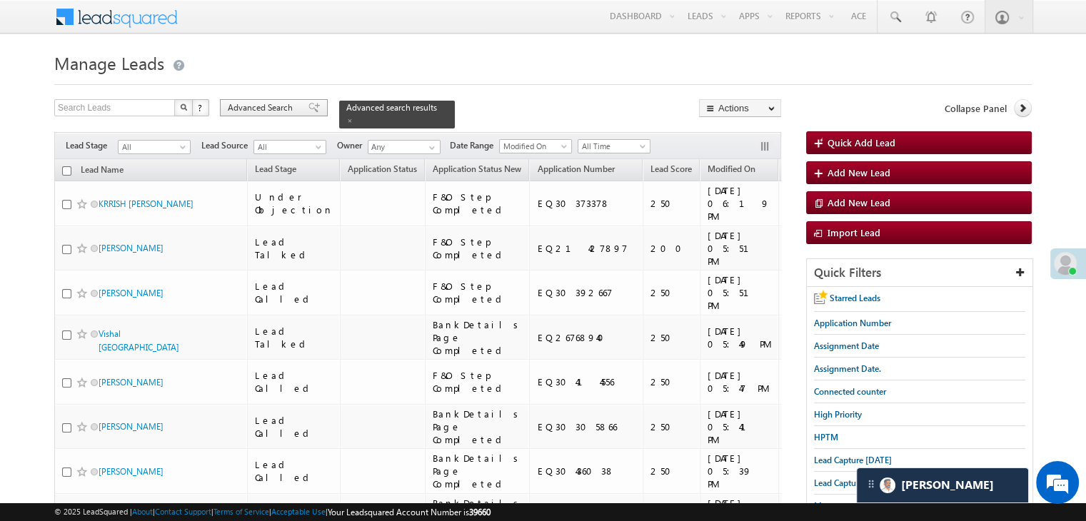
click at [261, 106] on span "Advanced Search" at bounding box center [262, 107] width 69 height 13
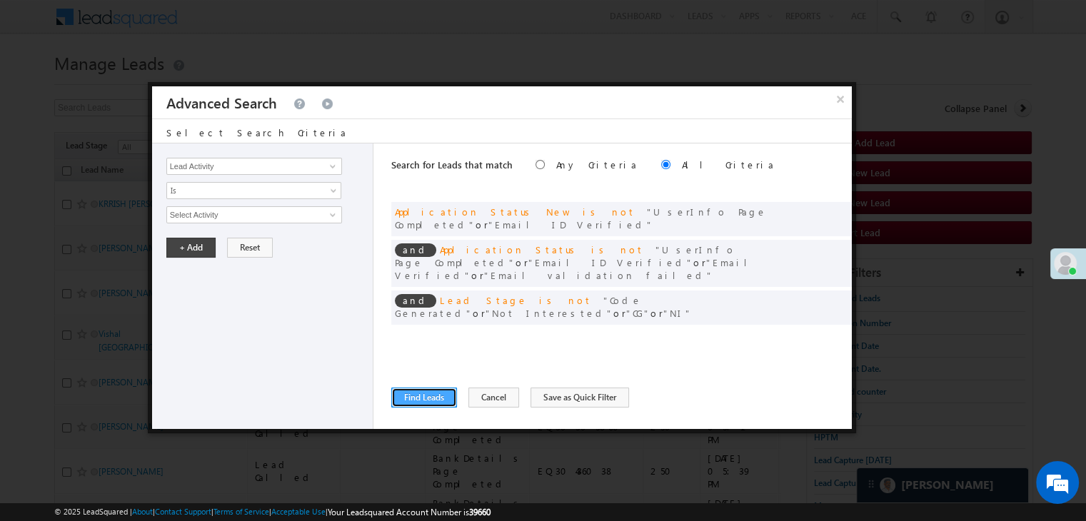
click at [415, 395] on button "Find Leads" at bounding box center [424, 398] width 66 height 20
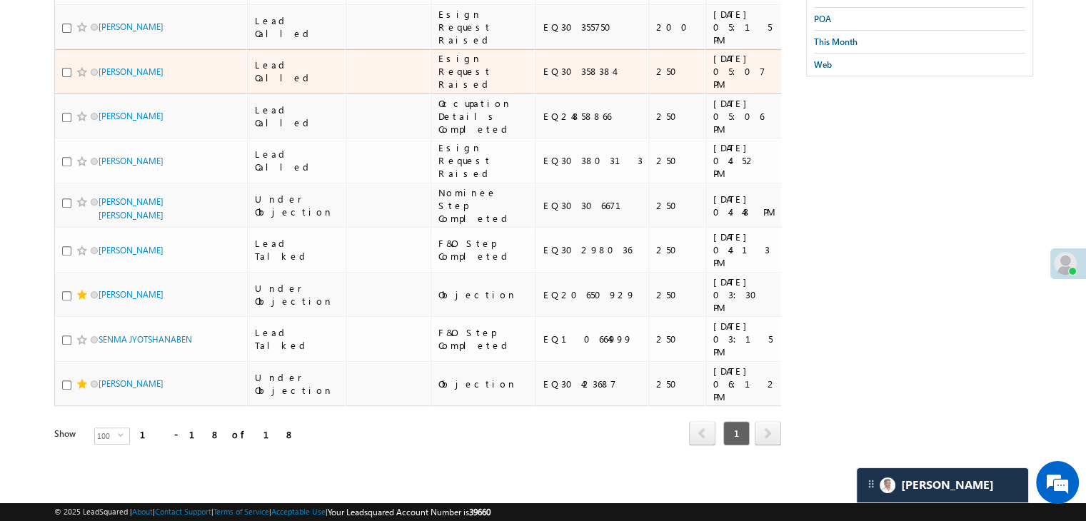
scroll to position [840, 0]
